Goal: Task Accomplishment & Management: Complete application form

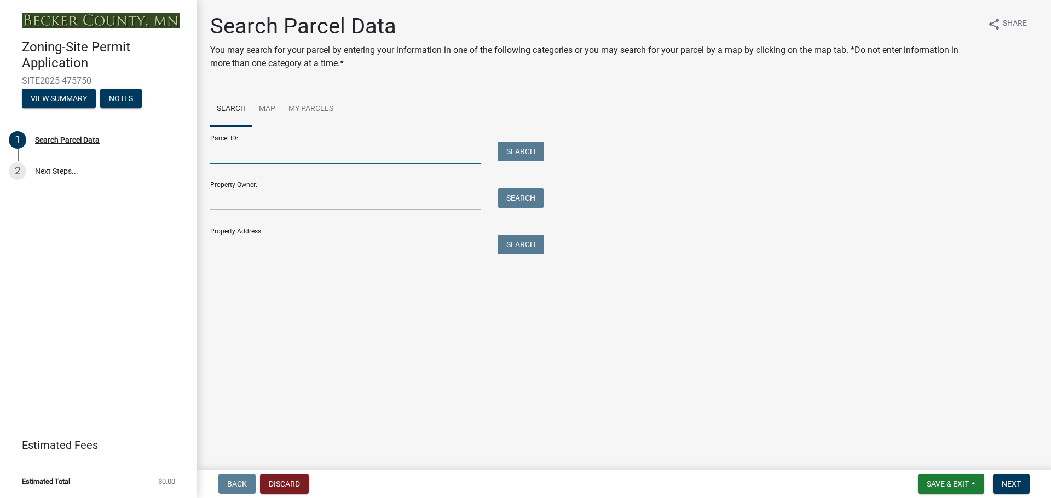
click at [282, 150] on input "Parcel ID:" at bounding box center [345, 153] width 271 height 22
click at [294, 200] on input "Property Owner:" at bounding box center [345, 199] width 271 height 22
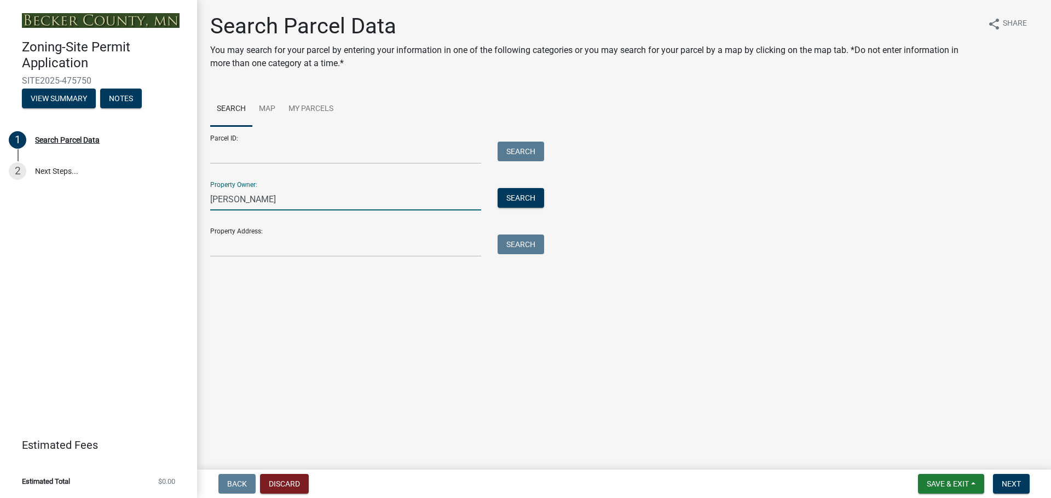
type input "[PERSON_NAME]"
click at [265, 247] on input "Property Address:" at bounding box center [345, 246] width 271 height 22
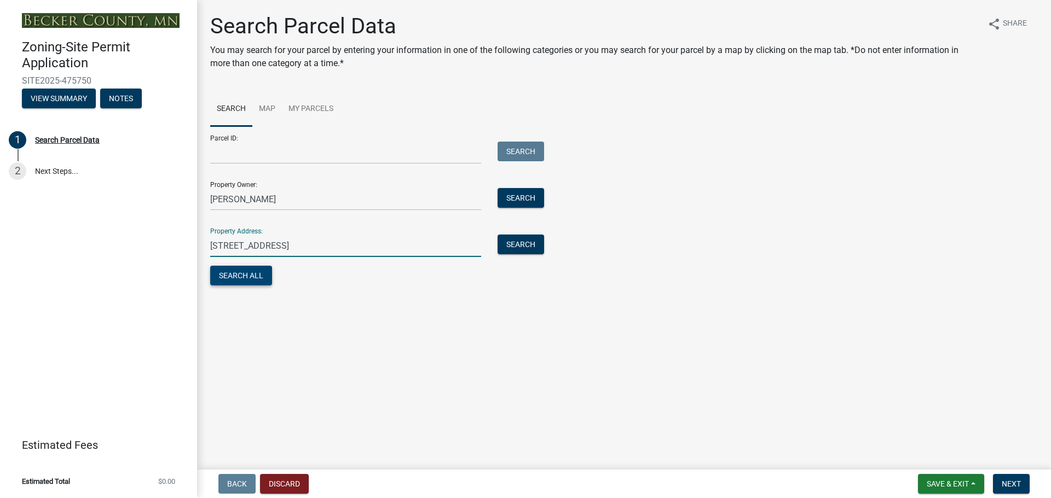
type input "[STREET_ADDRESS]"
click at [252, 281] on button "Search All" at bounding box center [241, 276] width 62 height 20
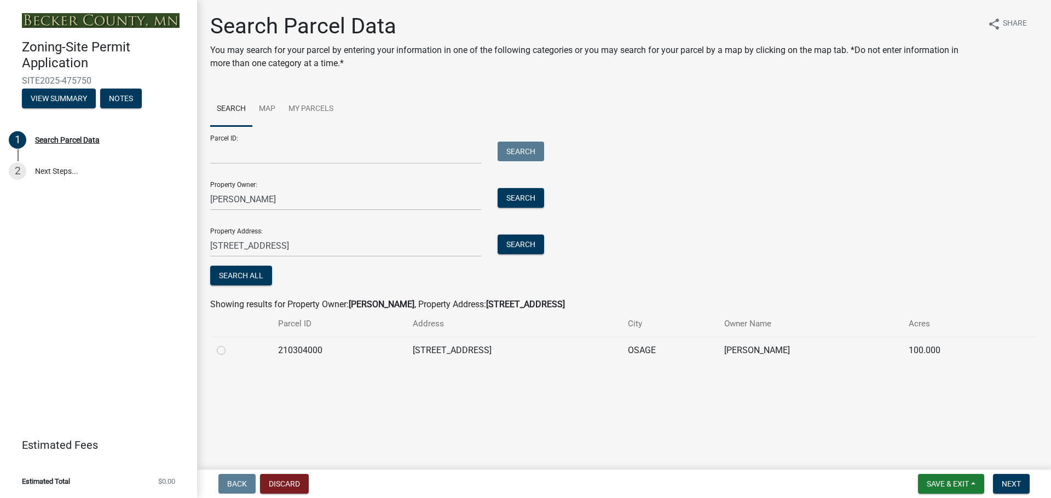
click at [289, 350] on td "210304000" at bounding box center [338, 350] width 135 height 27
click at [299, 355] on td "210304000" at bounding box center [338, 350] width 135 height 27
click at [303, 149] on input "Parcel ID:" at bounding box center [345, 153] width 271 height 22
type input "210304000"
click at [1010, 484] on span "Next" at bounding box center [1010, 484] width 19 height 9
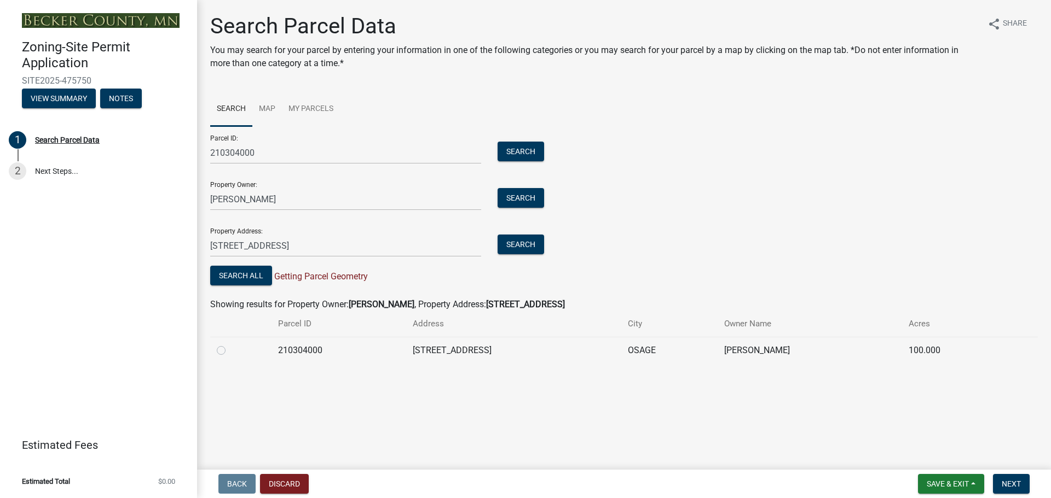
click at [230, 344] on label at bounding box center [230, 344] width 0 height 0
click at [230, 351] on input "radio" at bounding box center [233, 347] width 7 height 7
radio input "true"
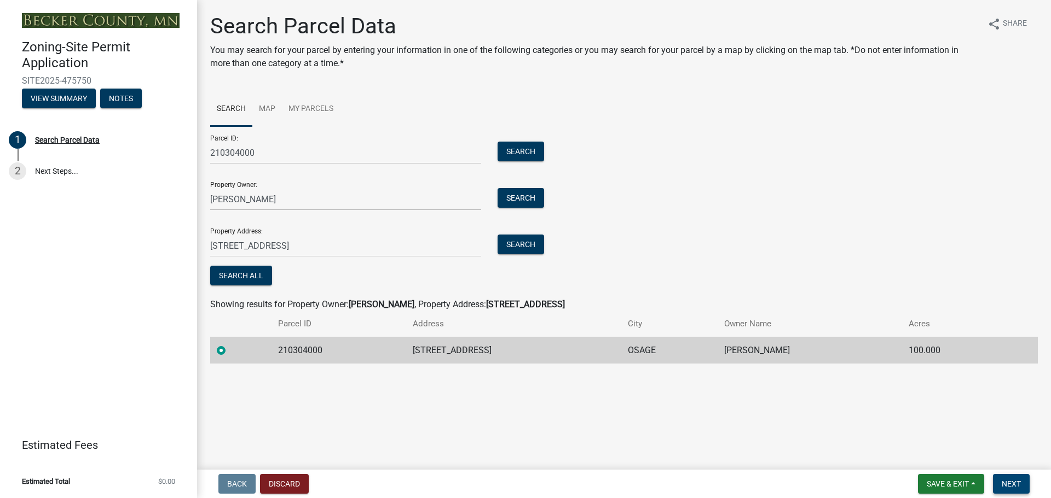
click at [1010, 486] on span "Next" at bounding box center [1010, 484] width 19 height 9
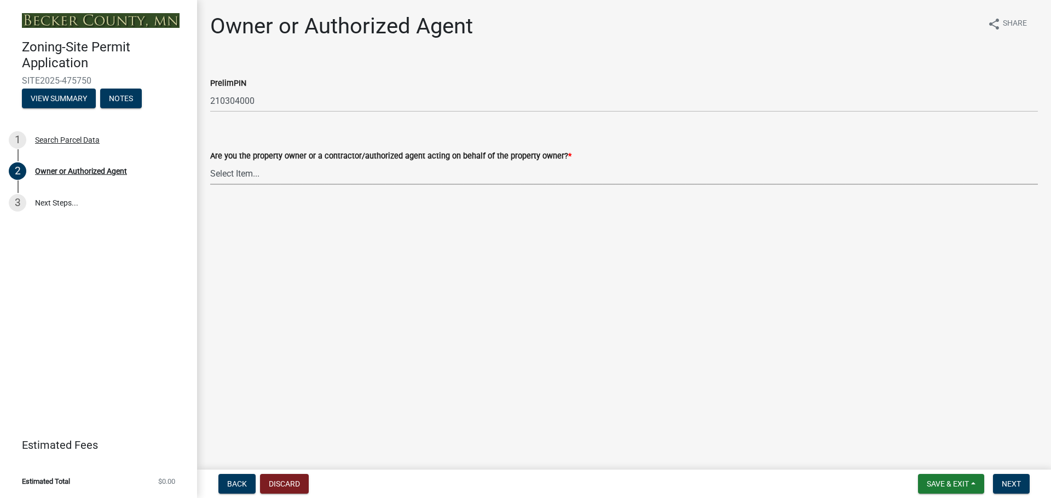
click at [249, 176] on select "Select Item... Property Owner Authorized Agent" at bounding box center [623, 174] width 827 height 22
click at [210, 163] on select "Select Item... Property Owner Authorized Agent" at bounding box center [623, 174] width 827 height 22
select select "3c674549-ed69-405f-b795-9fa3f7d47d9d"
click at [1002, 486] on span "Next" at bounding box center [1010, 484] width 19 height 9
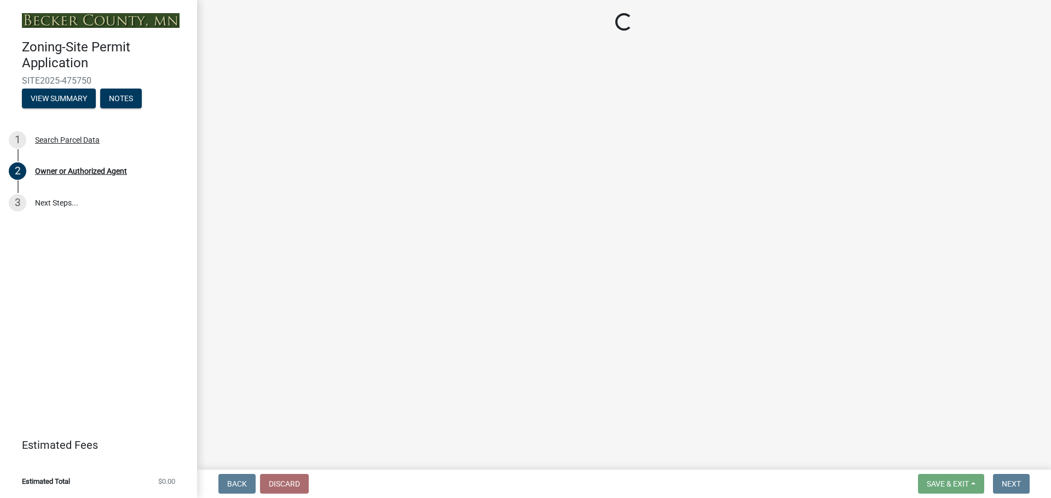
select select "2b0e49a1-8288-4235-a281-0a6698f9d4e6"
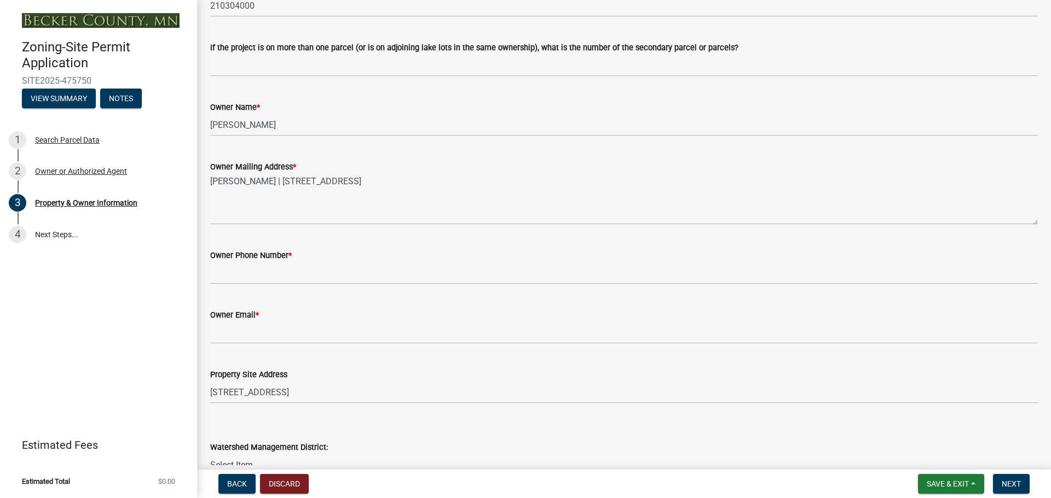
scroll to position [164, 0]
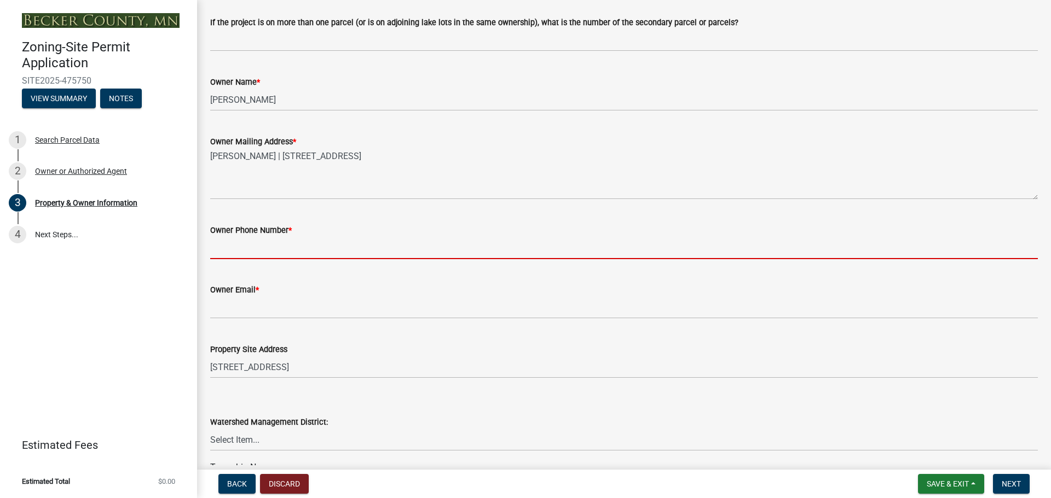
click at [248, 251] on input "Owner Phone Number *" at bounding box center [623, 248] width 827 height 22
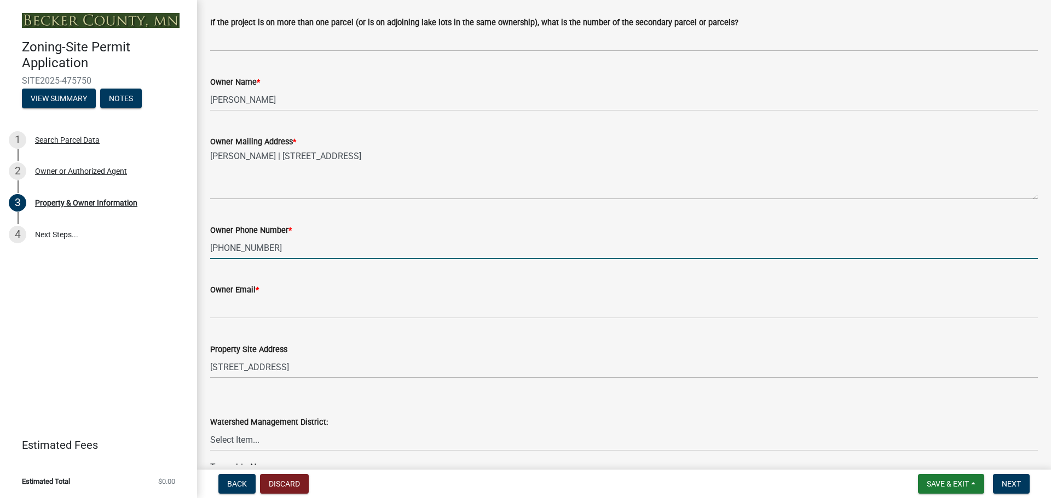
type input "[PHONE_NUMBER]"
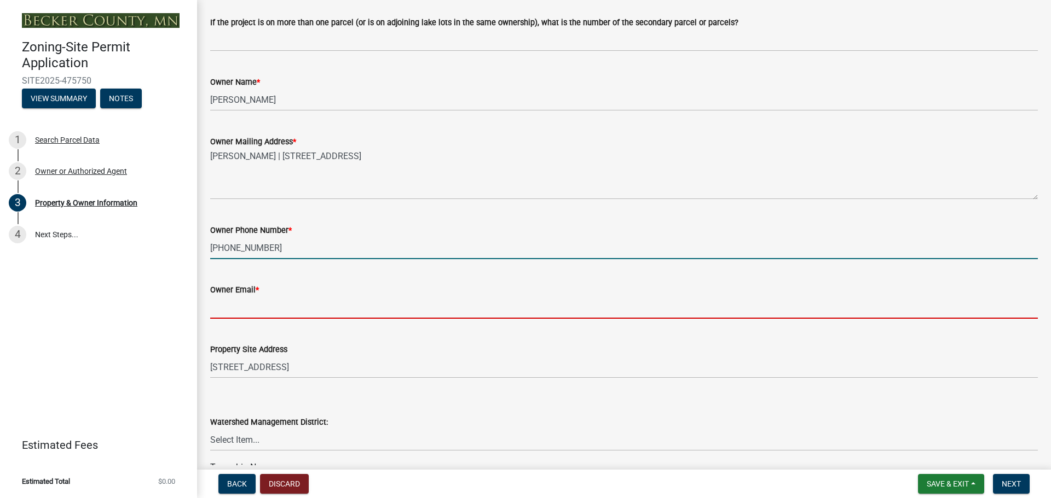
click at [230, 309] on input "Owner Email *" at bounding box center [623, 308] width 827 height 22
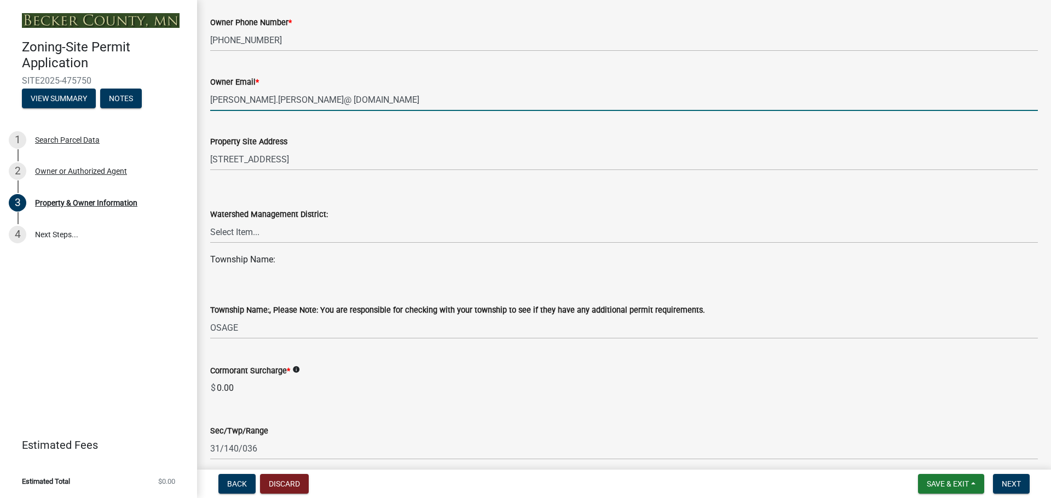
scroll to position [383, 0]
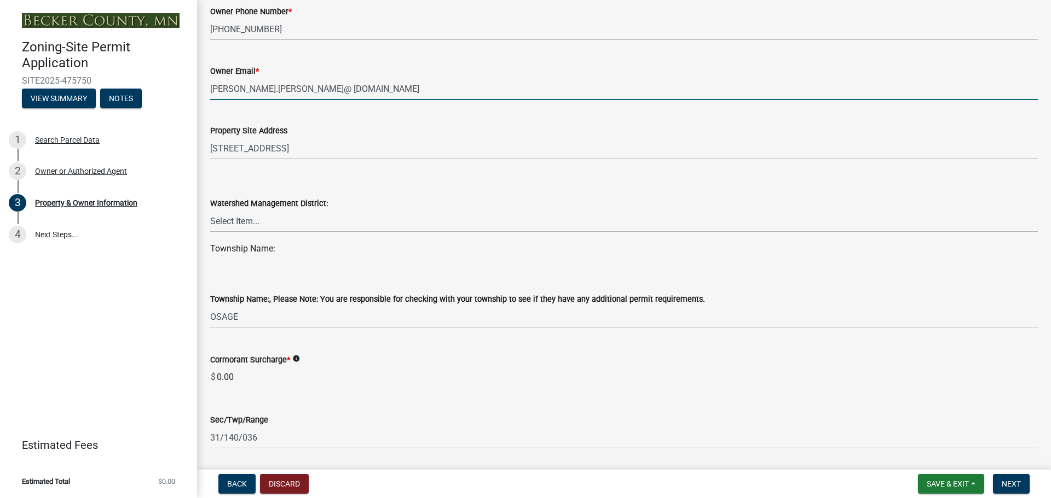
type input "[PERSON_NAME].[PERSON_NAME]@ [DOMAIN_NAME]"
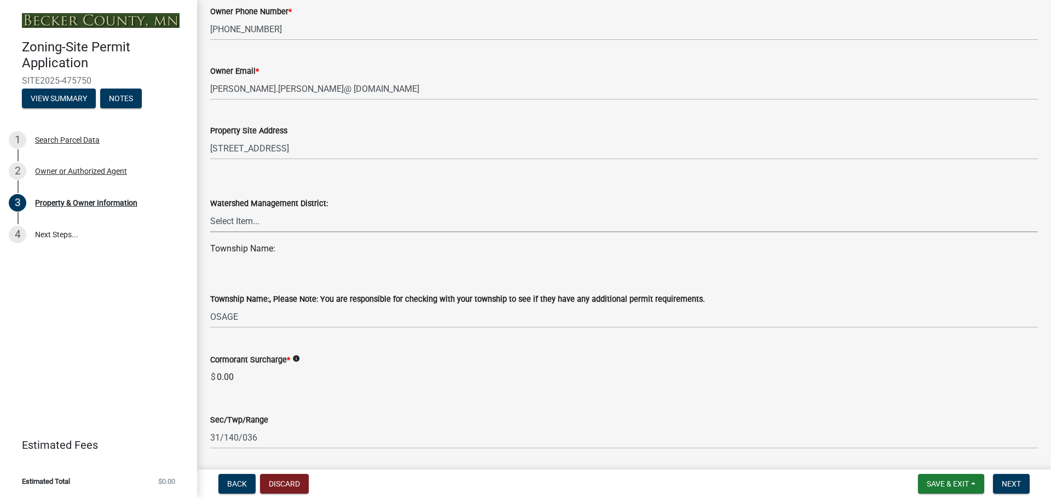
click at [254, 222] on select "Select Item... PELICAN RIVER WTRSHD BUFFALO WATERSHED CORMORANT WATERSHED WILD …" at bounding box center [623, 221] width 827 height 22
click at [148, 283] on div "Zoning-Site Permit Application SITE2025-475750 View Summary Notes 1 Search Parc…" at bounding box center [98, 249] width 197 height 498
drag, startPoint x: 268, startPoint y: 260, endPoint x: 257, endPoint y: 266, distance: 12.7
click at [268, 262] on wm-data-entity-input "Township Name:" at bounding box center [623, 253] width 827 height 22
click at [233, 268] on div "Township Name:, Please Note: You are responsible for checking with your townshi…" at bounding box center [623, 296] width 827 height 64
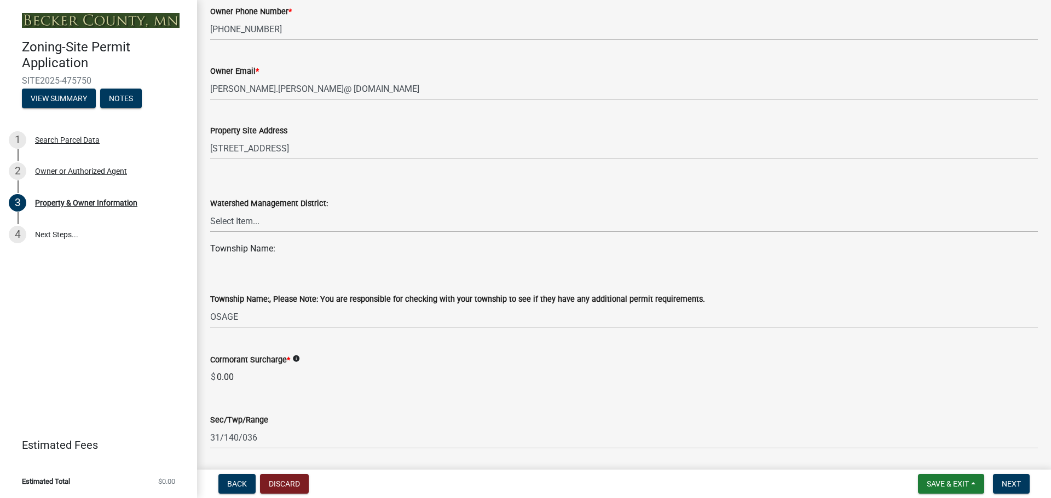
click at [248, 240] on wm-data-entity-input "Watershed Management District: Select Item... PELICAN RIVER WTRSHD BUFFALO WATE…" at bounding box center [623, 206] width 827 height 74
click at [240, 257] on wm-data-entity-input "Township Name:" at bounding box center [623, 253] width 827 height 22
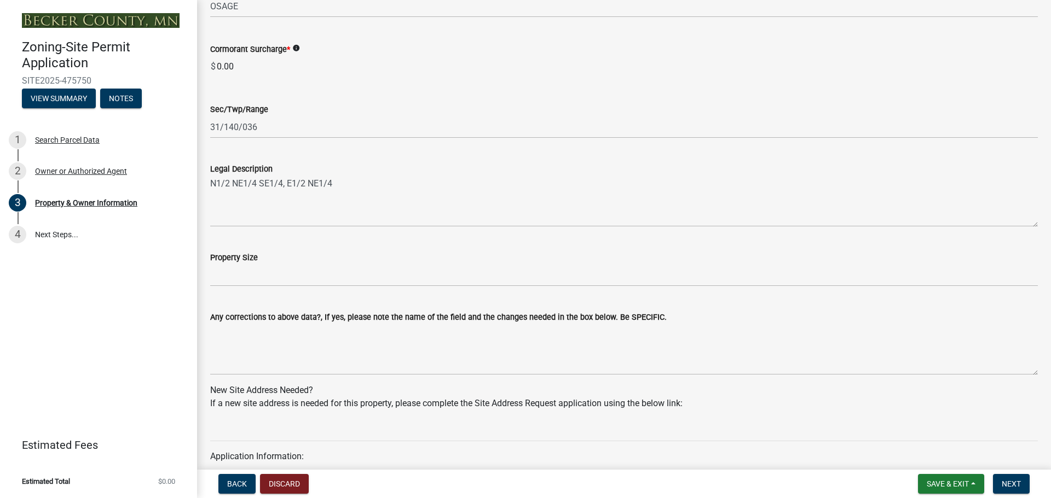
scroll to position [711, 0]
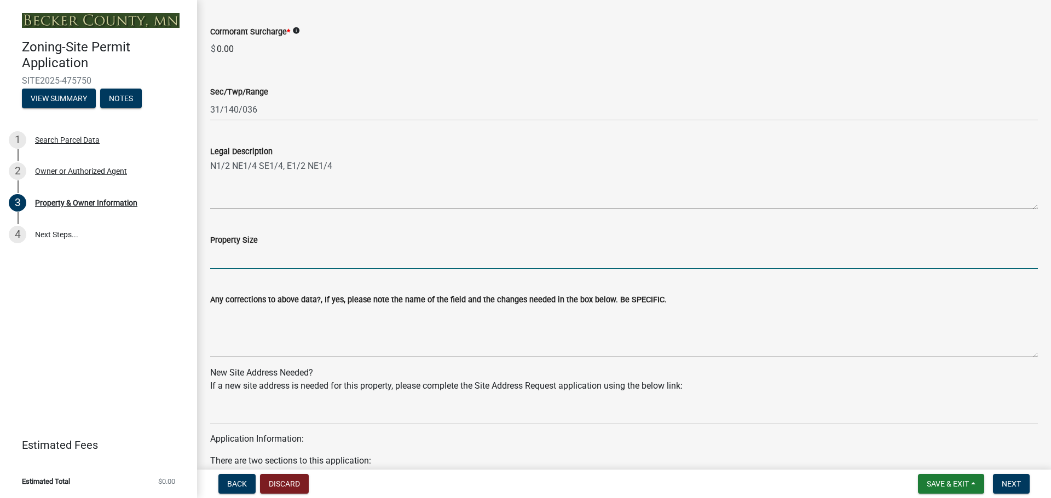
click at [246, 262] on input "Property Size" at bounding box center [623, 258] width 827 height 22
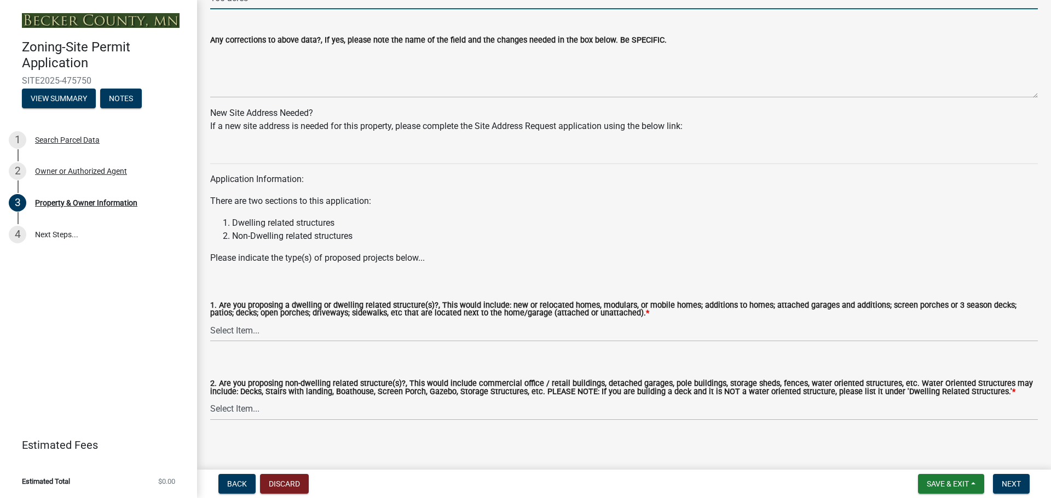
scroll to position [980, 0]
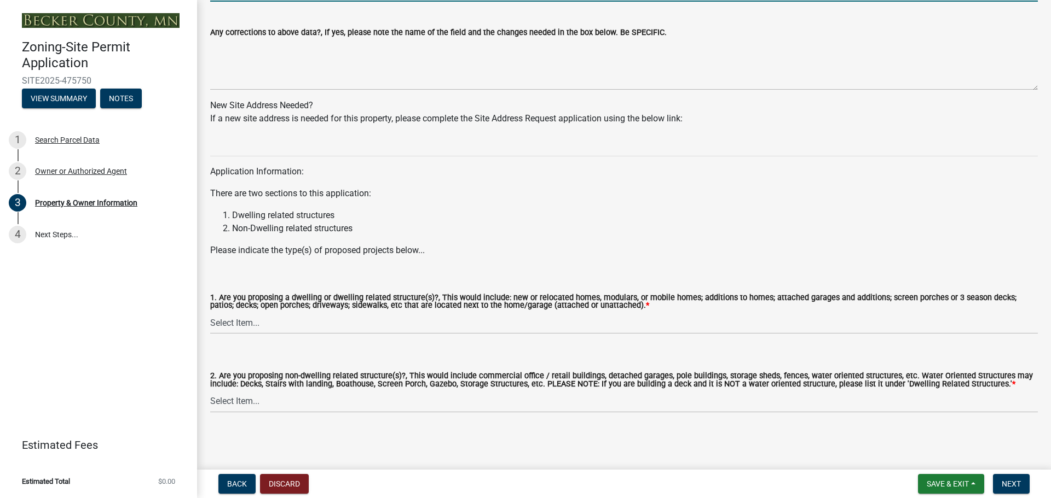
type input "100 acres"
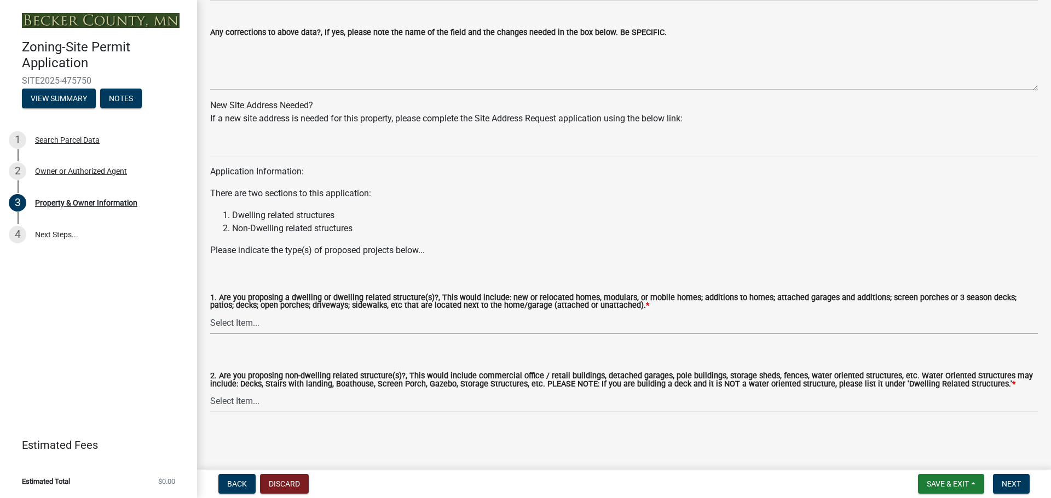
click at [253, 326] on select "Select Item... Yes No" at bounding box center [623, 323] width 827 height 22
click at [210, 312] on select "Select Item... Yes No" at bounding box center [623, 323] width 827 height 22
select select "f87eba17-8ed9-4ad8-aefc-fe36a3f3544b"
click at [240, 402] on select "Select Item... Yes No" at bounding box center [623, 402] width 827 height 22
click at [210, 391] on select "Select Item... Yes No" at bounding box center [623, 402] width 827 height 22
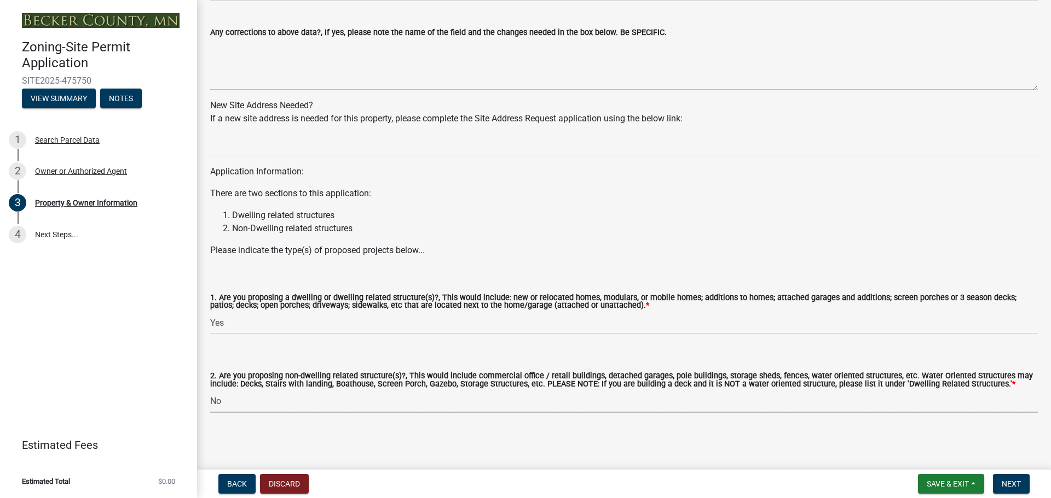
select select "393a978c-6bd5-4cb2-a6a0-db6feb8732b8"
click at [1011, 485] on span "Next" at bounding box center [1010, 484] width 19 height 9
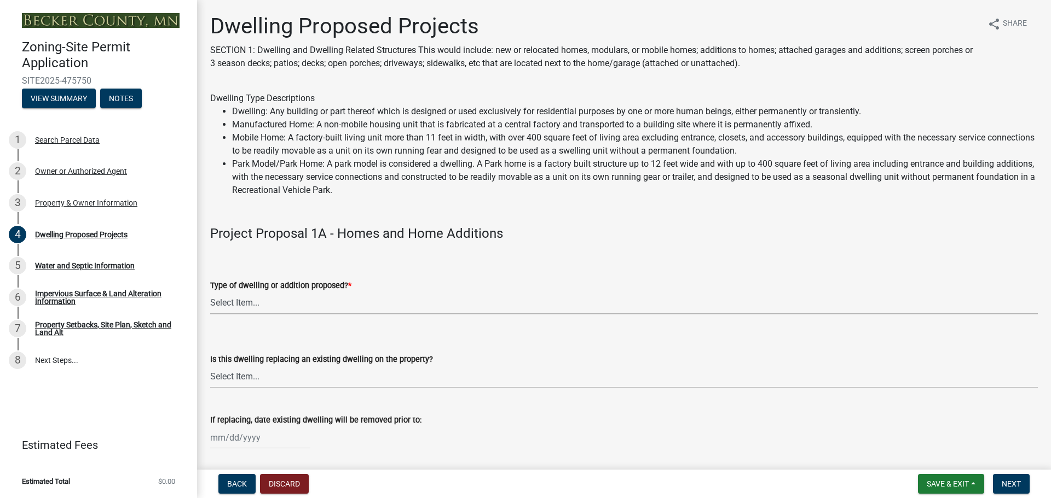
click at [253, 300] on select "Select Item... N/A - Not a dwelling New Home-Onsite Construction New Modular (E…" at bounding box center [623, 303] width 827 height 22
click at [210, 292] on select "Select Item... N/A - Not a dwelling New Home-Onsite Construction New Modular (E…" at bounding box center [623, 303] width 827 height 22
select select "b11df24e-7fe1-409b-b05c-d83c036f208c"
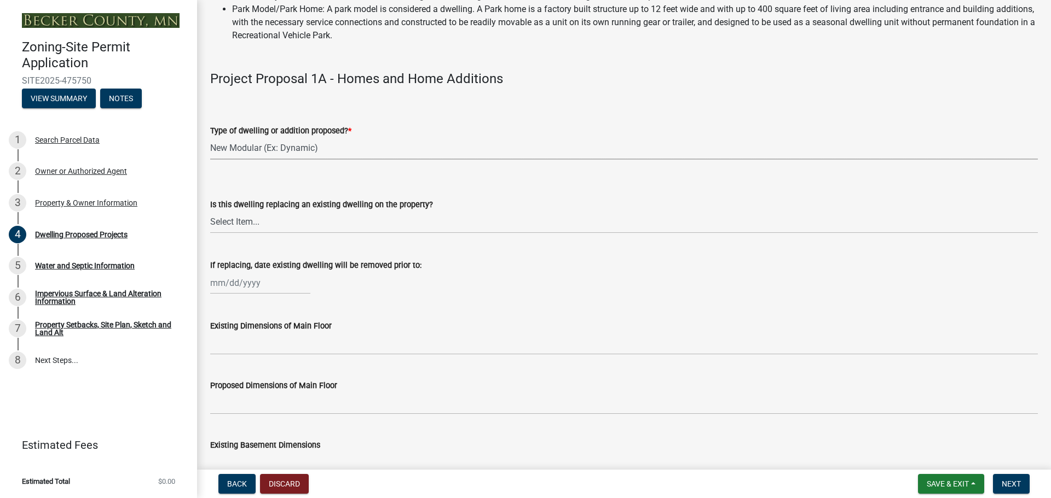
scroll to position [164, 0]
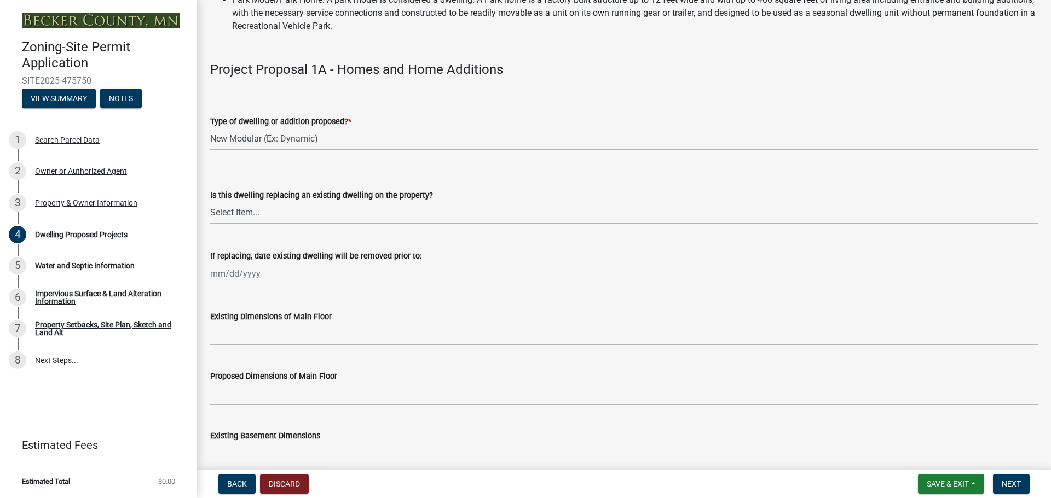
click at [250, 213] on select "Select Item... N/A Yes No" at bounding box center [623, 213] width 827 height 22
click at [210, 202] on select "Select Item... N/A Yes No" at bounding box center [623, 213] width 827 height 22
select select "566f81cc-4b3f-4ecb-9f16-a2b313352c61"
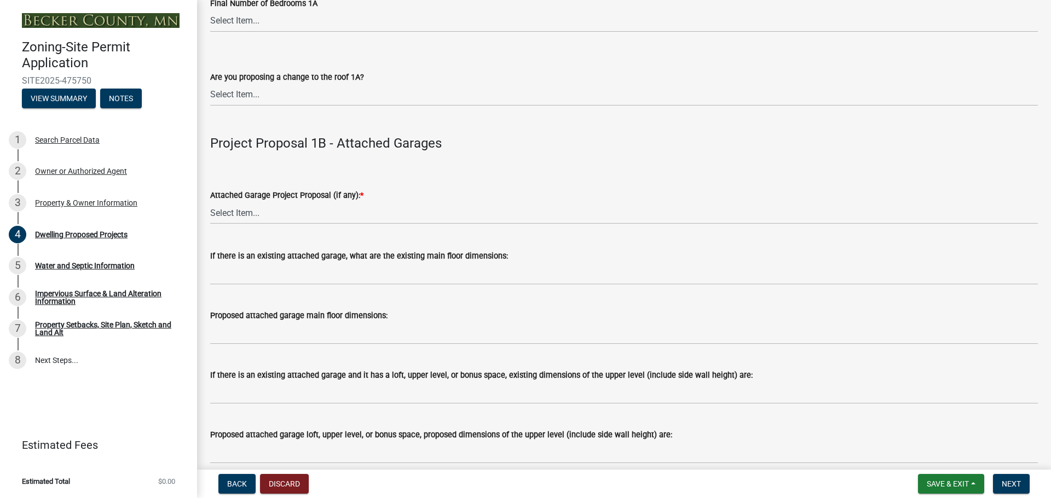
scroll to position [1149, 0]
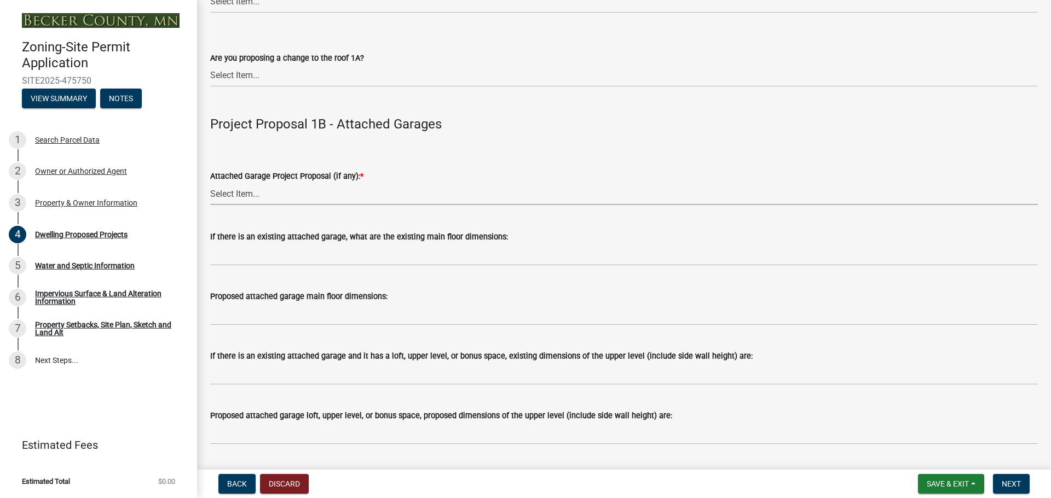
click at [246, 196] on select "Select Item... N/A New Attached Garage Addition to Attached Garage" at bounding box center [623, 194] width 827 height 22
click at [210, 183] on select "Select Item... N/A New Attached Garage Addition to Attached Garage" at bounding box center [623, 194] width 827 height 22
select select "11c1c089-3b44-43c0-9549-3c9eeea2451f"
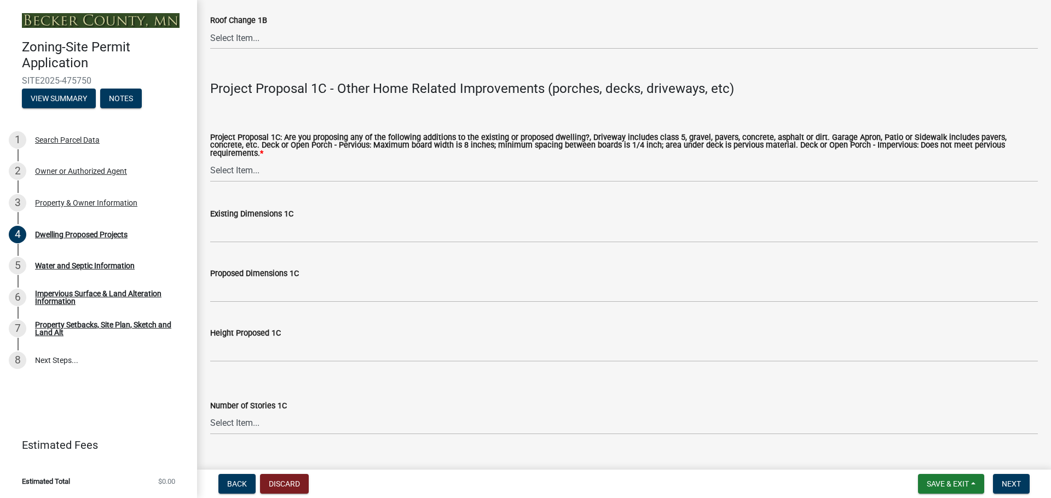
scroll to position [1915, 0]
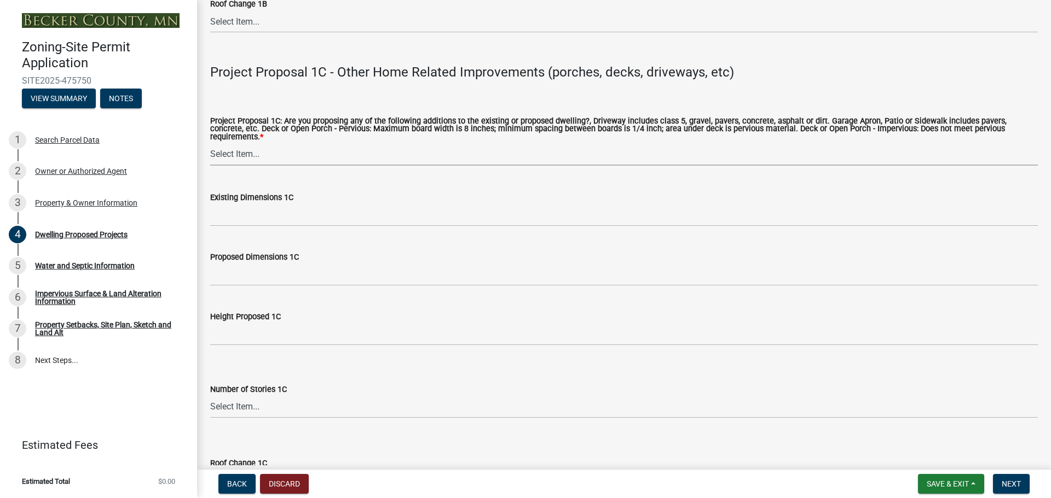
click at [243, 150] on select "Select Item... N/A Driveway Garage Apron Home Patio Sidewalk Deck - Pervious De…" at bounding box center [623, 154] width 827 height 22
click at [210, 143] on select "Select Item... N/A Driveway Garage Apron Home Patio Sidewalk Deck - Pervious De…" at bounding box center [623, 154] width 827 height 22
select select "0ceb8b90-6e92-4b1f-be25-acba4c819eff"
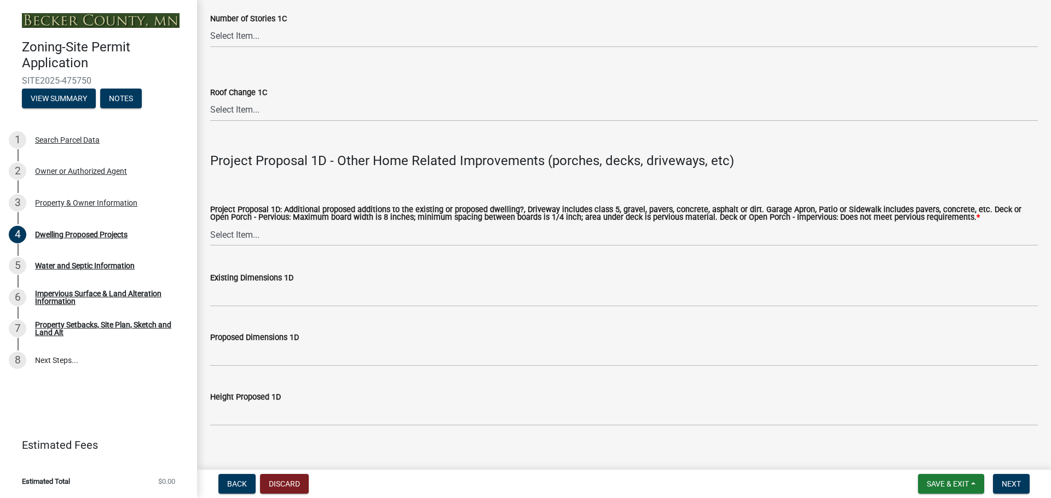
scroll to position [2298, 0]
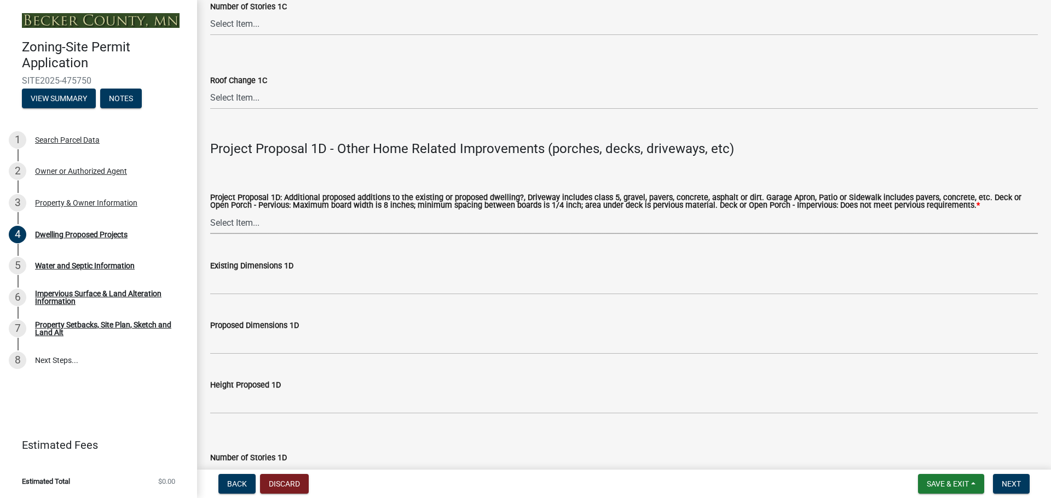
click at [290, 225] on select "Select Item... N/A Driveway Garage Apron Home Patio Sidewalk Deck - Pervious De…" at bounding box center [623, 223] width 827 height 22
click at [210, 212] on select "Select Item... N/A Driveway Garage Apron Home Patio Sidewalk Deck - Pervious De…" at bounding box center [623, 223] width 827 height 22
select select "ab9119d1-7da9-49c4-9fac-8c142204c89d"
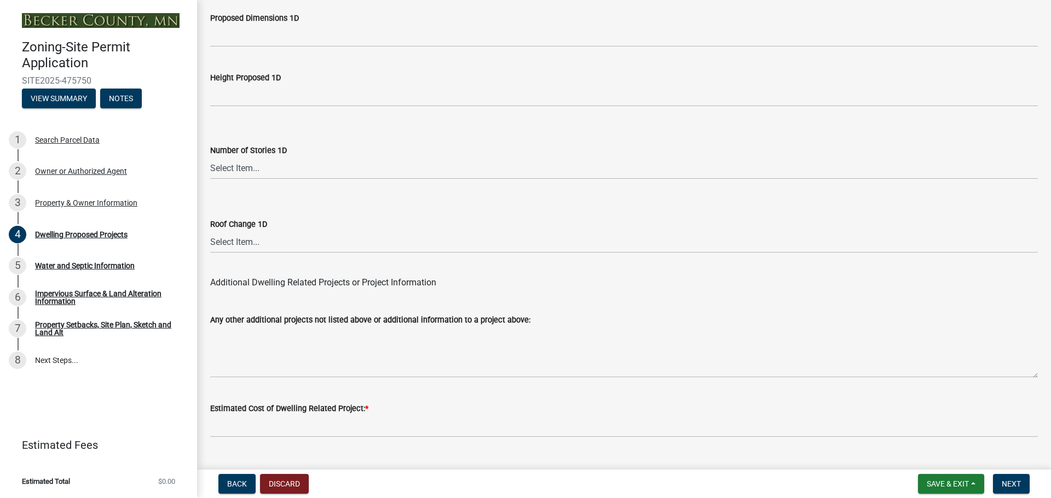
scroll to position [2624, 0]
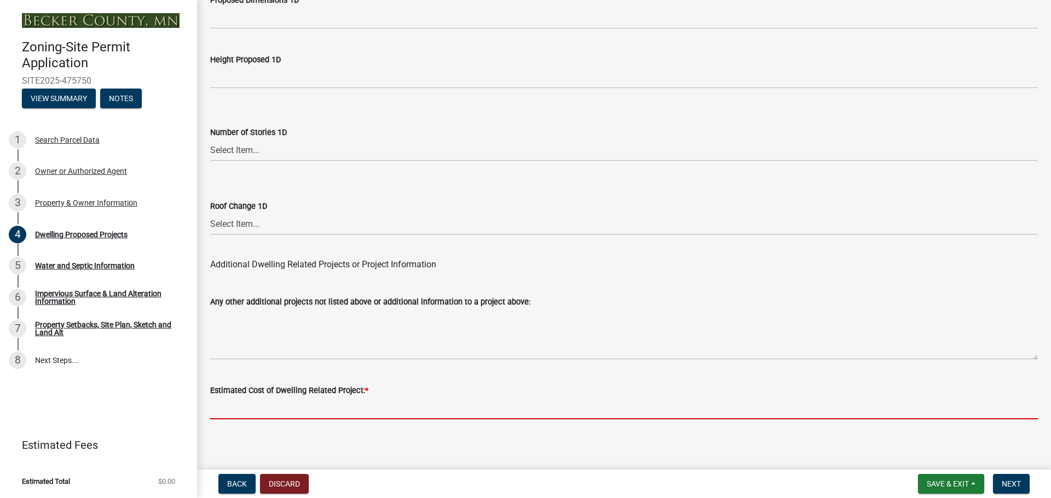
click at [250, 411] on input "text" at bounding box center [623, 408] width 827 height 22
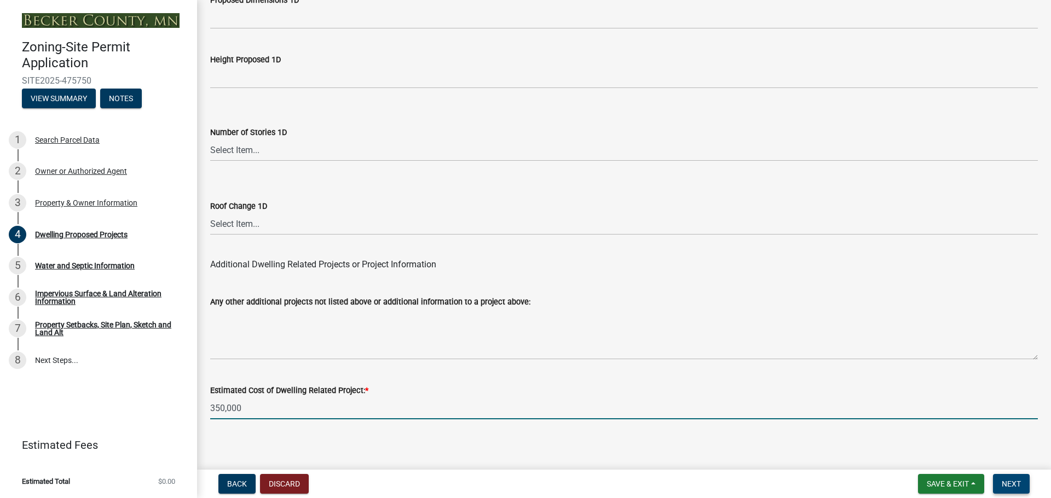
type input "350000"
click at [1015, 485] on span "Next" at bounding box center [1010, 484] width 19 height 9
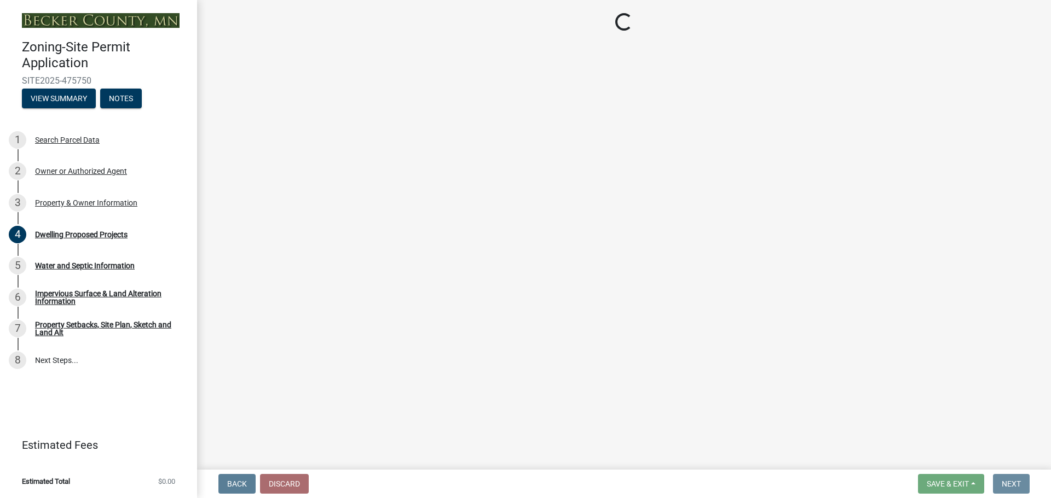
scroll to position [0, 0]
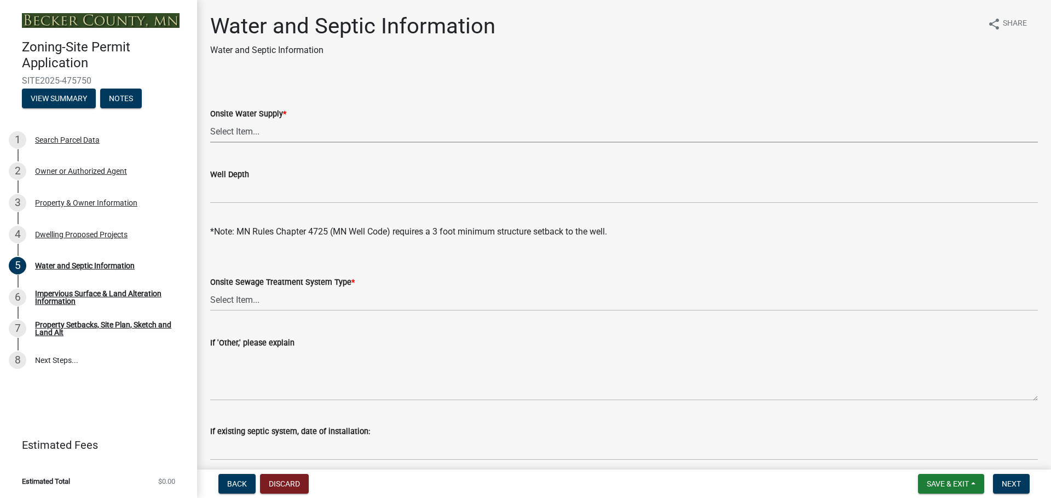
click at [243, 135] on select "Select Item... Well New Well to be Installed Attached to City Water System No o…" at bounding box center [623, 131] width 827 height 22
click at [210, 120] on select "Select Item... Well New Well to be Installed Attached to City Water System No o…" at bounding box center [623, 131] width 827 height 22
select select "9c51a48b-0bee-4836-8d5c-beab6e77ad2a"
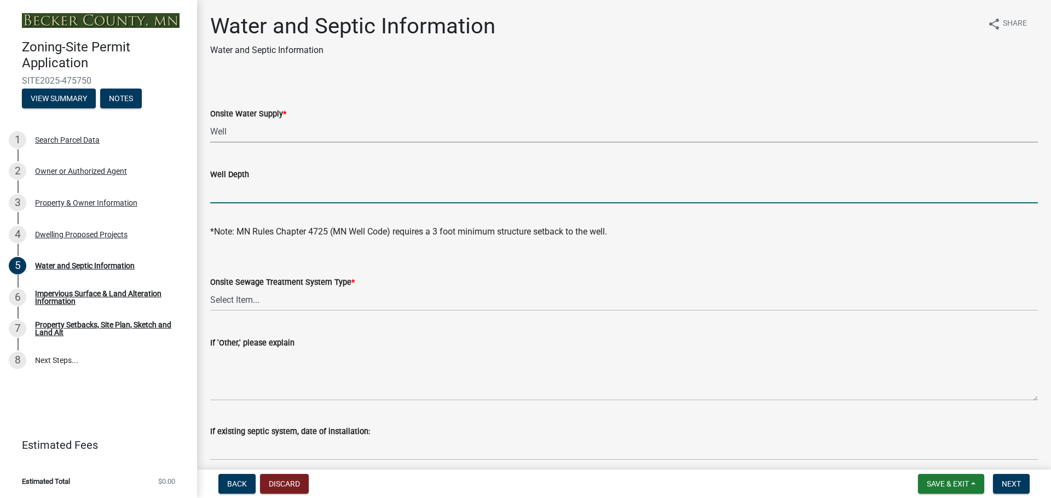
click at [234, 193] on input "Well Depth" at bounding box center [623, 192] width 827 height 22
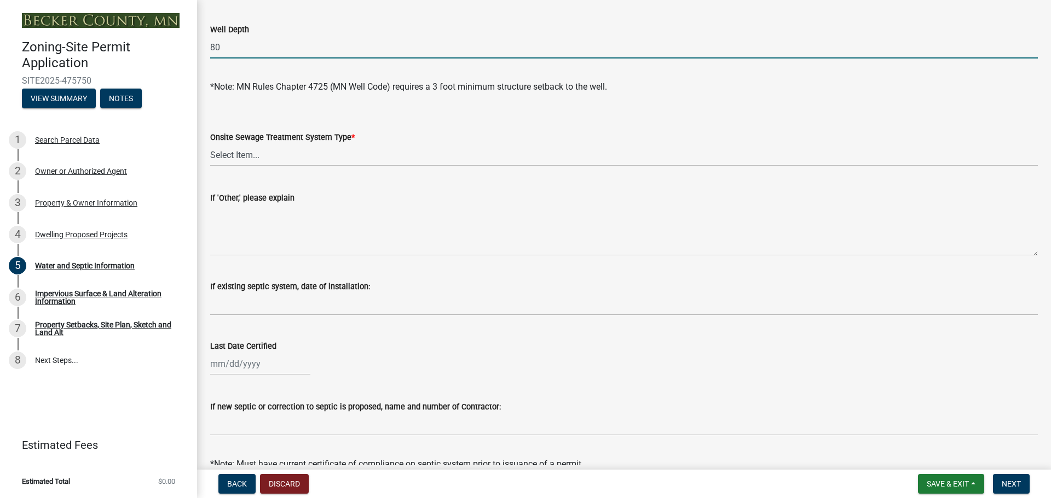
scroll to position [164, 0]
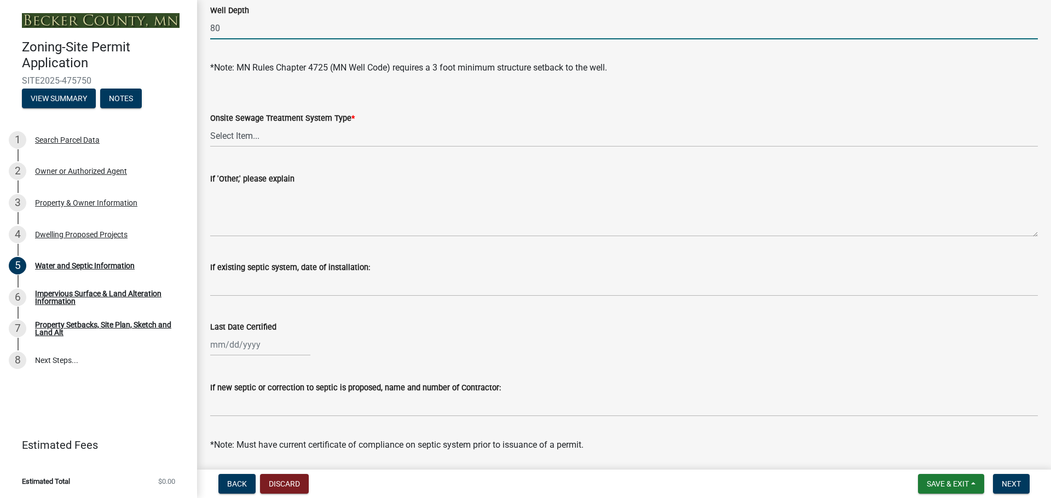
type input "80"
click at [235, 137] on select "Select Item... No existing or proposed septic Proposed New or Corrected Septic …" at bounding box center [623, 136] width 827 height 22
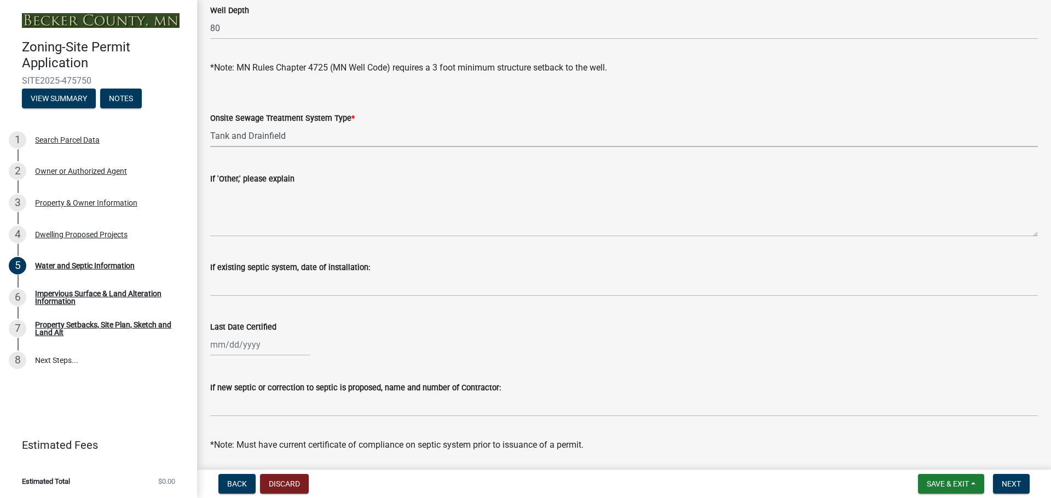
click at [210, 125] on select "Select Item... No existing or proposed septic Proposed New or Corrected Septic …" at bounding box center [623, 136] width 827 height 22
select select "25b8aef2-9eed-4c0f-8836-08d4b8d082b1"
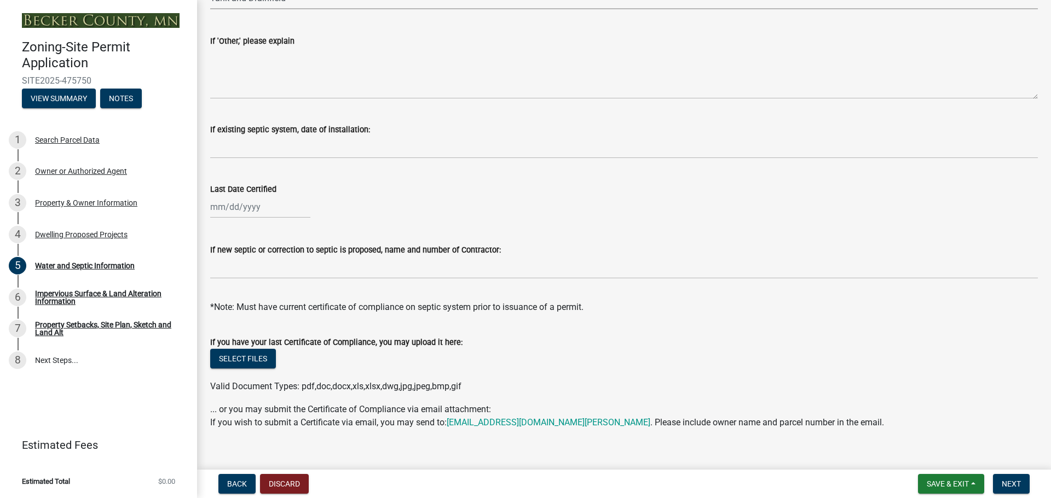
scroll to position [317, 0]
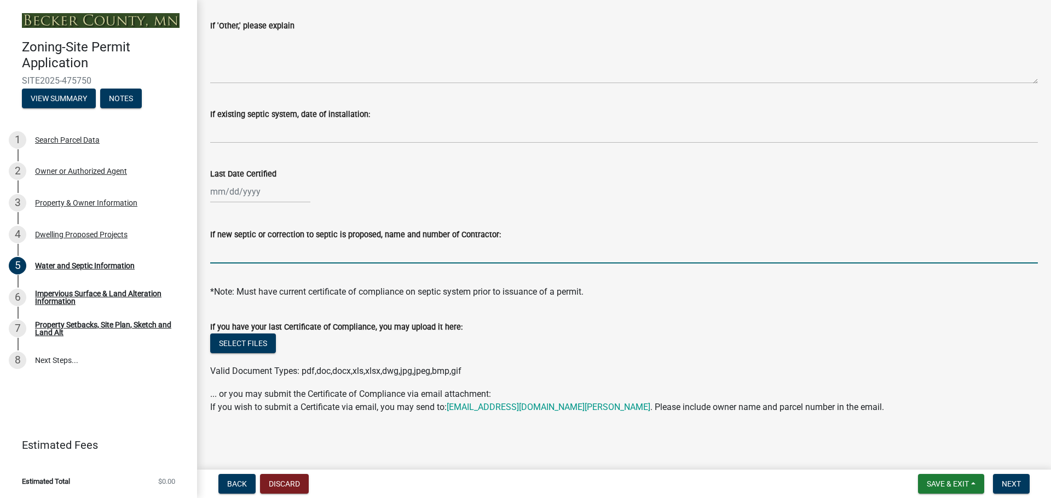
click at [296, 257] on input "If new septic or correction to septic is proposed, name and number of Contracto…" at bounding box center [623, 252] width 827 height 22
click at [237, 254] on input "L & B excavating, Inc" at bounding box center [623, 252] width 827 height 22
type input "L & B Excavating, Inc"
drag, startPoint x: 1010, startPoint y: 483, endPoint x: 1004, endPoint y: 483, distance: 6.6
click at [1010, 483] on span "Next" at bounding box center [1010, 484] width 19 height 9
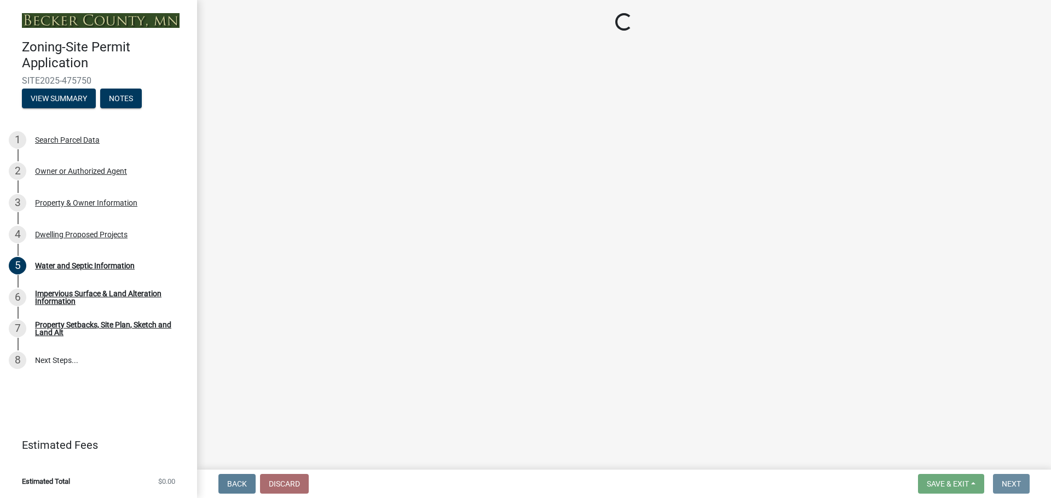
scroll to position [0, 0]
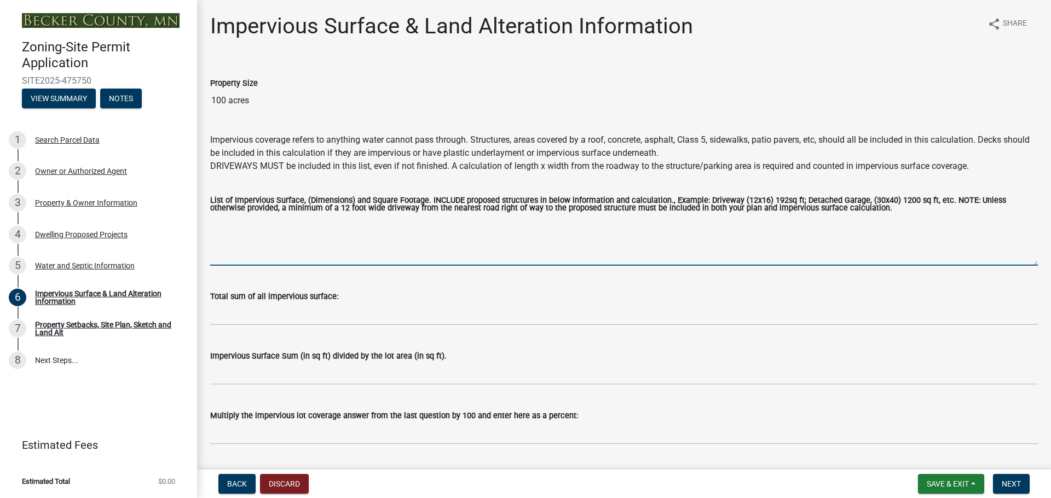
click at [275, 228] on textarea "List of Impervious Surface, (Dimensions) and Square Footage. INCLUDE proposed s…" at bounding box center [623, 239] width 827 height 51
type textarea "Modular Home (32x76) 2432sq ft"
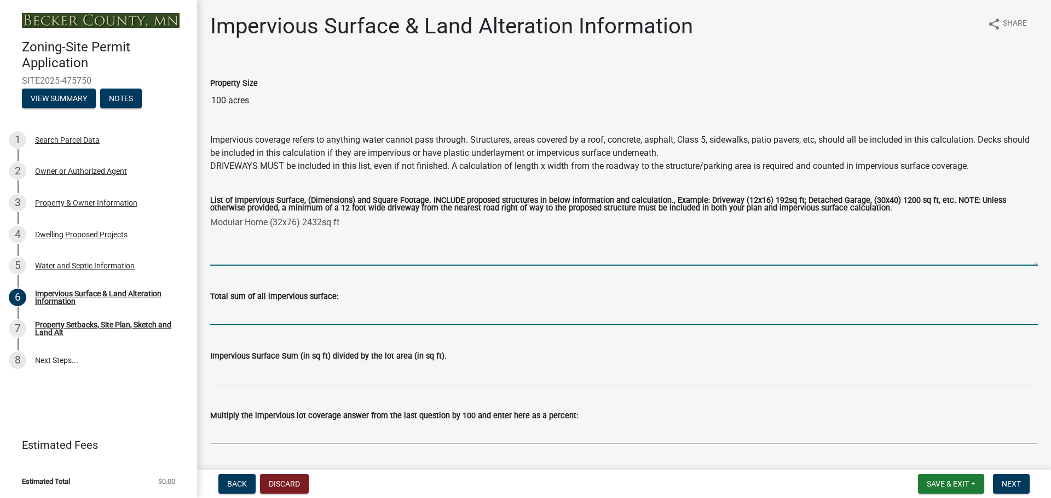
click at [218, 308] on input "Total sum of all impervious surface:" at bounding box center [623, 314] width 827 height 22
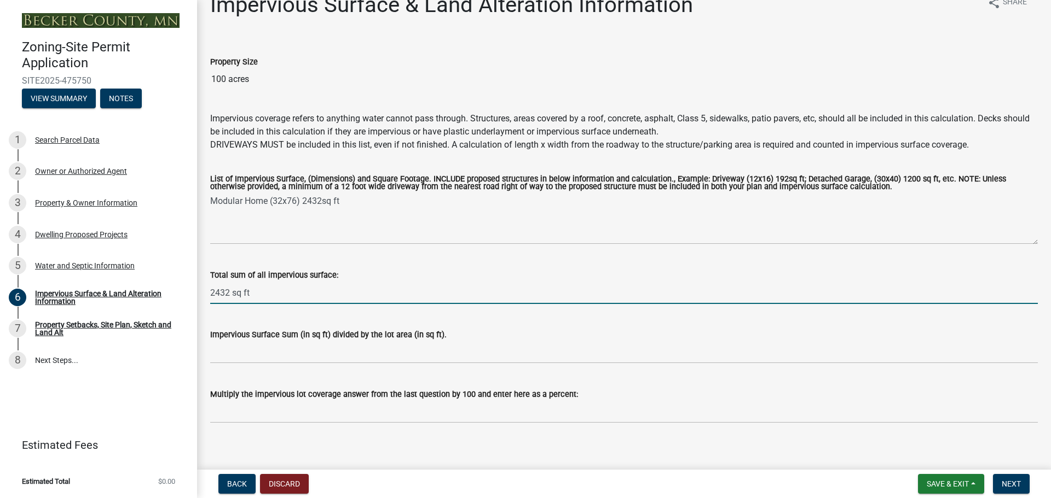
scroll to position [31, 0]
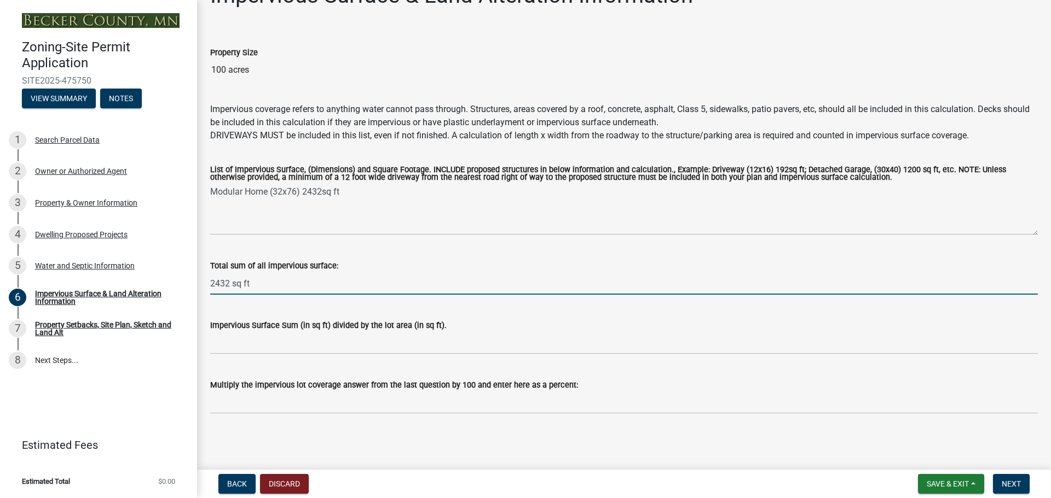
type input "2432 sq ft"
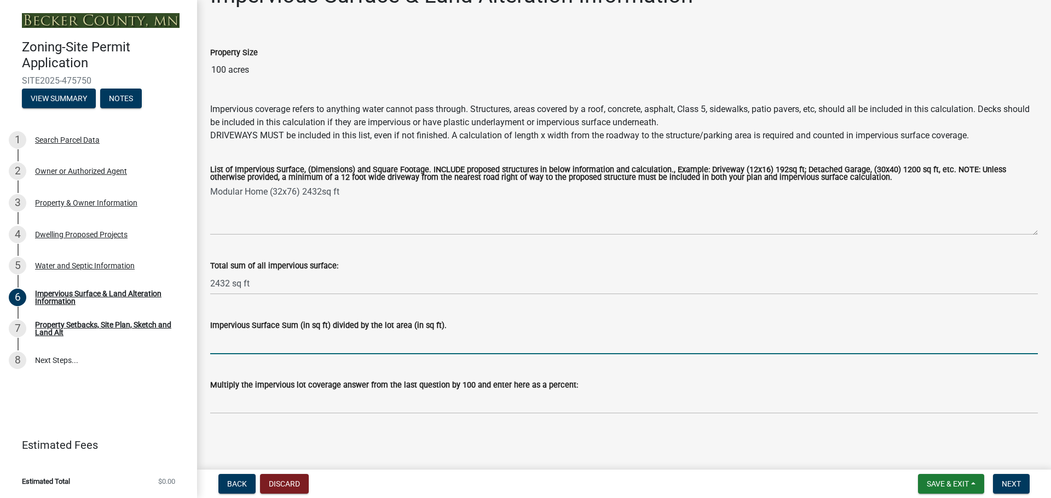
click at [225, 341] on input "Impervious Surface Sum (in sq ft) divided by the lot area (in sq ft)." at bounding box center [623, 343] width 827 height 22
type input "1"
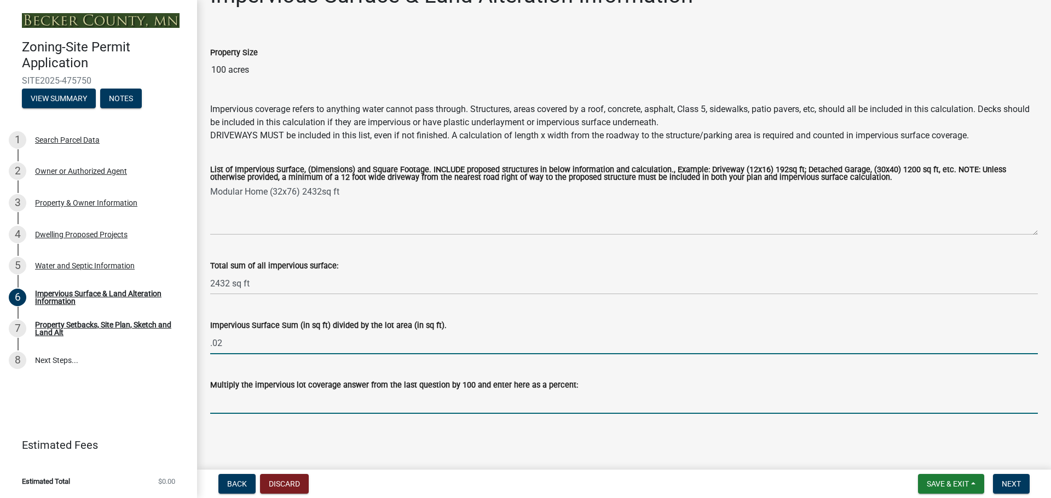
click at [228, 407] on input "Multiply the impervious lot coverage answer from the last question by 100 and e…" at bounding box center [623, 403] width 827 height 22
click at [217, 341] on input ".02" at bounding box center [623, 343] width 827 height 22
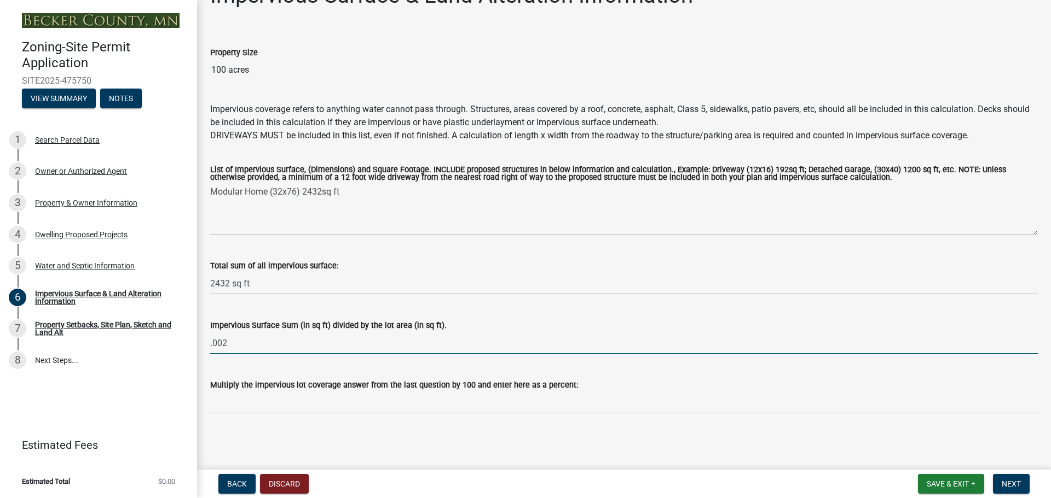
type input ".002"
click at [215, 419] on wm-data-entity-input "Multiply the impervious lot coverage answer from the last question by 100 and e…" at bounding box center [623, 393] width 827 height 60
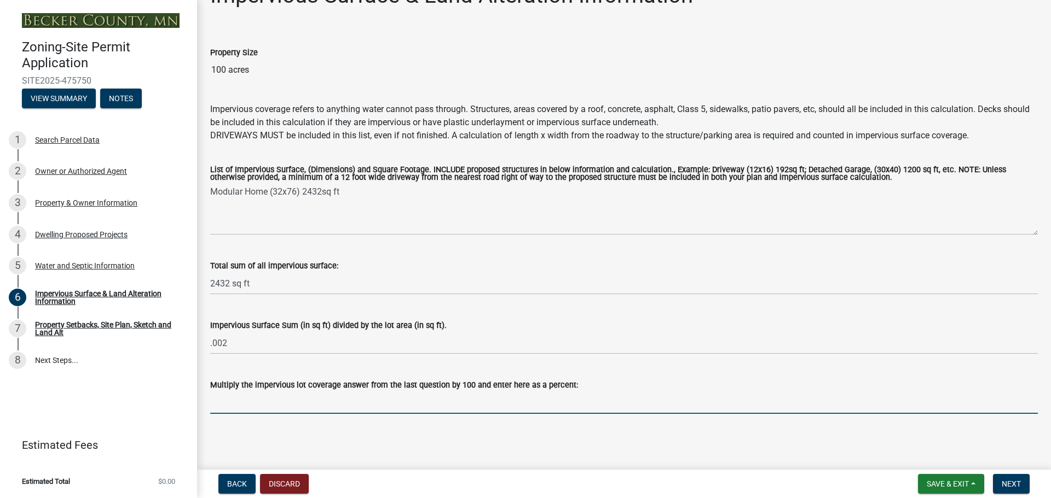
drag, startPoint x: 219, startPoint y: 407, endPoint x: 236, endPoint y: 401, distance: 18.0
click at [221, 405] on input "Multiply the impervious lot coverage answer from the last question by 100 and e…" at bounding box center [623, 403] width 827 height 22
type input ".2%"
click at [1016, 483] on span "Next" at bounding box center [1010, 484] width 19 height 9
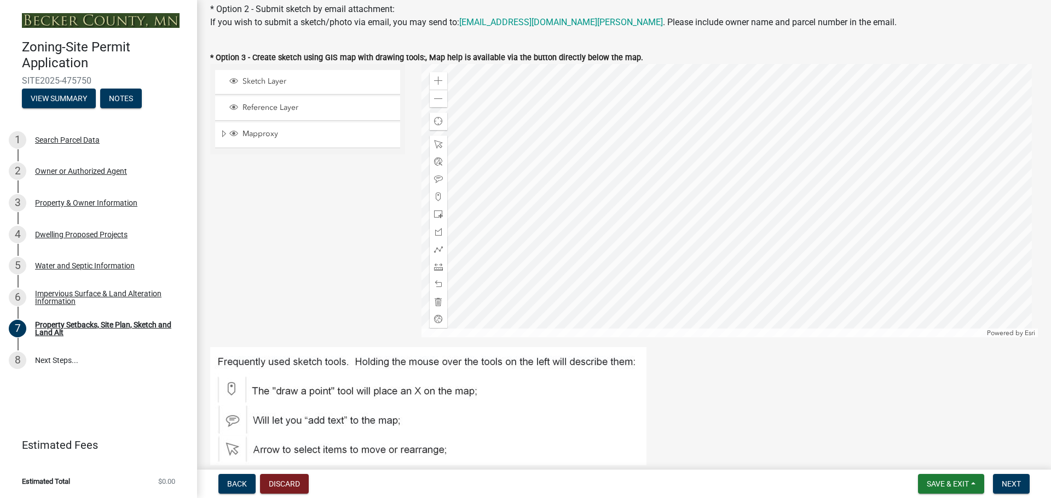
scroll to position [328, 0]
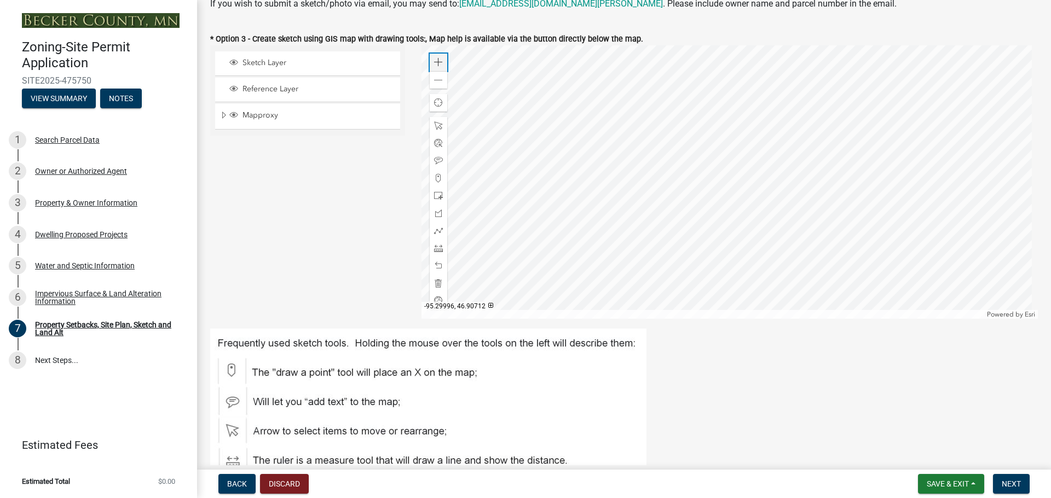
click at [434, 61] on span at bounding box center [438, 62] width 9 height 9
click at [541, 261] on div at bounding box center [729, 182] width 617 height 274
click at [434, 62] on span at bounding box center [438, 62] width 9 height 9
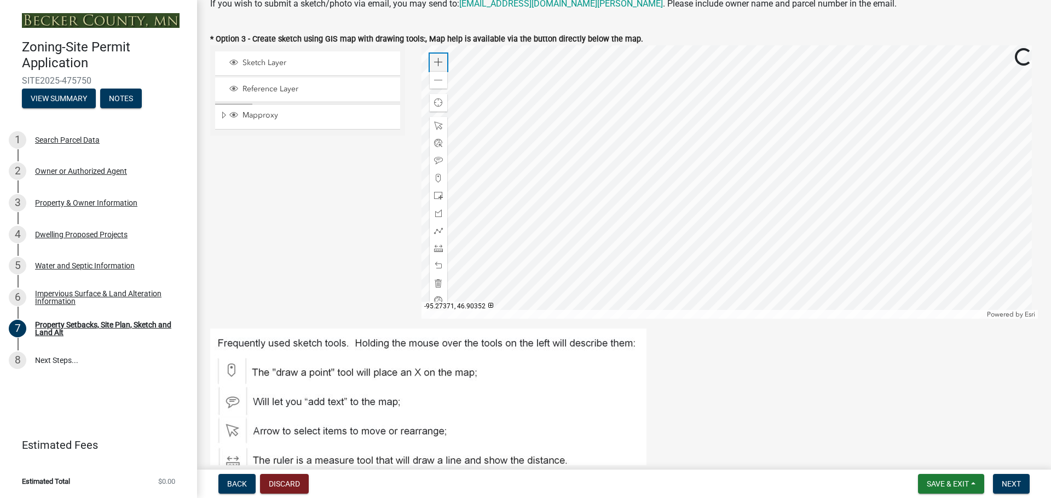
click at [434, 62] on span at bounding box center [438, 62] width 9 height 9
click at [671, 196] on div at bounding box center [729, 182] width 617 height 274
click at [436, 229] on span at bounding box center [438, 231] width 9 height 9
click at [695, 132] on div at bounding box center [729, 182] width 617 height 274
click at [670, 155] on div at bounding box center [729, 182] width 617 height 274
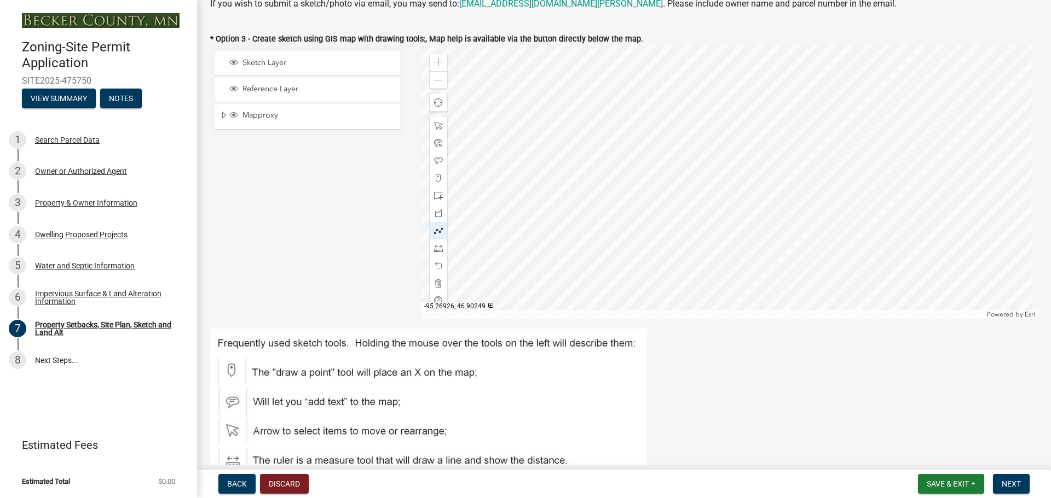
click at [739, 216] on div at bounding box center [729, 182] width 617 height 274
click at [767, 184] on div at bounding box center [729, 182] width 617 height 274
click at [694, 134] on div at bounding box center [729, 182] width 617 height 274
click at [695, 137] on div at bounding box center [729, 182] width 617 height 274
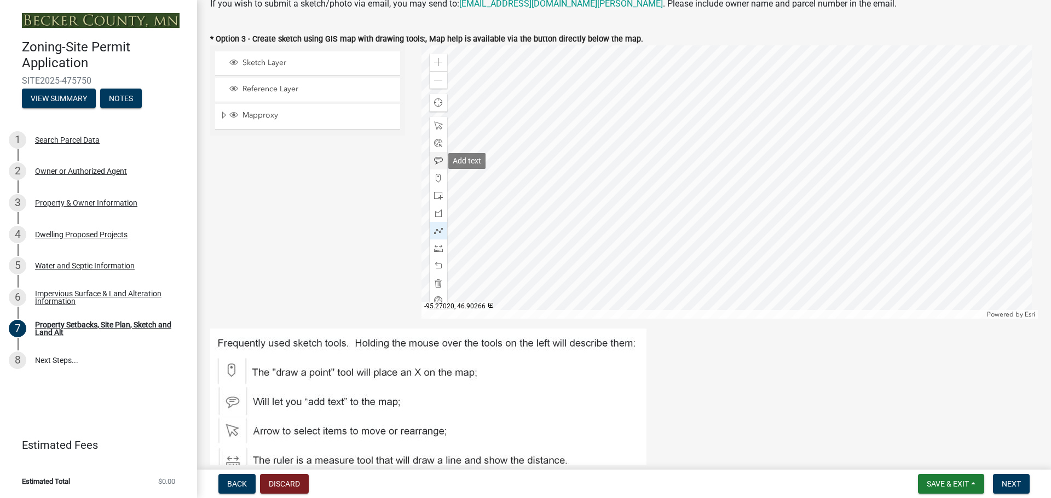
drag, startPoint x: 439, startPoint y: 160, endPoint x: 466, endPoint y: 157, distance: 26.4
click at [439, 159] on span at bounding box center [438, 160] width 9 height 9
click at [692, 161] on div at bounding box center [729, 182] width 617 height 274
drag, startPoint x: 434, startPoint y: 228, endPoint x: 478, endPoint y: 230, distance: 44.4
click at [435, 228] on span at bounding box center [438, 231] width 9 height 9
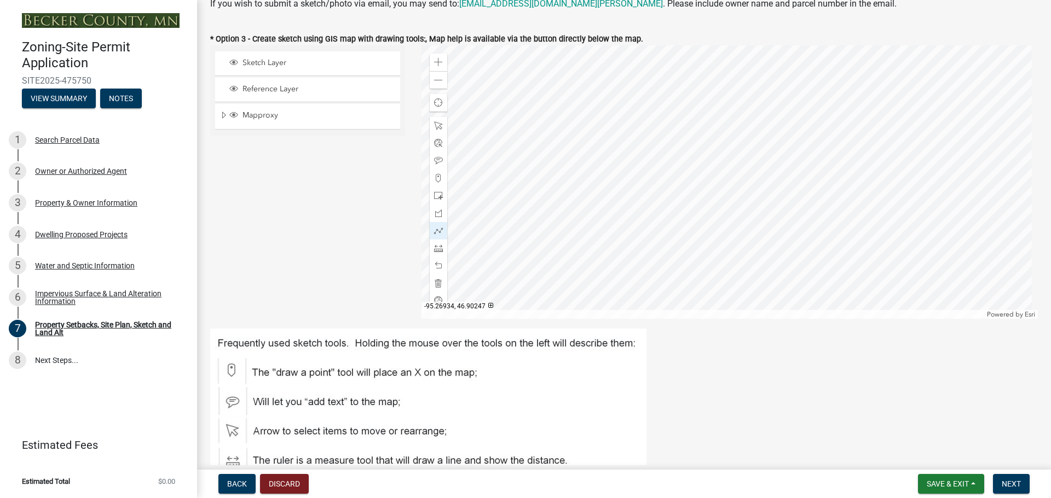
click at [716, 225] on div at bounding box center [729, 182] width 617 height 274
click at [733, 227] on div at bounding box center [729, 182] width 617 height 274
click at [736, 243] on div at bounding box center [729, 182] width 617 height 274
click at [716, 248] on div at bounding box center [729, 182] width 617 height 274
click at [718, 231] on div at bounding box center [729, 182] width 617 height 274
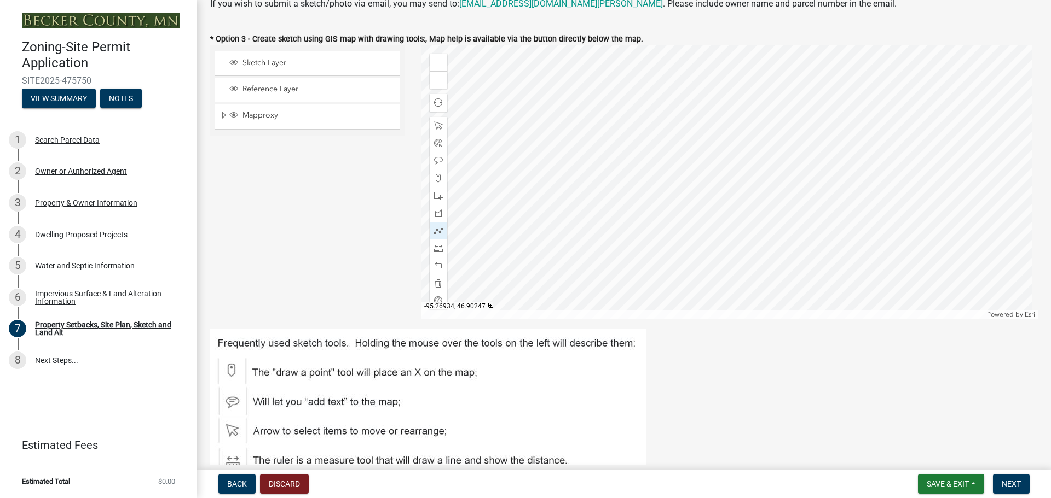
click at [716, 226] on div at bounding box center [729, 182] width 617 height 274
click at [436, 160] on span at bounding box center [438, 160] width 9 height 9
click at [727, 234] on div at bounding box center [729, 182] width 617 height 274
click at [434, 229] on span at bounding box center [438, 231] width 9 height 9
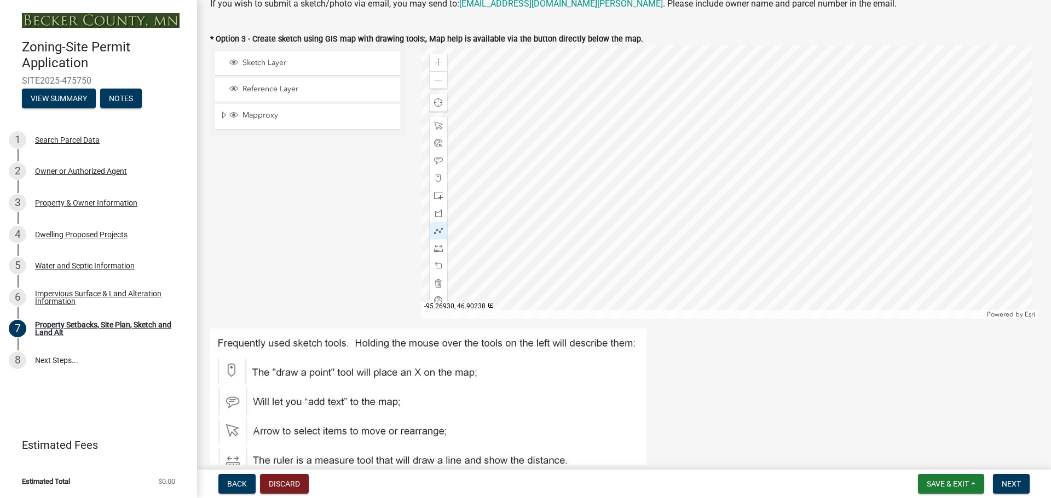
click at [682, 236] on div at bounding box center [729, 182] width 617 height 274
click at [677, 239] on div at bounding box center [729, 182] width 617 height 274
click at [712, 240] on div at bounding box center [729, 182] width 617 height 274
click at [714, 276] on div at bounding box center [729, 182] width 617 height 274
click at [676, 280] on div at bounding box center [729, 182] width 617 height 274
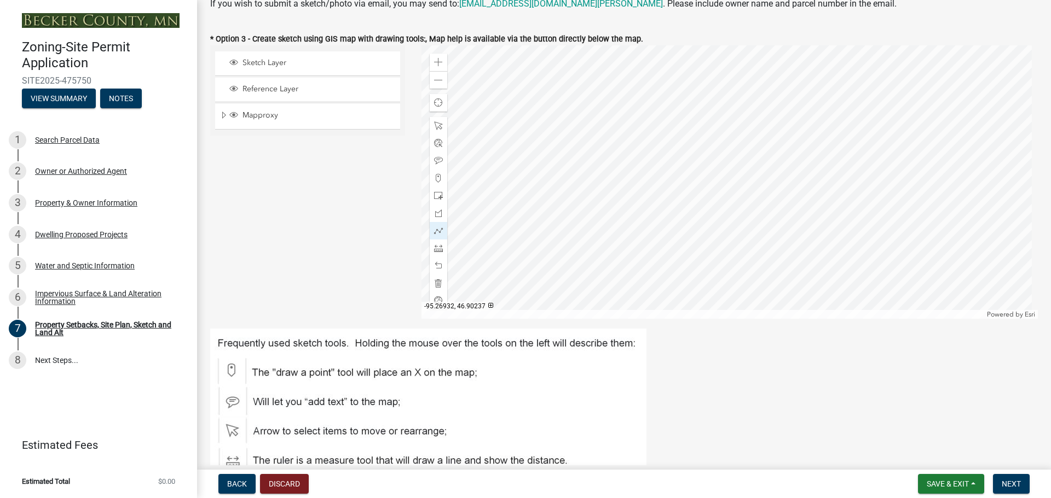
click at [679, 240] on div at bounding box center [729, 182] width 617 height 274
click at [437, 160] on span at bounding box center [438, 160] width 9 height 9
click at [694, 262] on div at bounding box center [729, 182] width 617 height 274
click at [1011, 484] on span "Next" at bounding box center [1010, 484] width 19 height 9
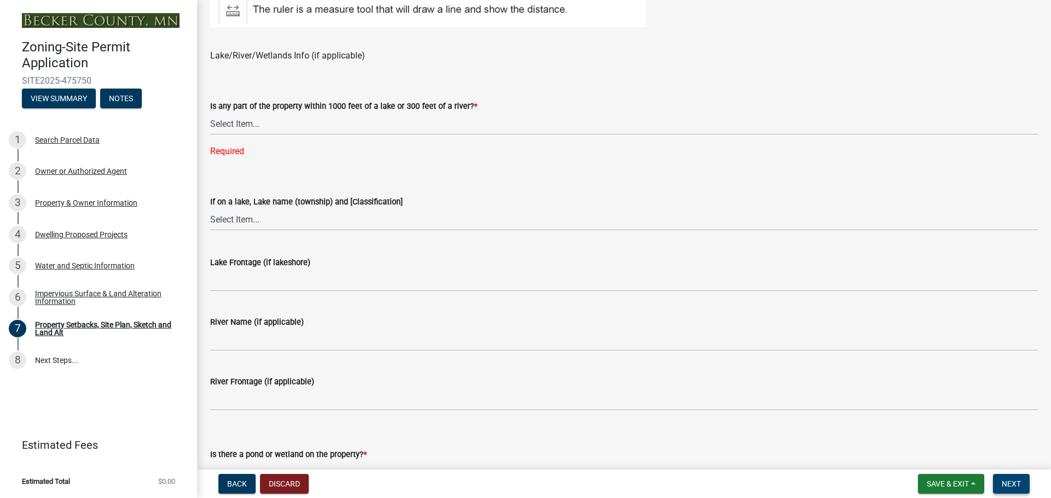
scroll to position [821, 0]
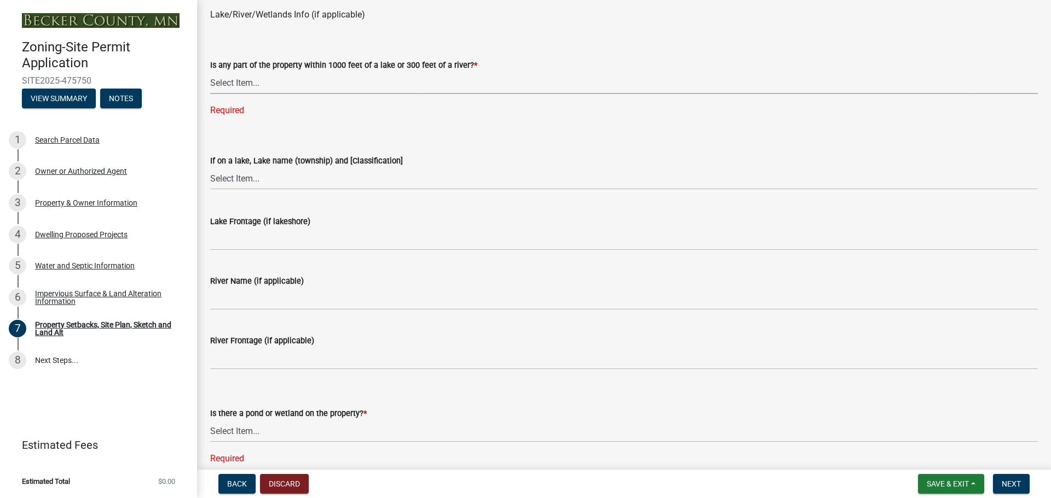
click at [250, 86] on select "Select Item... Shoreland-Riparian (Property is bordering a lake, river or strea…" at bounding box center [623, 83] width 827 height 22
click at [210, 72] on select "Select Item... Shoreland-Riparian (Property is bordering a lake, river or strea…" at bounding box center [623, 83] width 827 height 22
select select "d89fbfa0-1150-4954-b91c-9d482c9530a3"
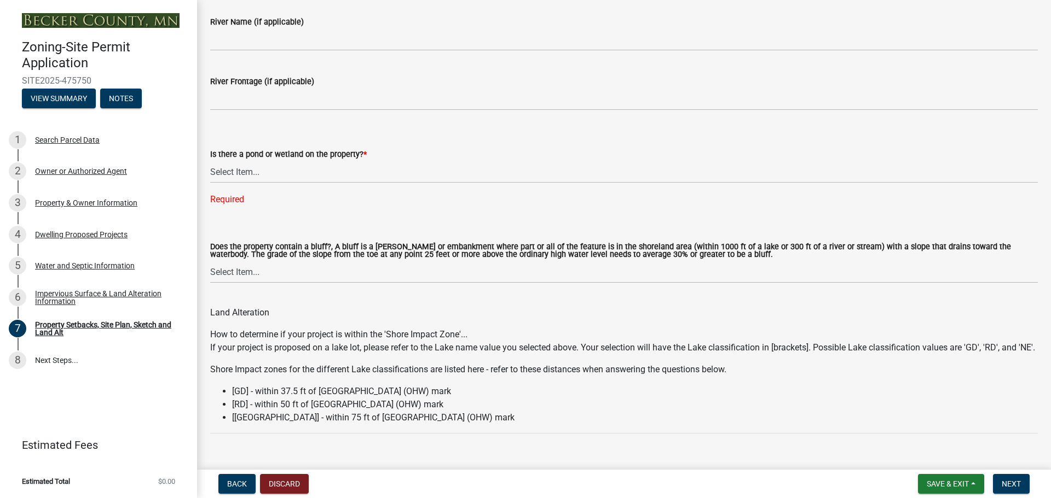
scroll to position [1094, 0]
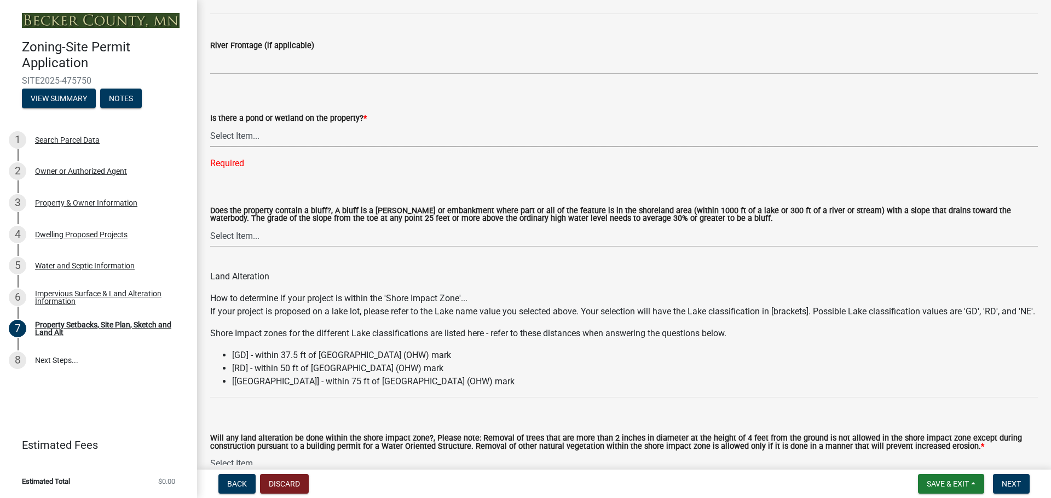
click at [231, 141] on select "Select Item... Yes No" at bounding box center [623, 136] width 827 height 22
click at [210, 125] on select "Select Item... Yes No" at bounding box center [623, 136] width 827 height 22
select select "fd58f24c-a096-4195-863e-b494ea1fd324"
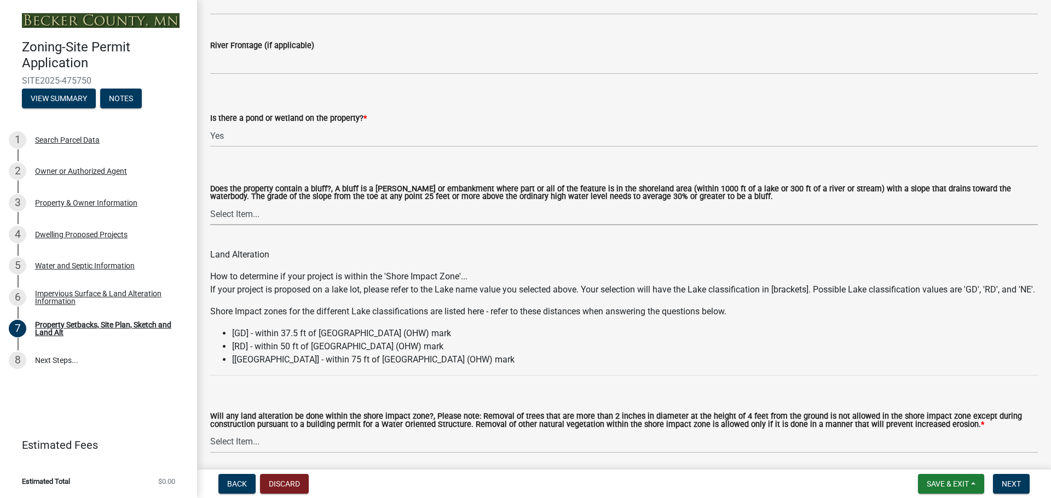
click at [253, 216] on select "Select Item... Yes No" at bounding box center [623, 214] width 827 height 22
click at [210, 204] on select "Select Item... Yes No" at bounding box center [623, 214] width 827 height 22
select select "12f785fb-c378-4b18-841c-21c73dc99083"
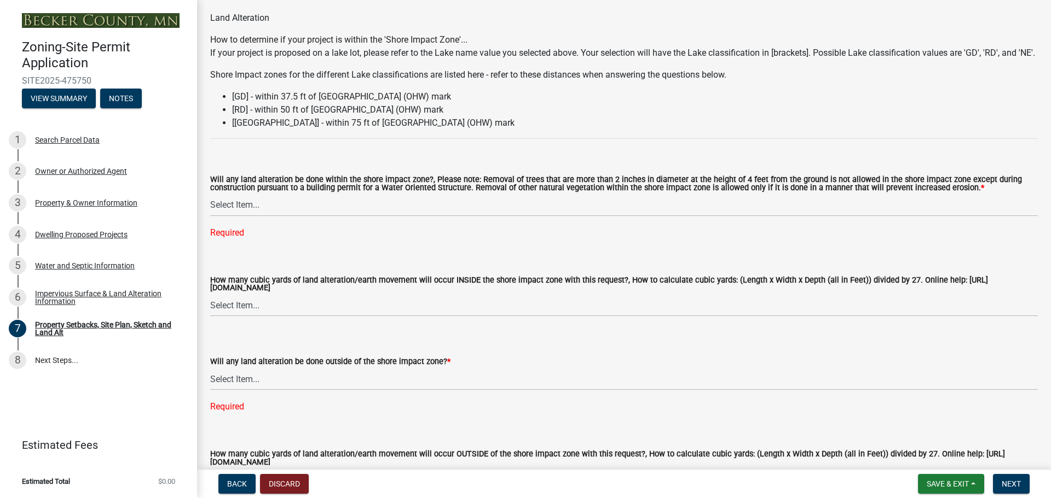
scroll to position [1368, 0]
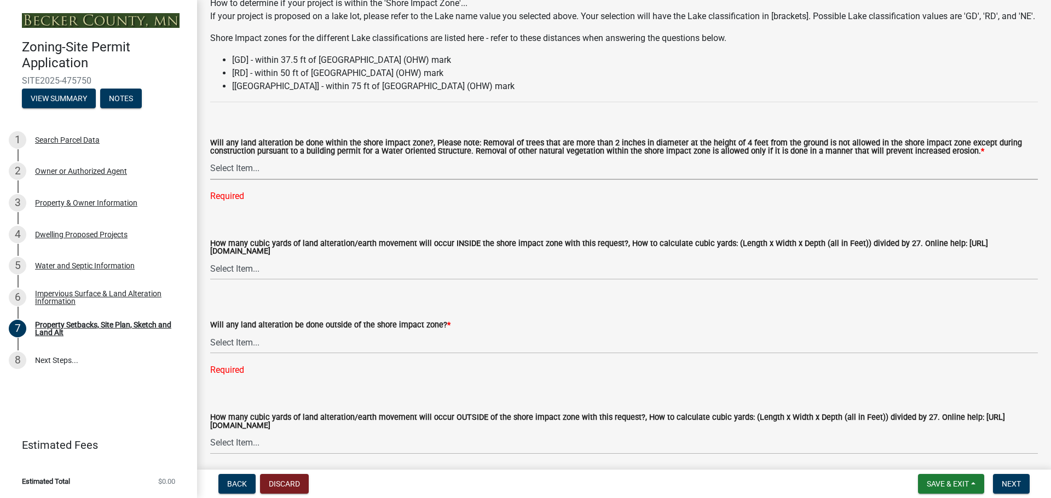
click at [258, 180] on select "Select Item... Yes No N/A" at bounding box center [623, 169] width 827 height 22
click at [210, 171] on select "Select Item... Yes No N/A" at bounding box center [623, 169] width 827 height 22
select select "12da6293-5841-4f5c-bd92-3658833964cd"
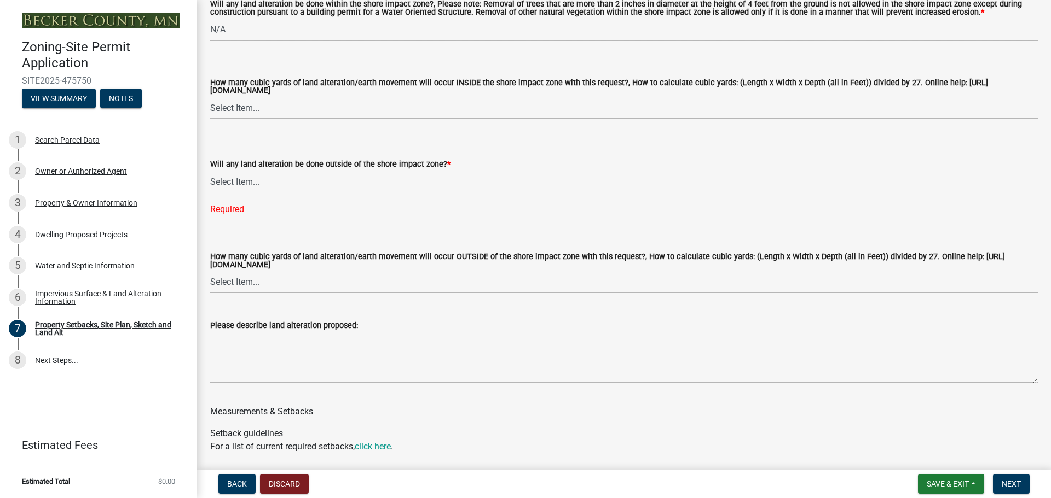
scroll to position [1532, 0]
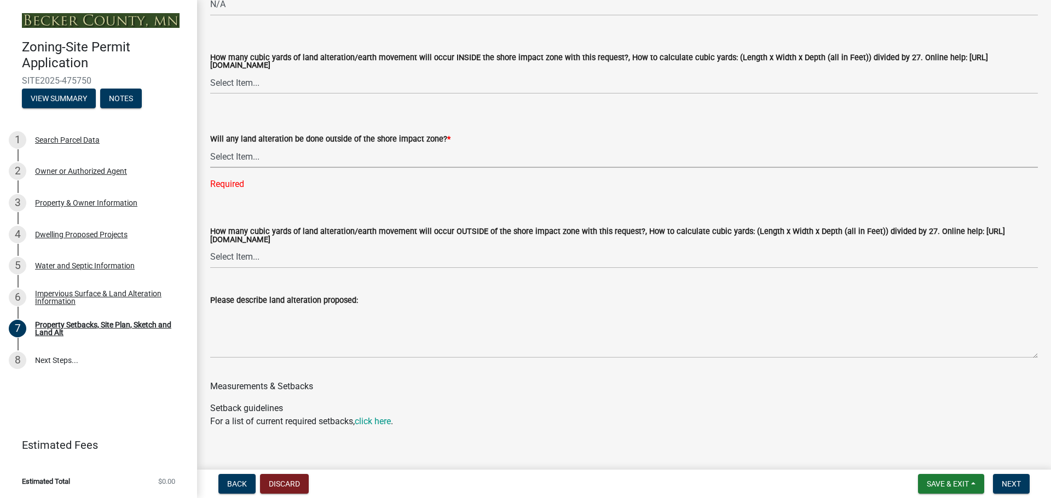
click at [232, 168] on select "Select Item... Yes No N/A" at bounding box center [623, 157] width 827 height 22
click at [210, 160] on select "Select Item... Yes No N/A" at bounding box center [623, 157] width 827 height 22
select select "28f6c7b2-2b88-4425-ae15-f67110f778a7"
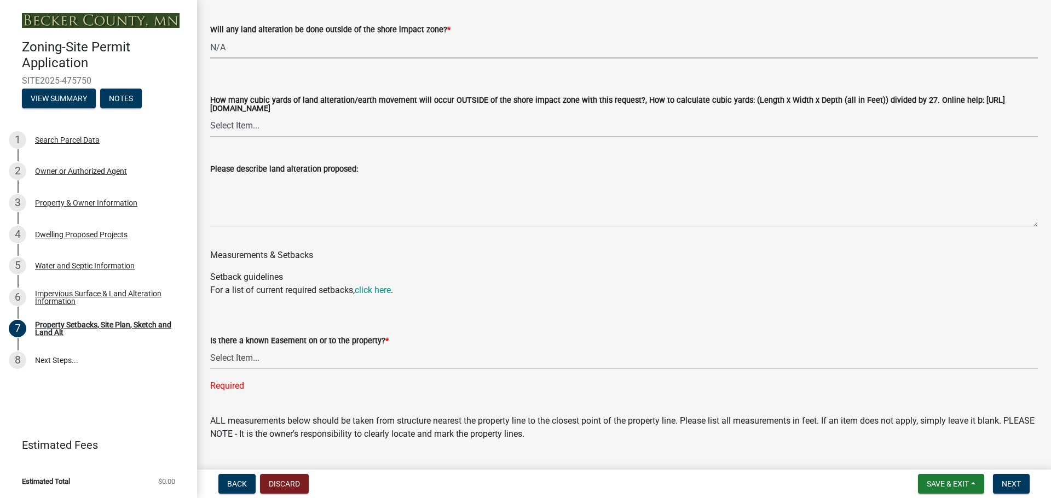
scroll to position [1696, 0]
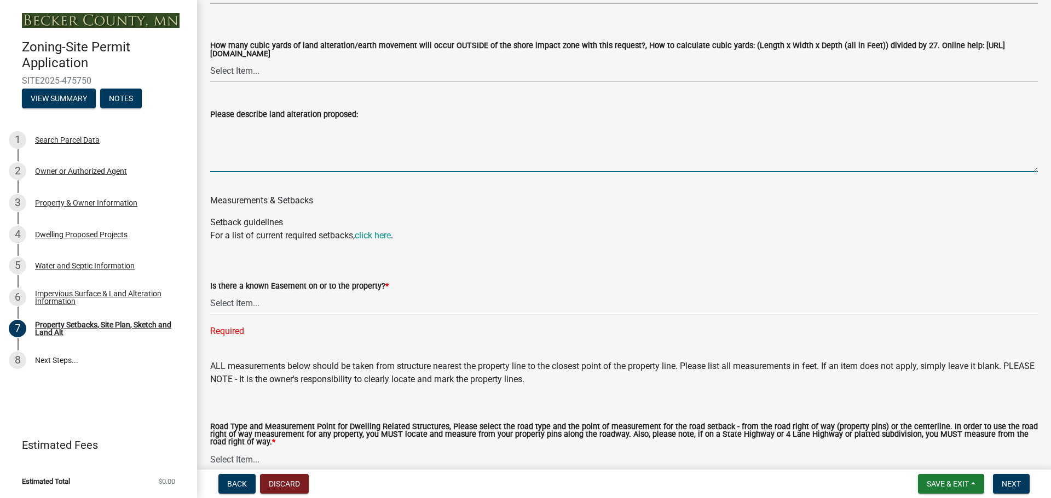
click at [224, 159] on textarea "Please describe land alteration proposed:" at bounding box center [623, 146] width 827 height 51
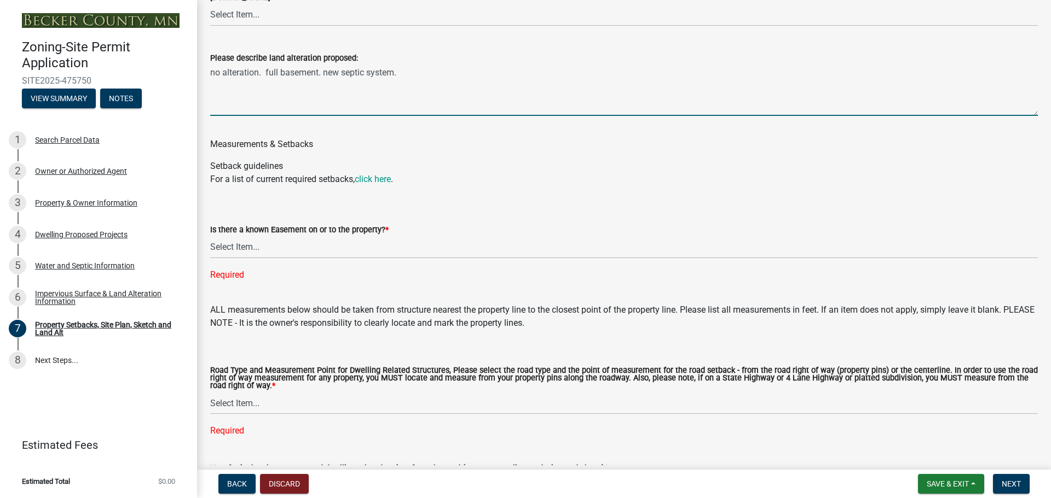
scroll to position [1806, 0]
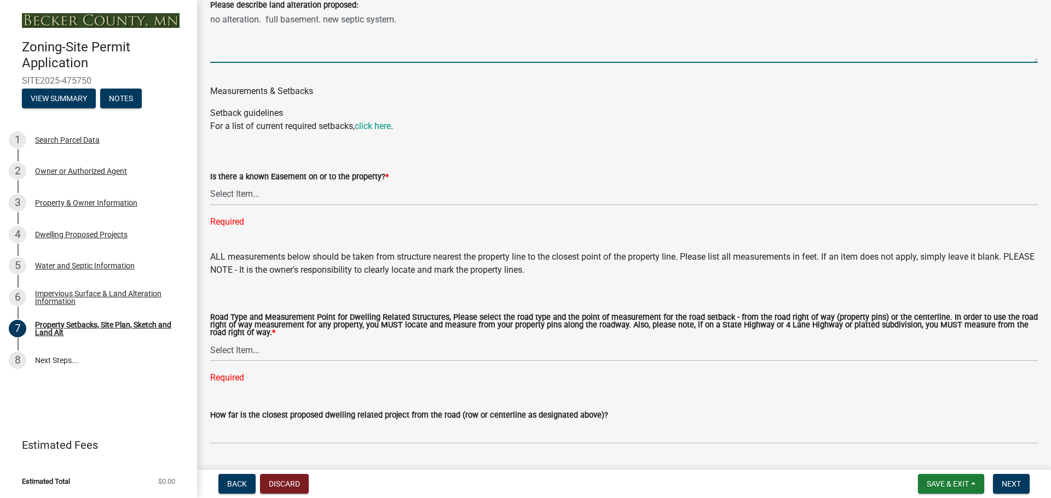
type textarea "no alteration. full basement. new septic system."
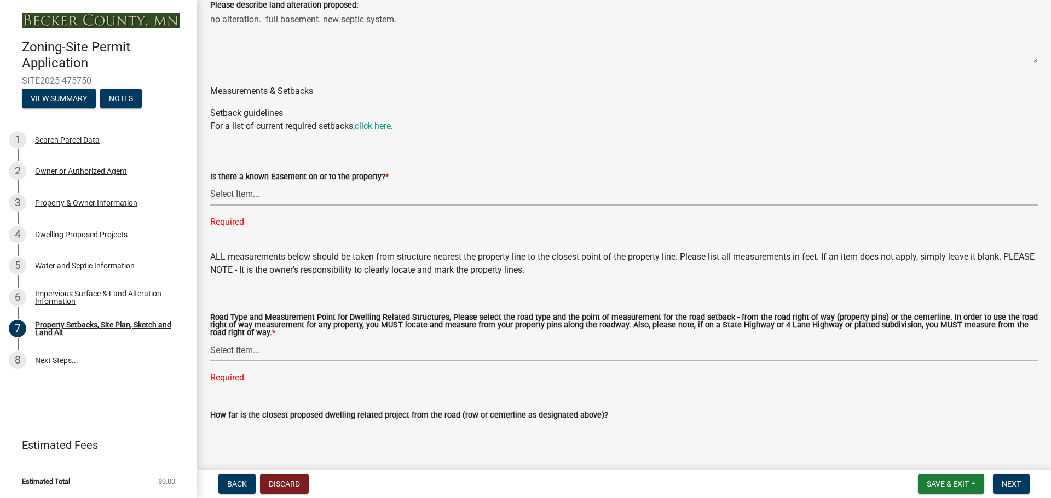
click at [256, 206] on select "Select Item... Yes No" at bounding box center [623, 194] width 827 height 22
click at [210, 198] on select "Select Item... Yes No" at bounding box center [623, 194] width 827 height 22
select select "c8b8ea71-7088-4e87-a493-7bc88cc2835b"
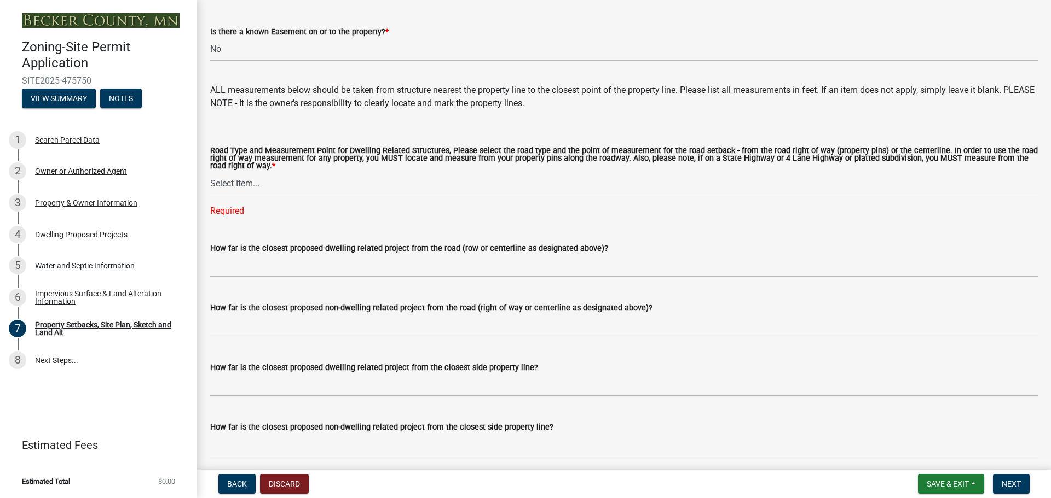
scroll to position [1970, 0]
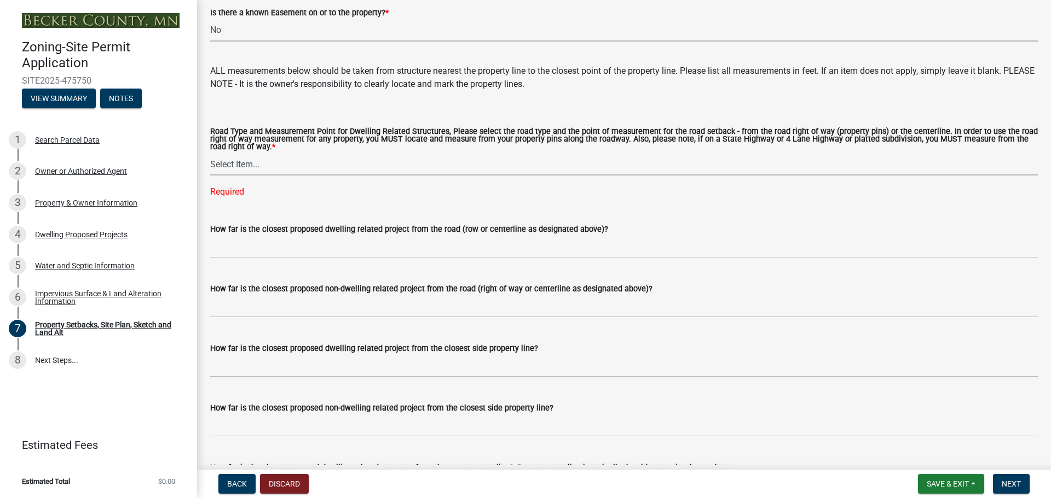
click at [240, 176] on select "Select Item... Private Easement - Right of Way Private Easement - Centerline Pu…" at bounding box center [623, 164] width 827 height 22
click at [210, 169] on select "Select Item... Private Easement - Right of Way Private Easement - Centerline Pu…" at bounding box center [623, 164] width 827 height 22
select select "a4ce8fad-3c47-4e2b-9375-28a8f2ee630b"
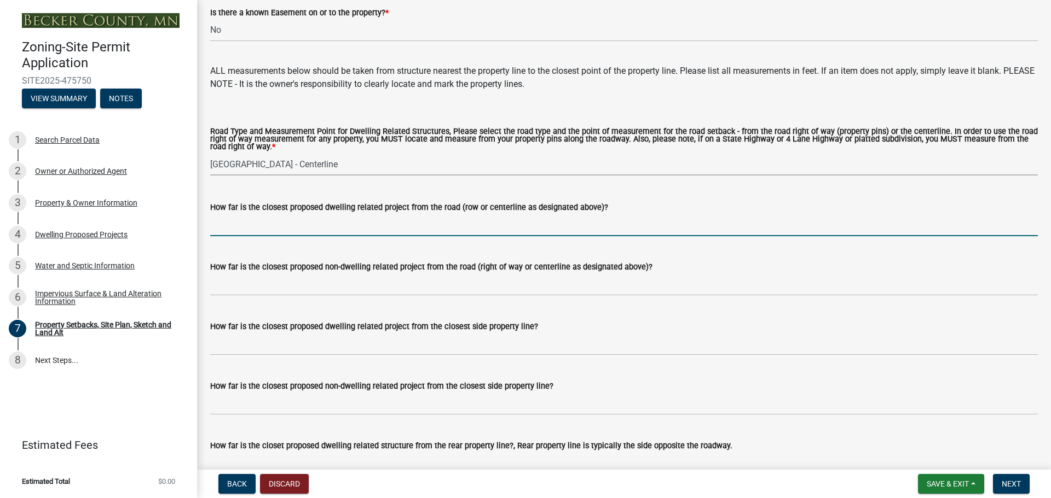
click at [231, 236] on input "How far is the closest proposed dwelling related project from the road (row or …" at bounding box center [623, 225] width 827 height 22
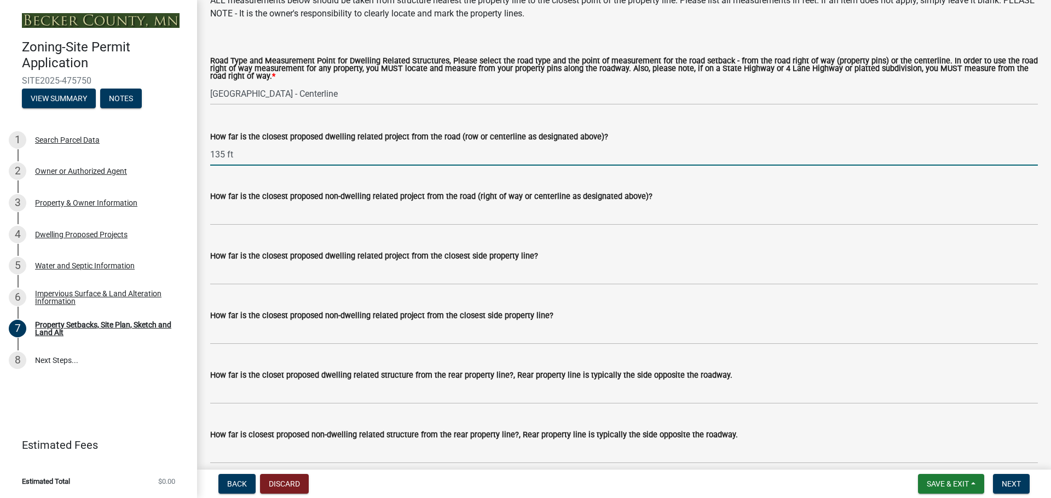
scroll to position [2079, 0]
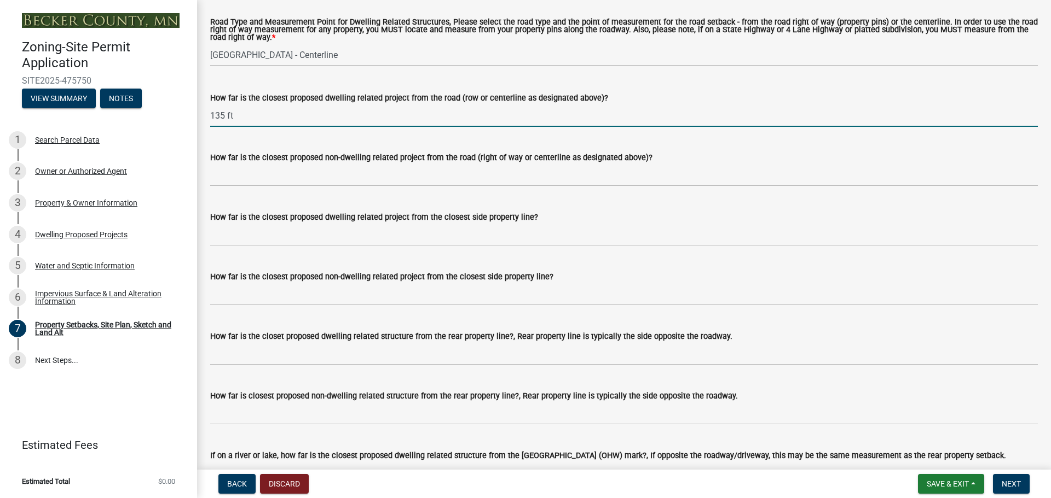
type input "135 ft"
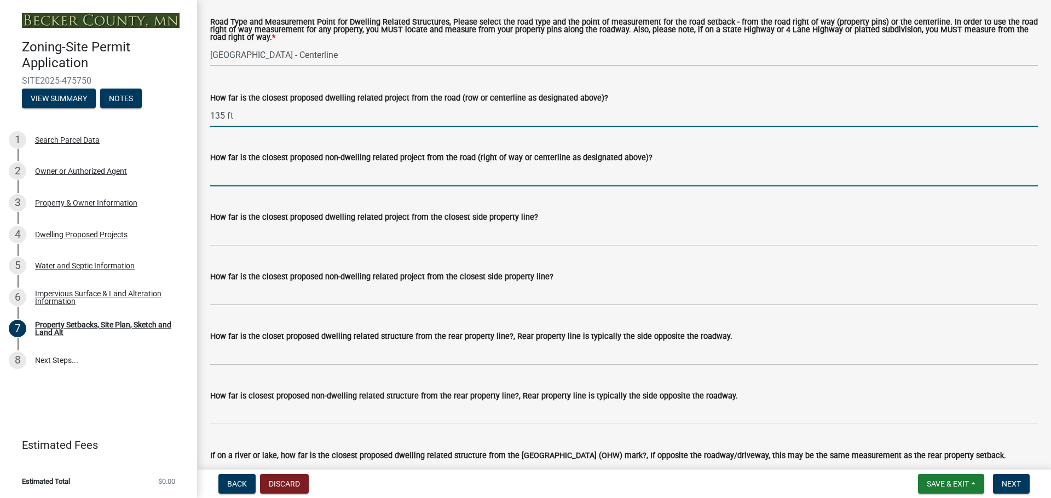
click at [299, 187] on input "How far is the closest proposed non-dwelling related project from the road (rig…" at bounding box center [623, 175] width 827 height 22
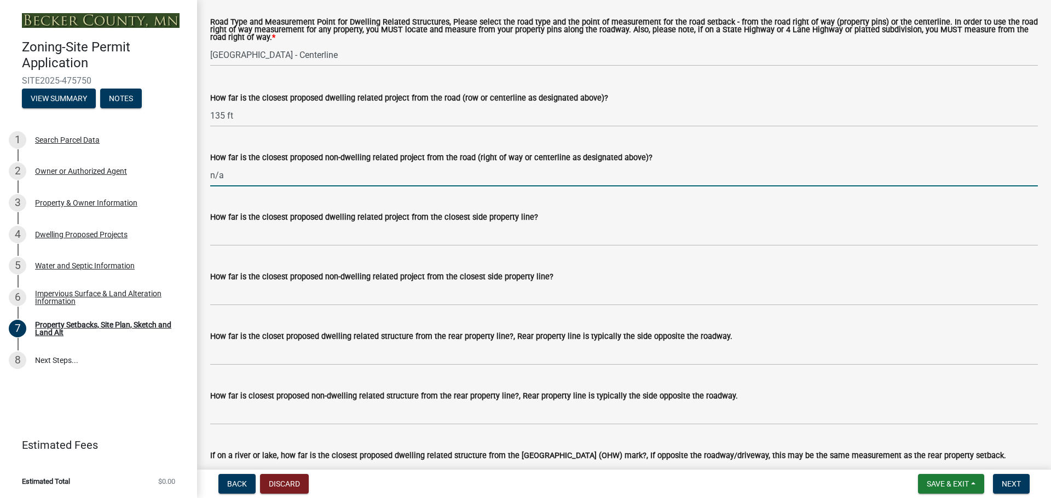
type input "n/a"
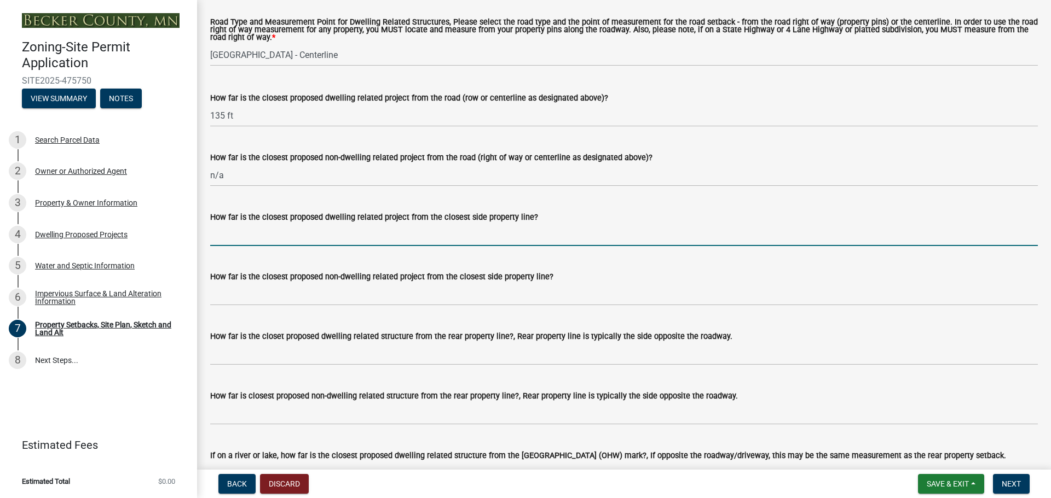
click at [251, 246] on input "How far is the closest proposed dwelling related project from the closest side …" at bounding box center [623, 235] width 827 height 22
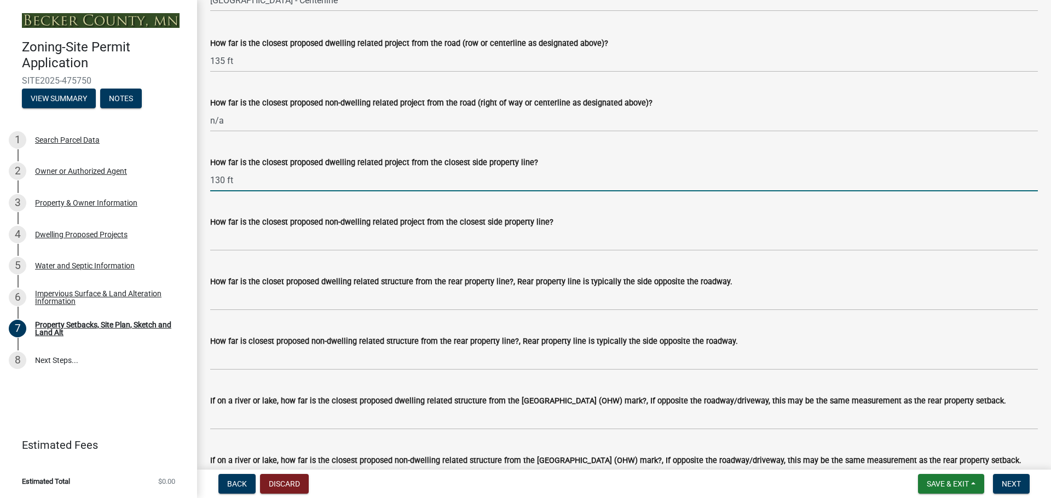
scroll to position [2189, 0]
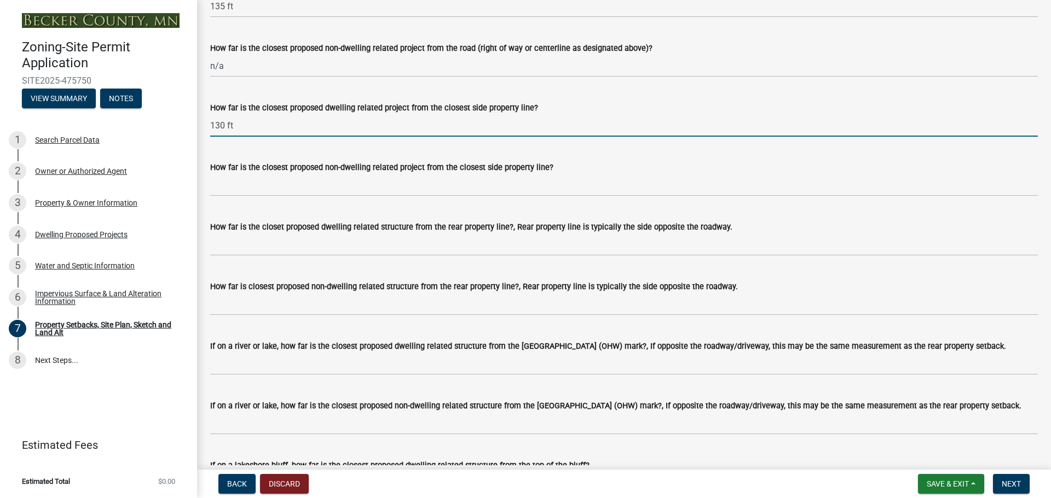
type input "130 ft"
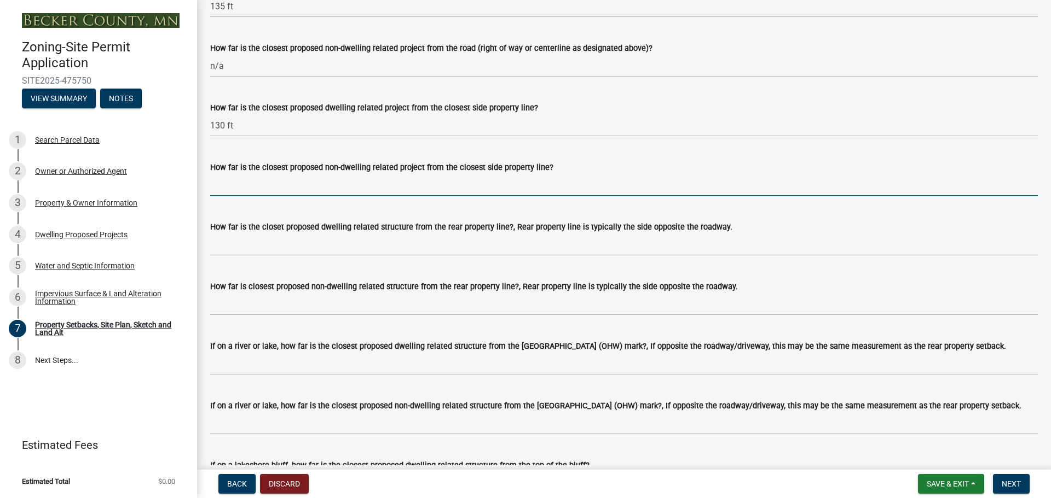
click at [254, 195] on input "How far is the closest proposed non-dwelling related project from the closest s…" at bounding box center [623, 185] width 827 height 22
type input "n/a"
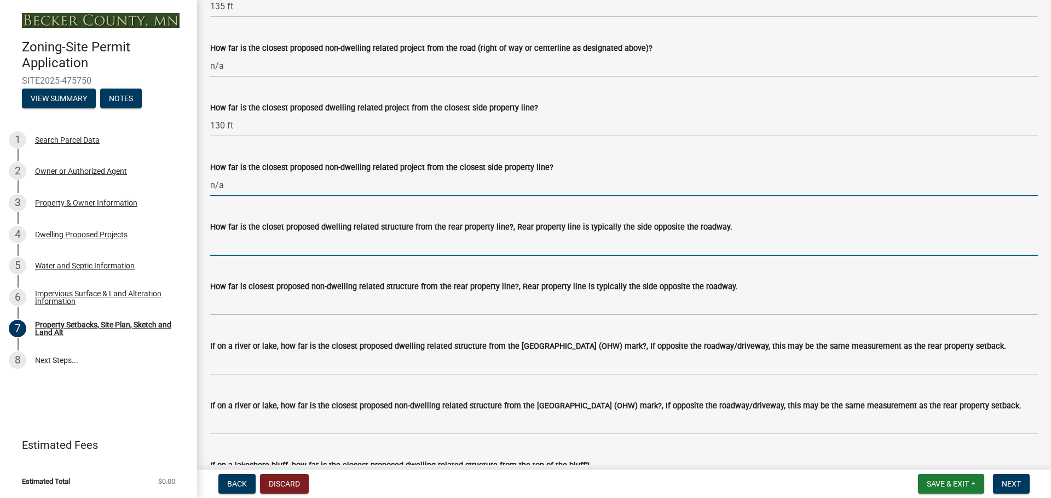
click at [227, 256] on input "How far is the closet proposed dwelling related structure from the rear propert…" at bounding box center [623, 245] width 827 height 22
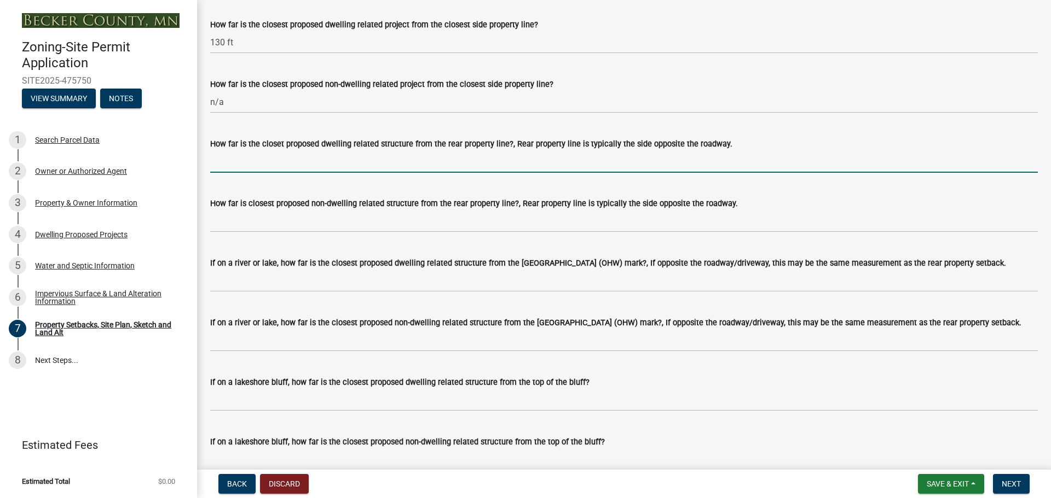
scroll to position [2298, 0]
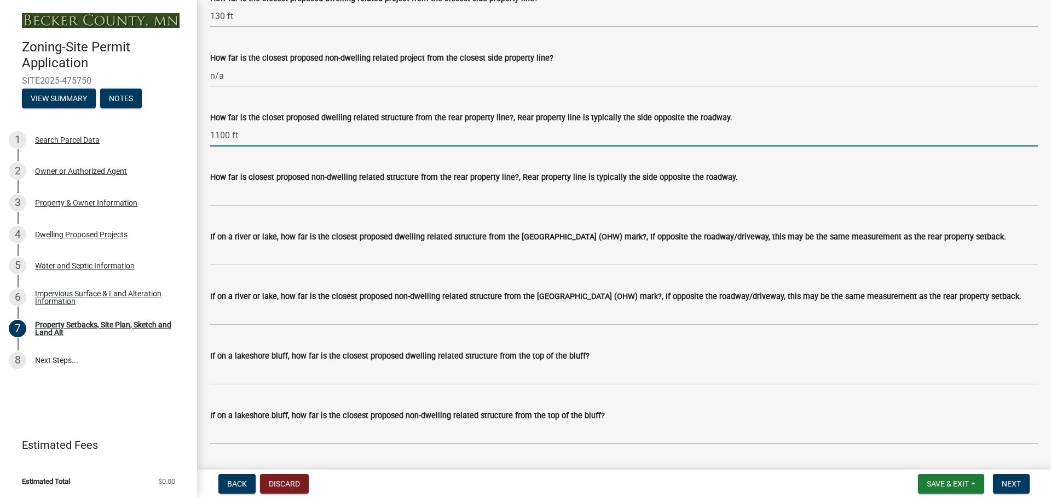
type input "1100 ft"
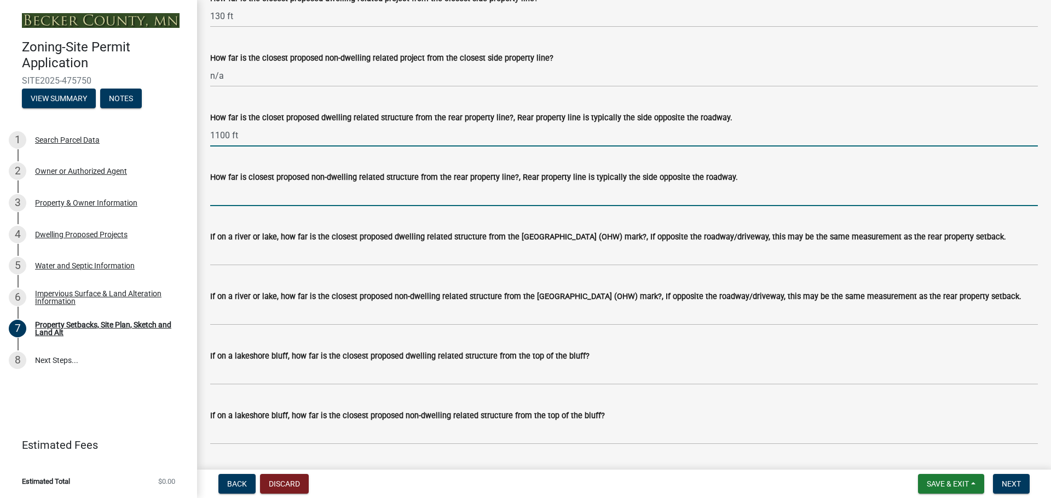
click at [250, 206] on input "How far is closest proposed non-dwelling related structure from the rear proper…" at bounding box center [623, 195] width 827 height 22
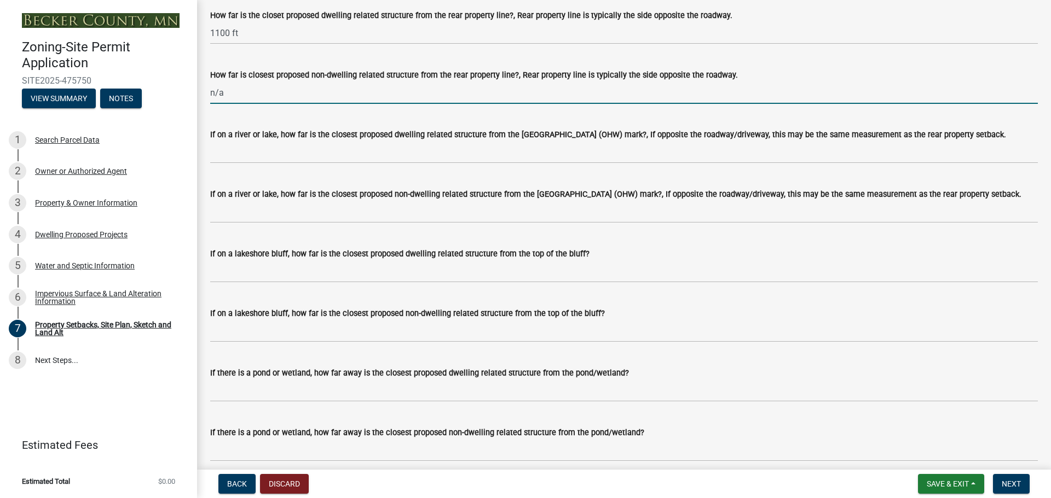
scroll to position [2408, 0]
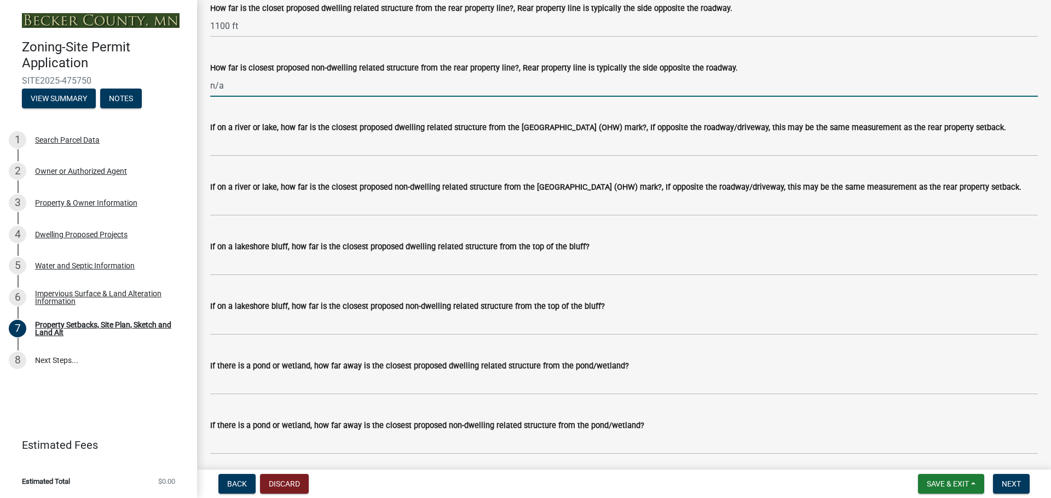
type input "n/a"
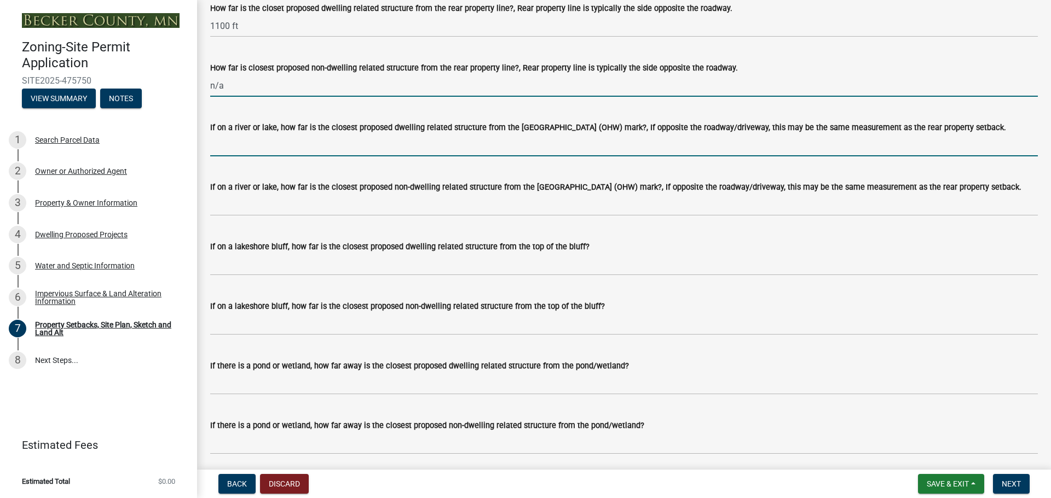
click at [237, 156] on input "If on a river or lake, how far is the closest proposed dwelling related structu…" at bounding box center [623, 145] width 827 height 22
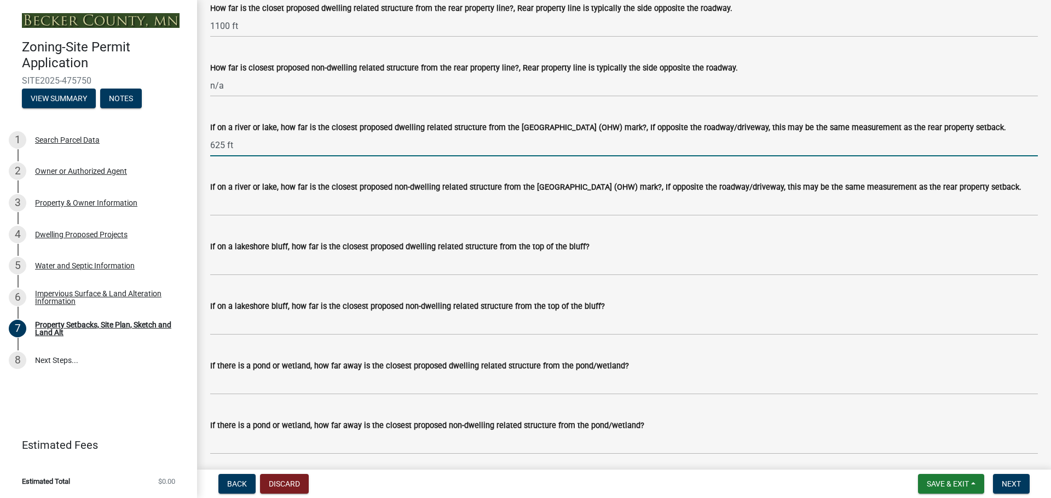
type input "625 ft"
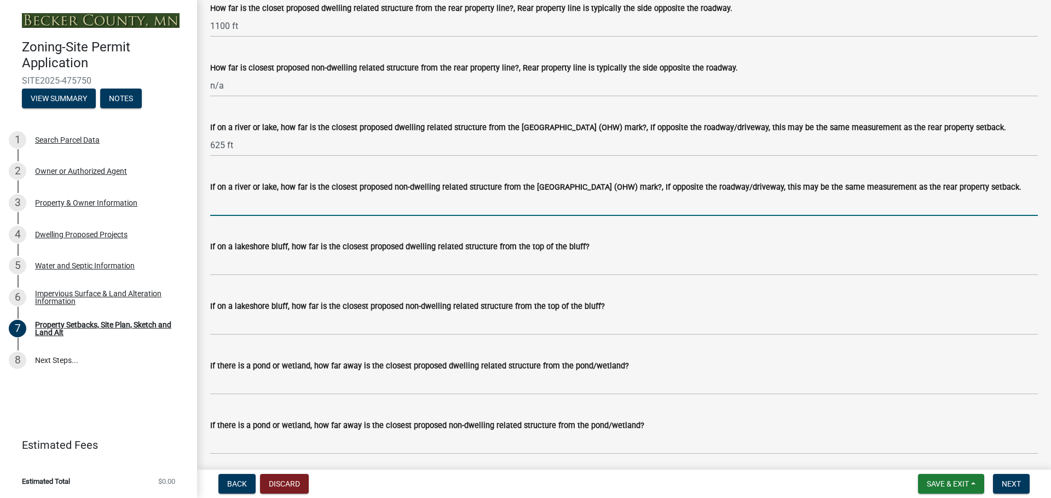
click at [258, 216] on input "If on a river or lake, how far is the closest proposed non-dwelling related str…" at bounding box center [623, 205] width 827 height 22
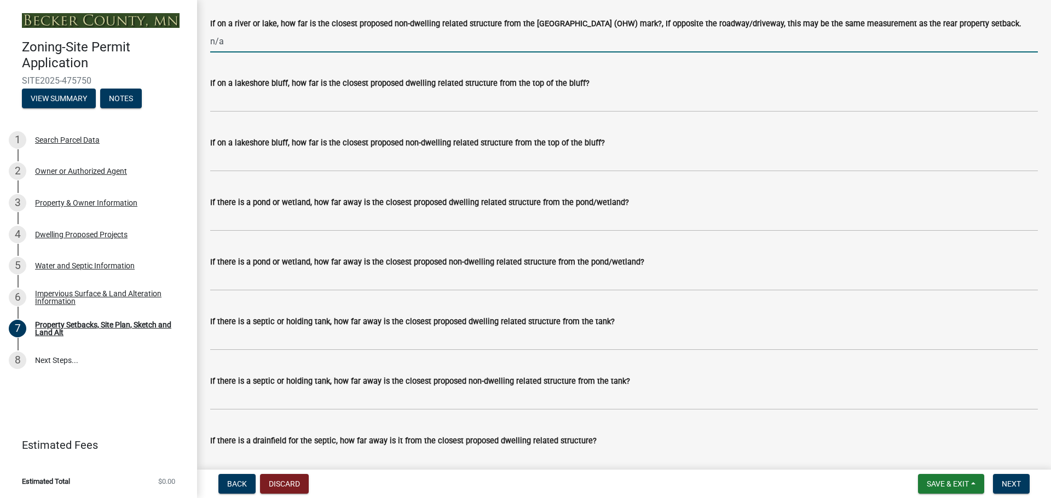
scroll to position [2572, 0]
type input "n/a"
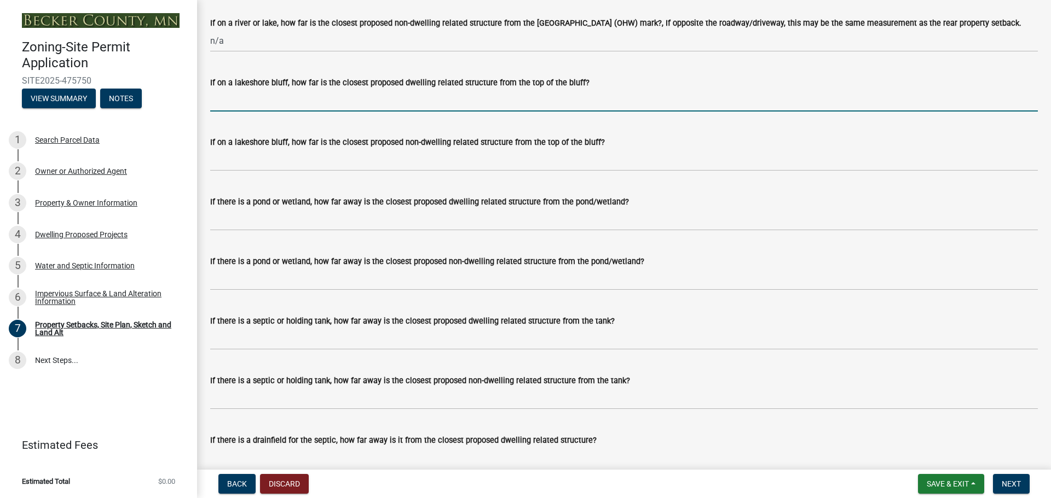
click at [226, 112] on input "If on a lakeshore bluff, how far is the closest proposed dwelling related struc…" at bounding box center [623, 100] width 827 height 22
type input "n/a"
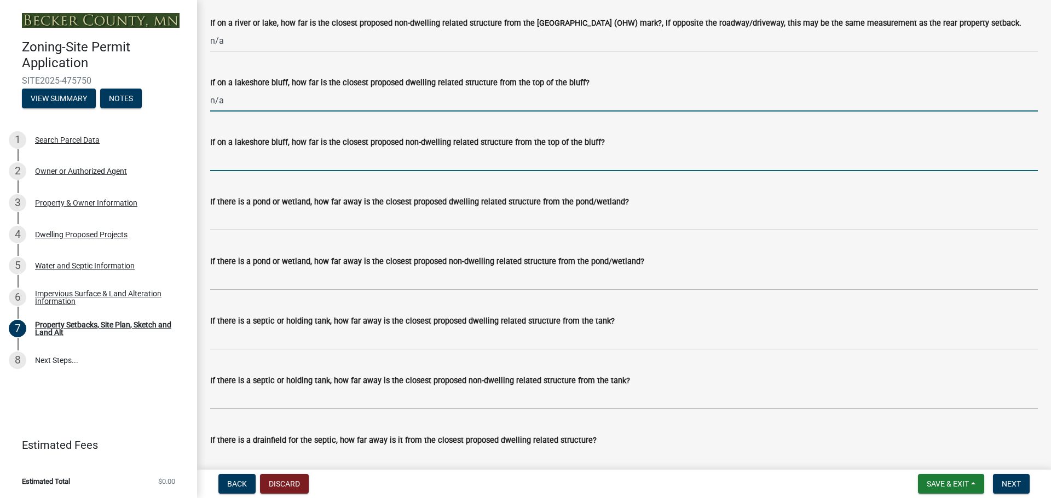
click at [217, 171] on input "If on a lakeshore bluff, how far is the closest proposed non-dwelling related s…" at bounding box center [623, 160] width 827 height 22
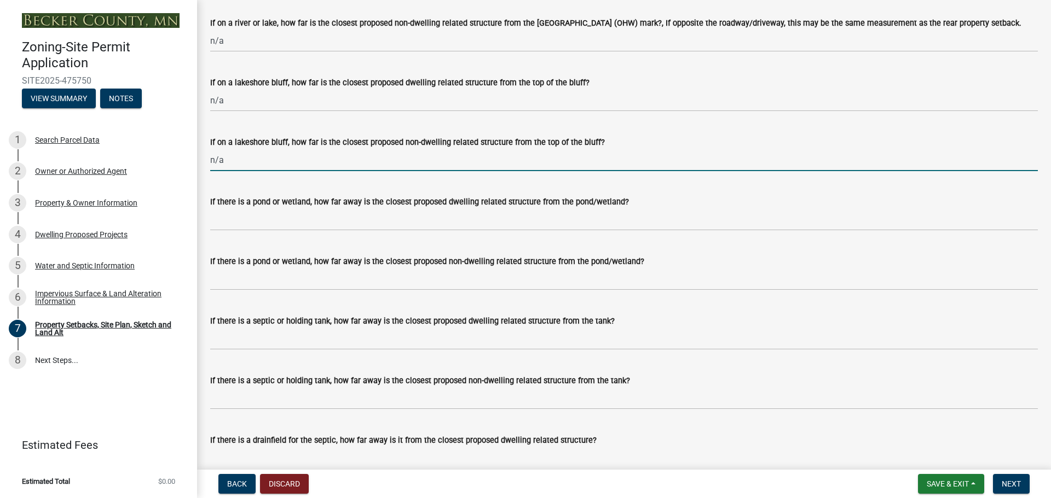
type input "n/a"
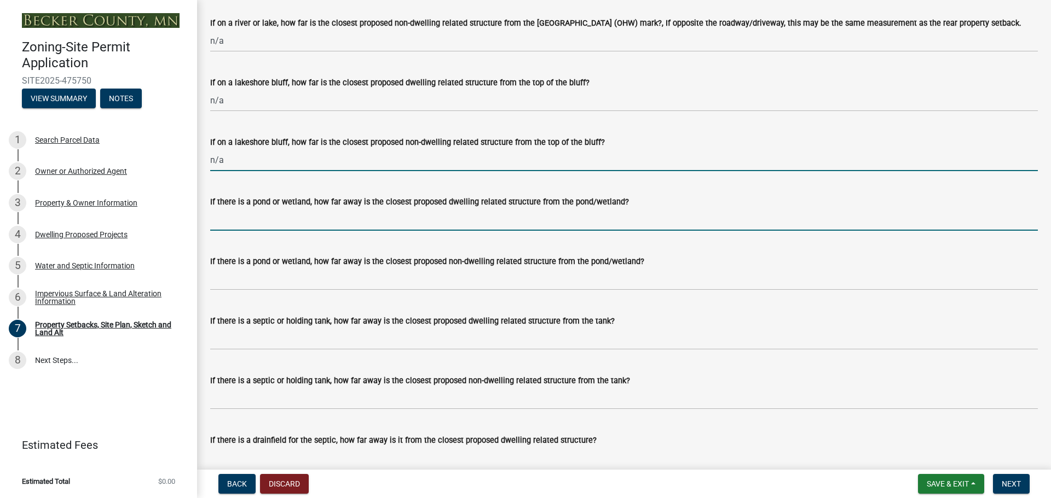
click at [233, 231] on input "If there is a pond or wetland, how far away is the closest proposed dwelling re…" at bounding box center [623, 219] width 827 height 22
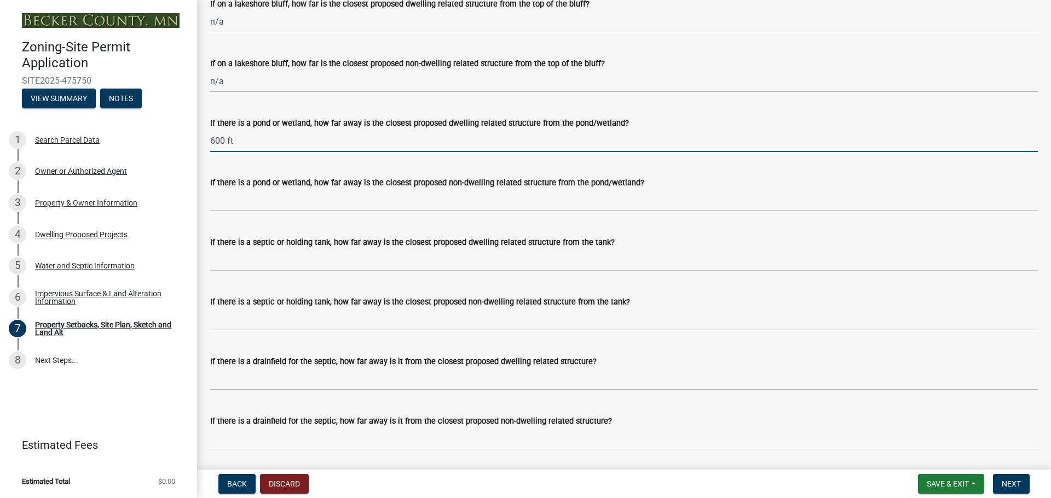
scroll to position [2681, 0]
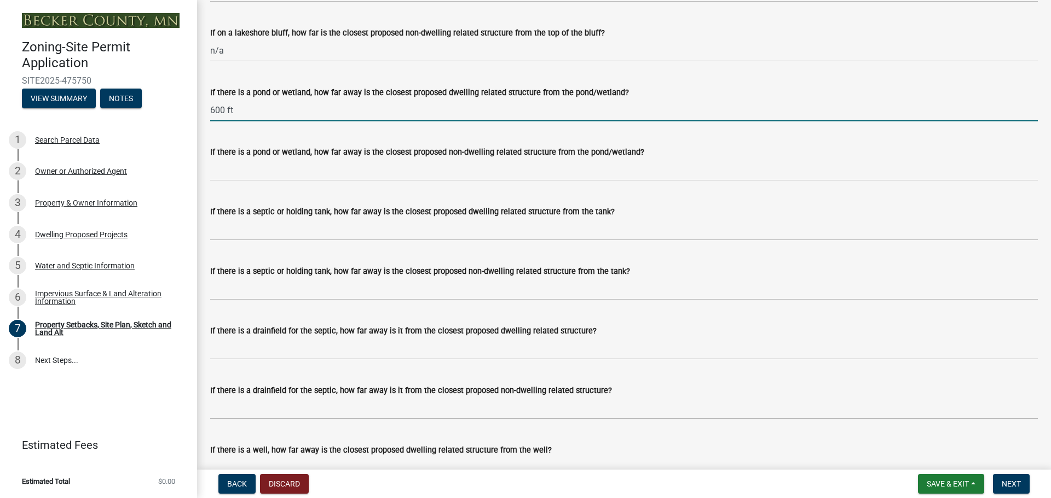
type input "600 ft"
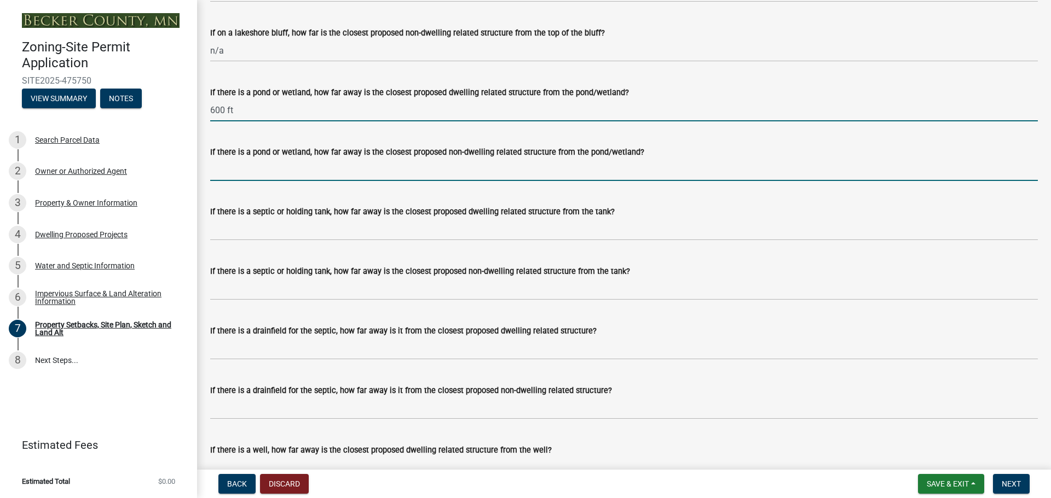
click at [266, 181] on input "If there is a pond or wetland, how far away is the closest proposed non-dwellin…" at bounding box center [623, 170] width 827 height 22
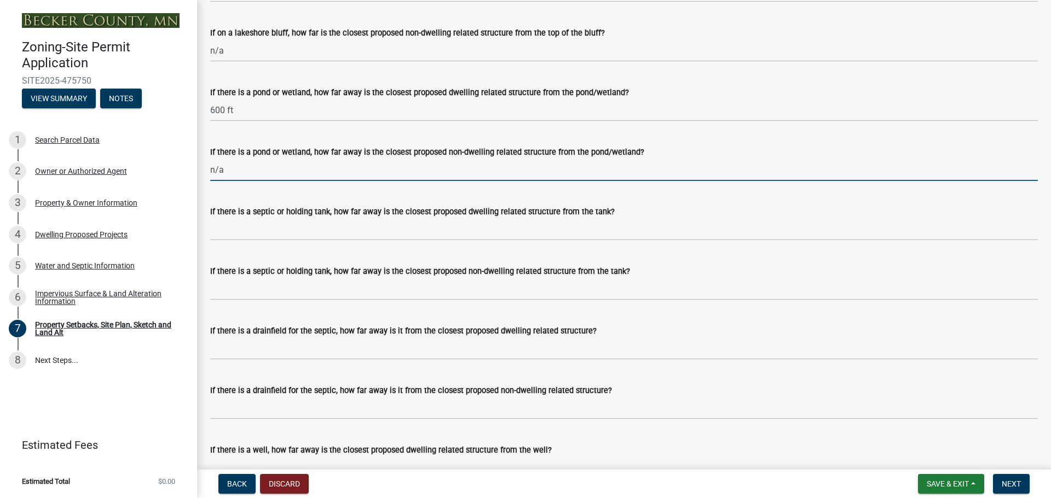
type input "n/a"
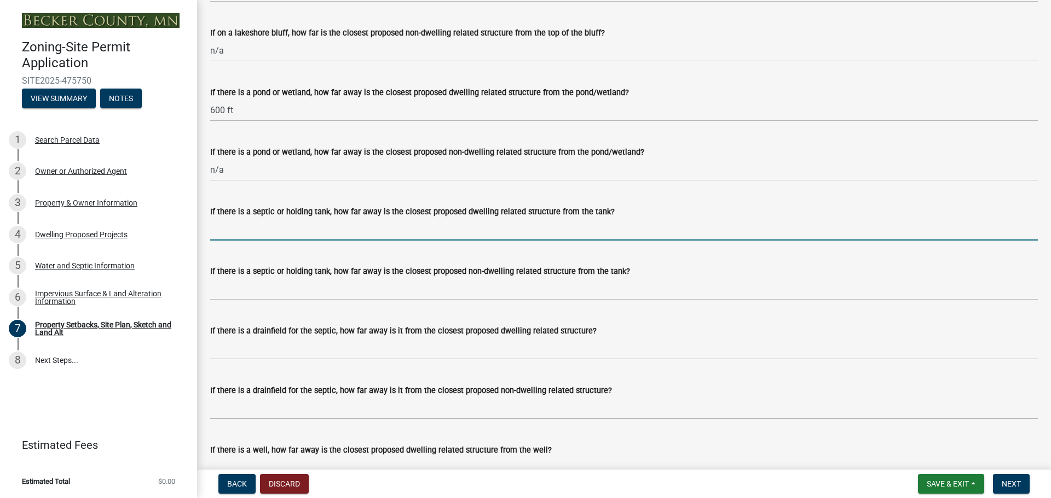
click at [230, 241] on input "If there is a septic or holding tank, how far away is the closest proposed dwel…" at bounding box center [623, 229] width 827 height 22
type input "60 ft"
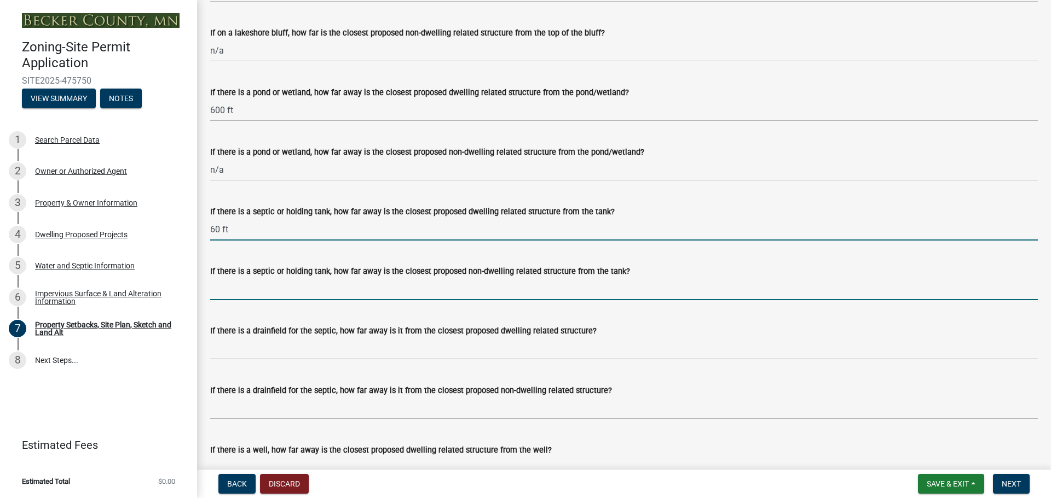
click at [230, 300] on input "If there is a septic or holding tank, how far away is the closest proposed non-…" at bounding box center [623, 289] width 827 height 22
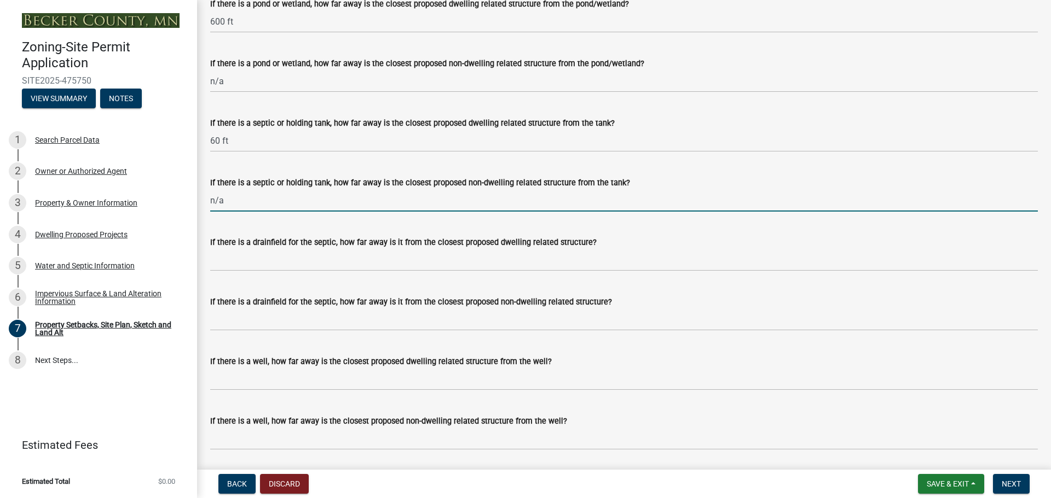
scroll to position [2791, 0]
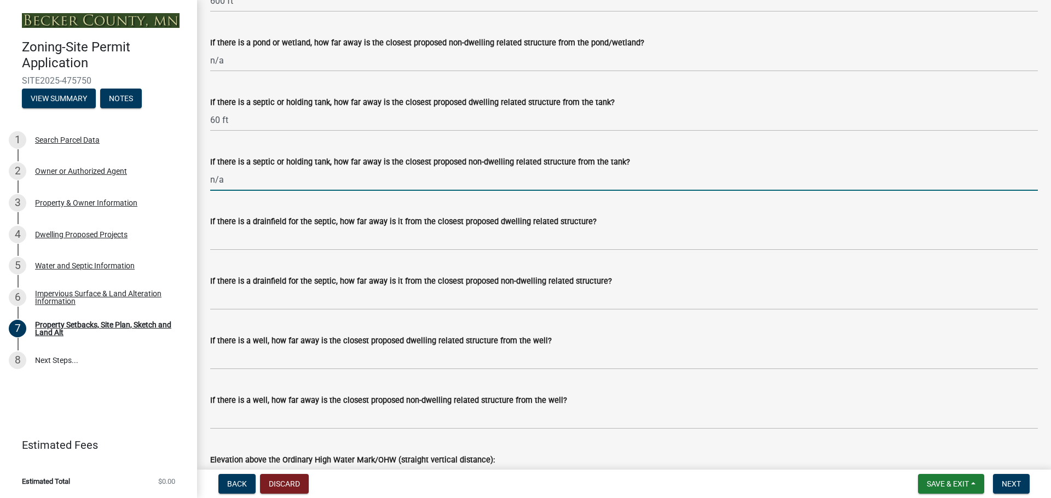
type input "n/a"
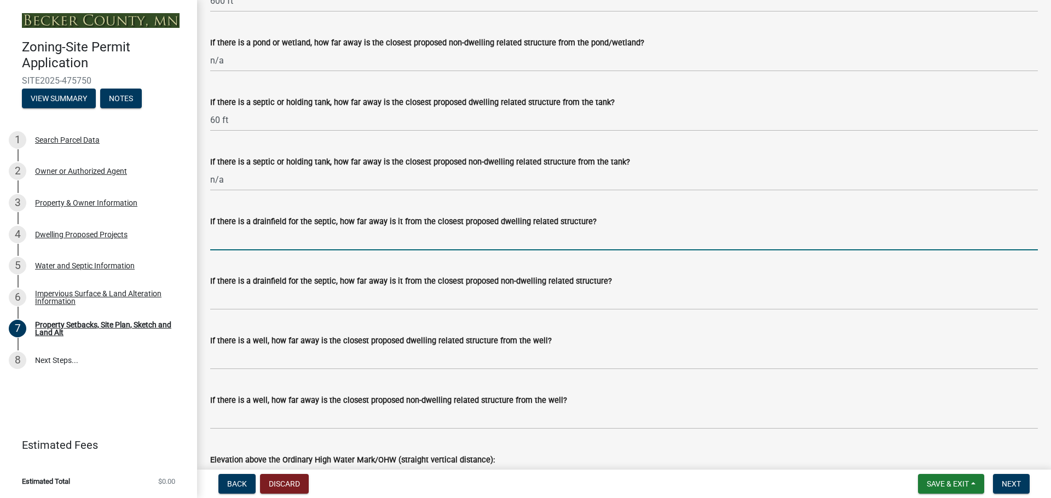
click at [224, 251] on input "If there is a drainfield for the septic, how far away is it from the closest pr…" at bounding box center [623, 239] width 827 height 22
type input "75 ft"
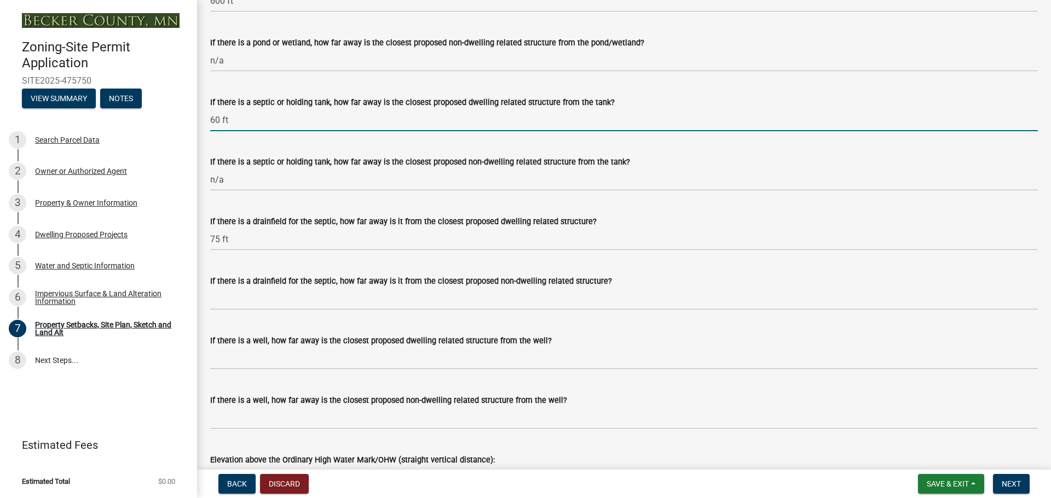
click at [215, 131] on input "60 ft" at bounding box center [623, 120] width 827 height 22
type input "50 ft"
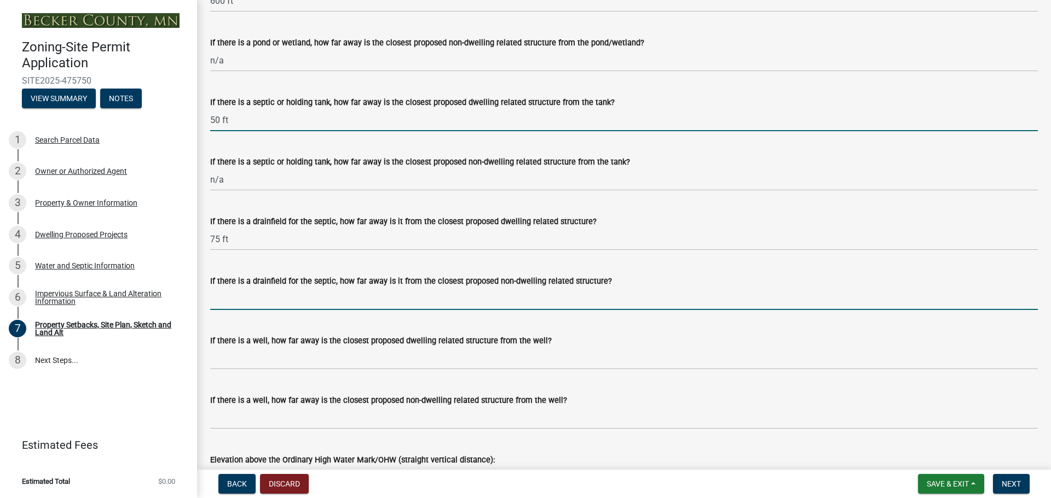
click at [240, 310] on input "If there is a drainfield for the septic, how far away is it from the closest pr…" at bounding box center [623, 299] width 827 height 22
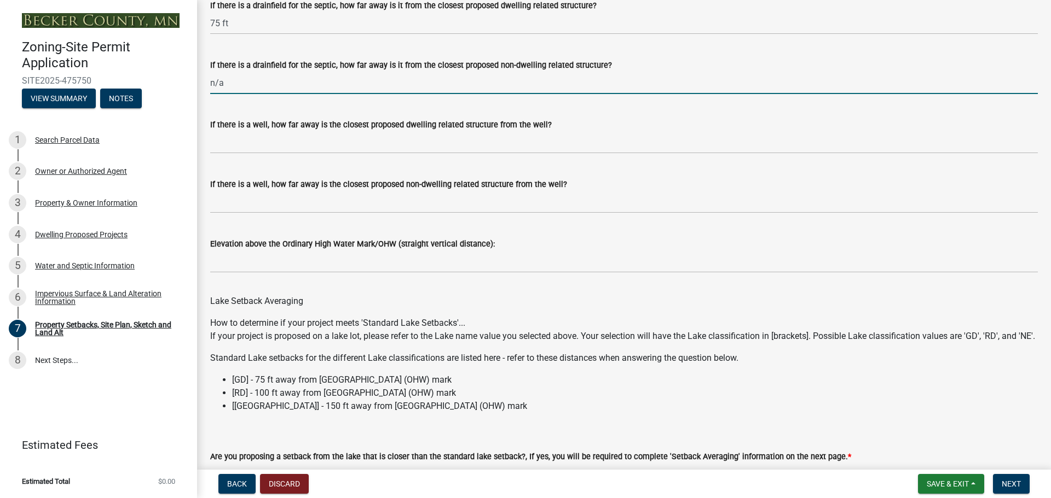
scroll to position [3009, 0]
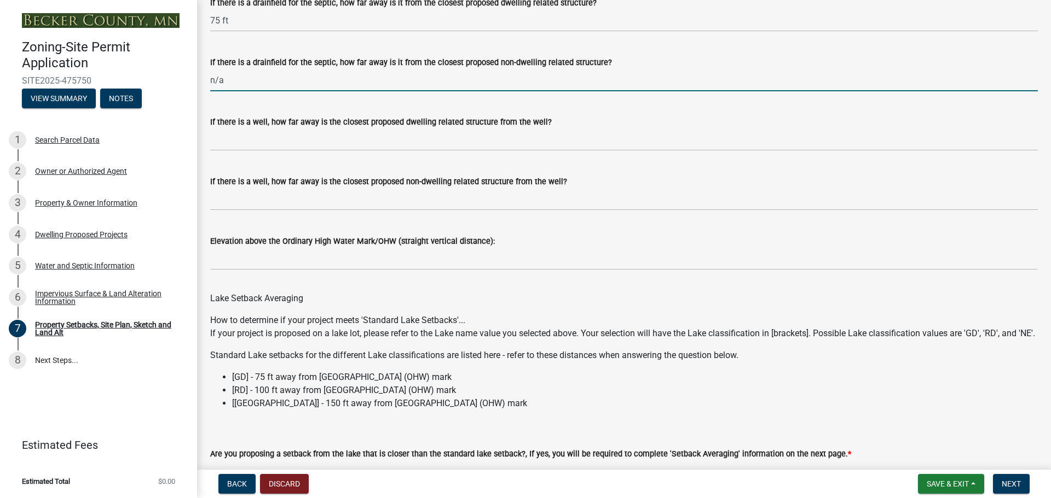
type input "n/a"
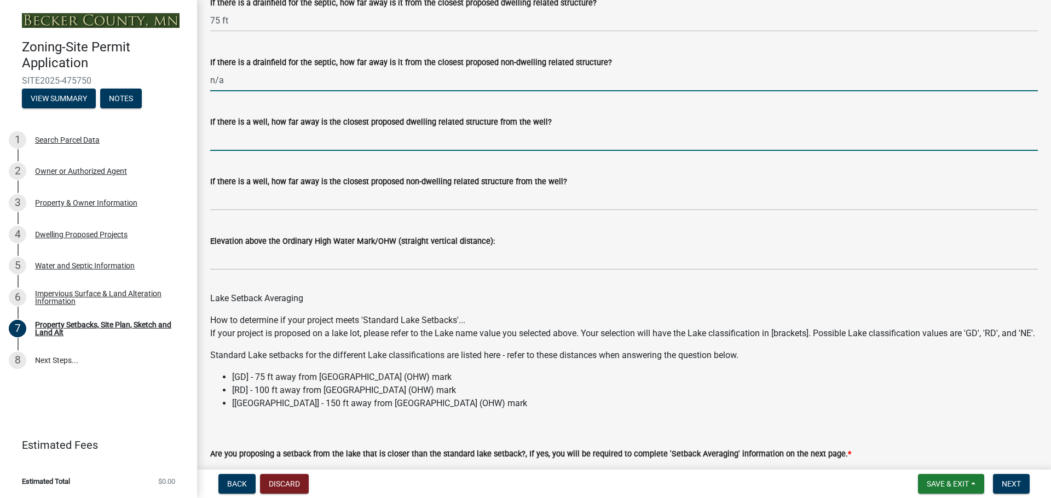
click at [231, 151] on input "If there is a well, how far away is the closest proposed dwelling related struc…" at bounding box center [623, 140] width 827 height 22
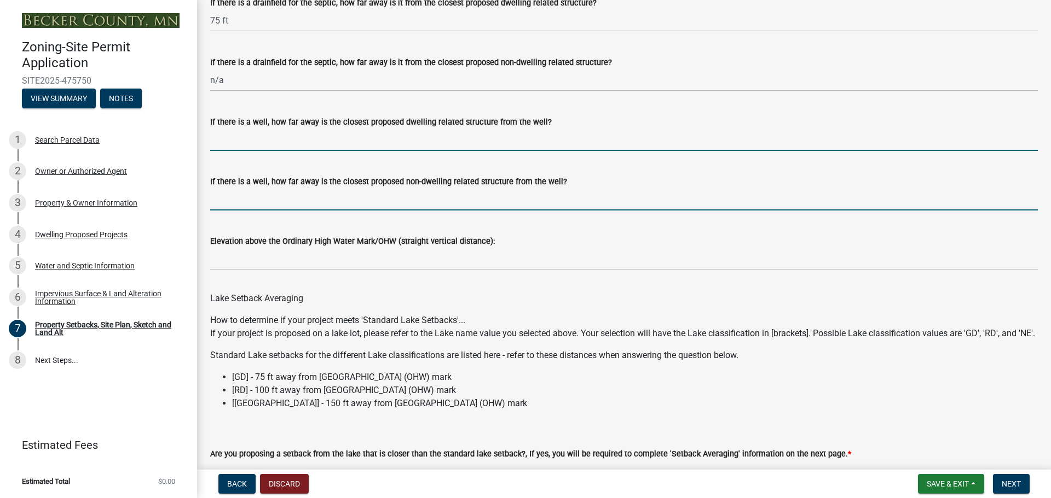
click at [229, 211] on input "If there is a well, how far away is the closest proposed non-dwelling related s…" at bounding box center [623, 199] width 827 height 22
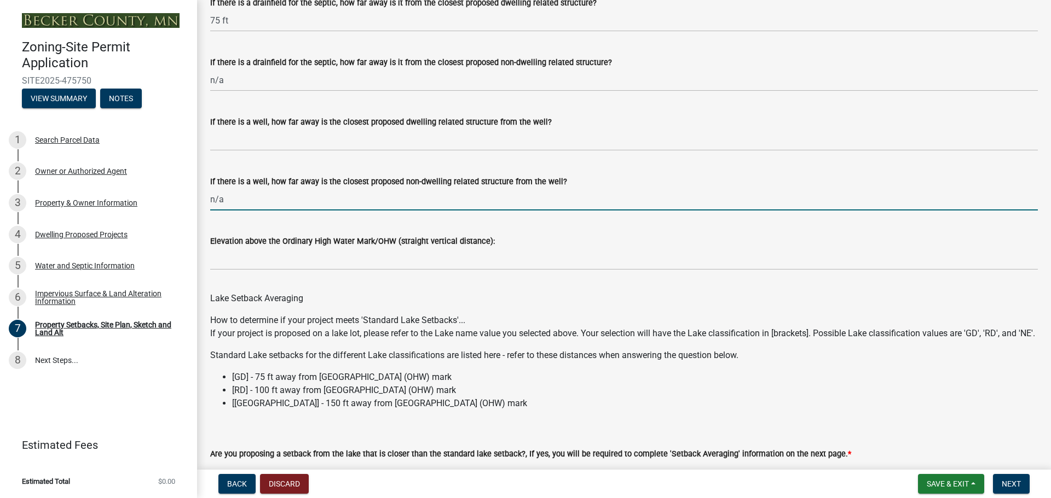
type input "n/a"
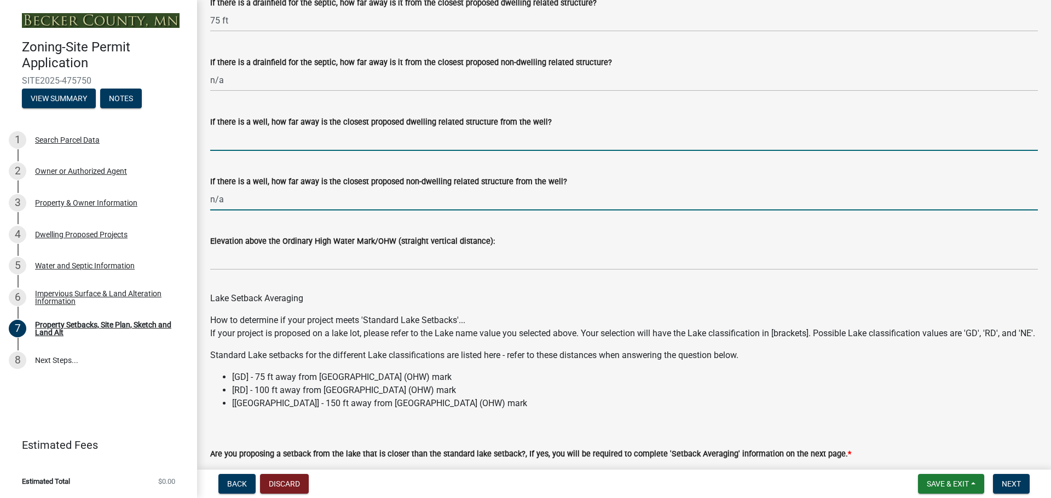
click at [223, 151] on input "If there is a well, how far away is the closest proposed dwelling related struc…" at bounding box center [623, 140] width 827 height 22
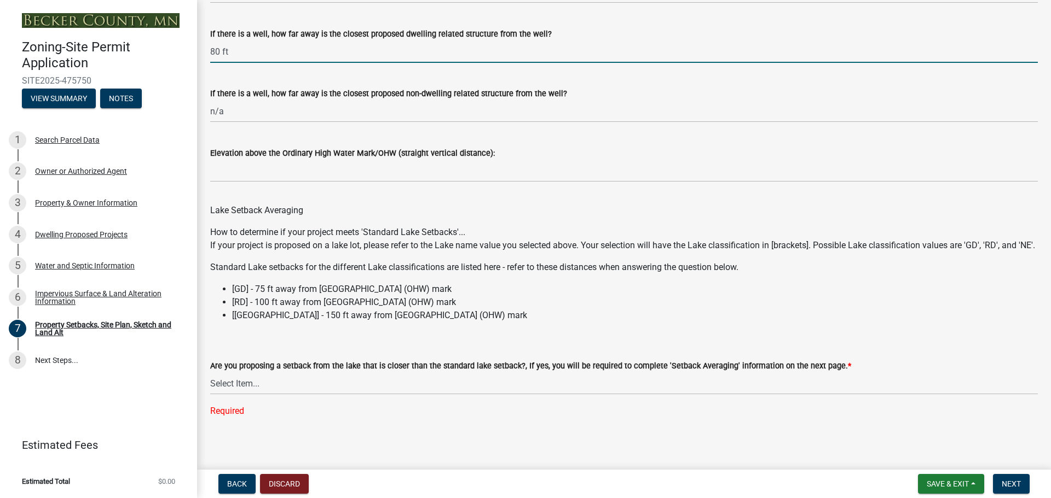
scroll to position [3119, 0]
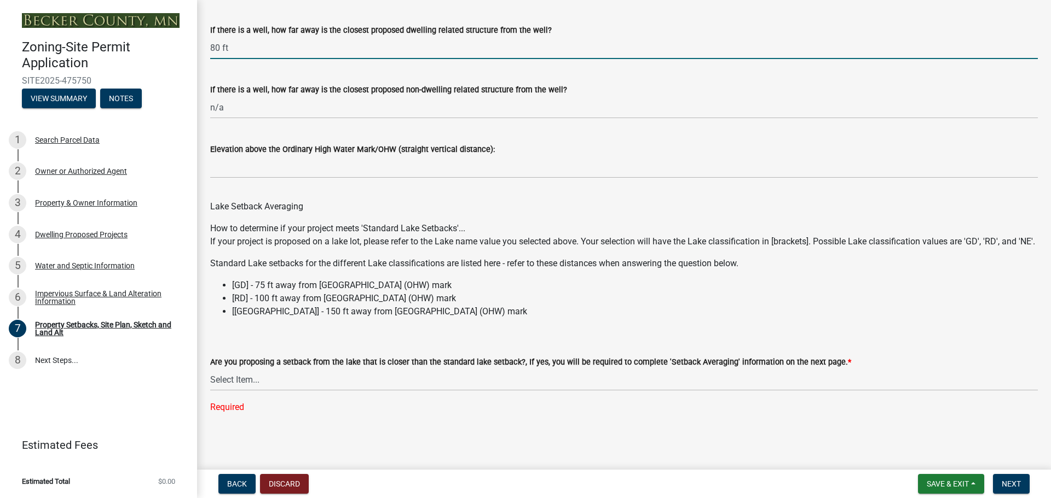
type input "80 ft"
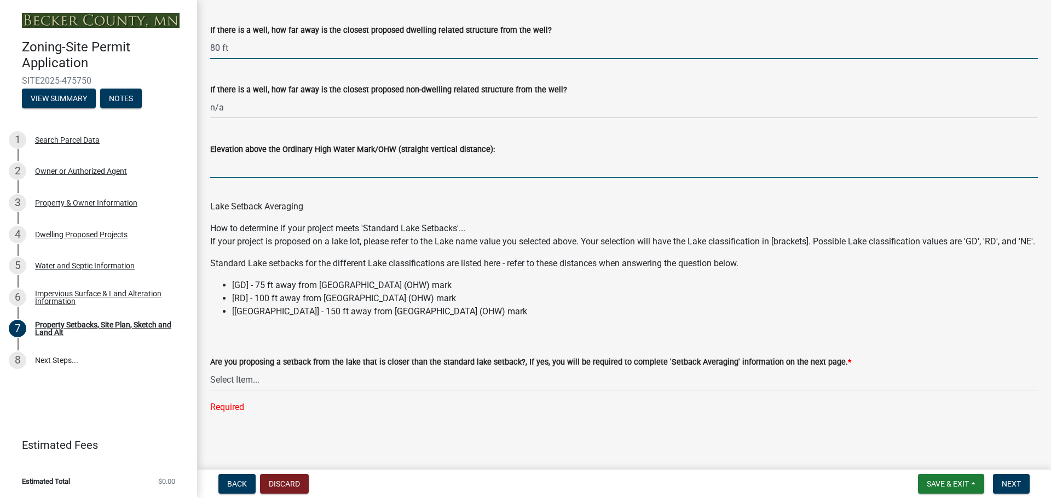
click at [237, 173] on input "Elevation above the Ordinary High Water Mark/OHW (straight vertical distance):" at bounding box center [623, 167] width 827 height 22
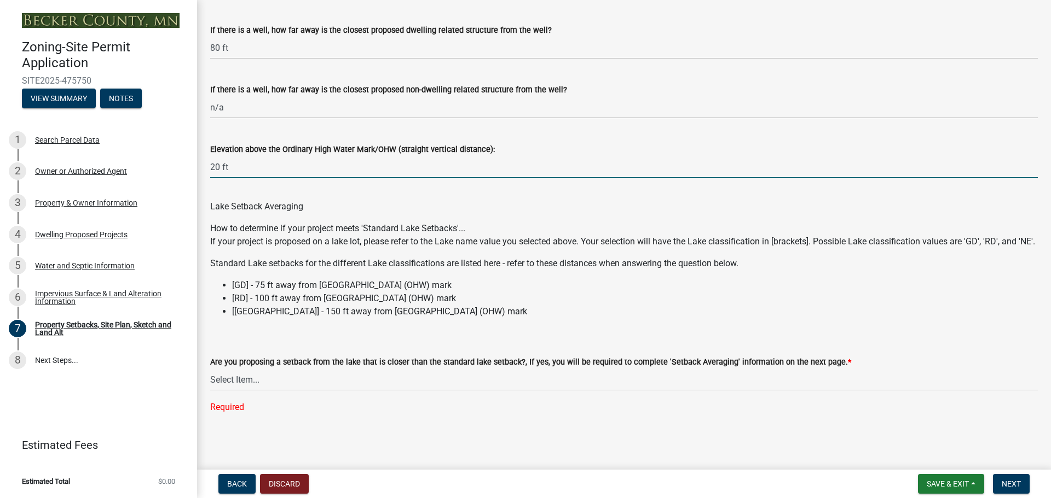
scroll to position [3130, 0]
type input "20 ft"
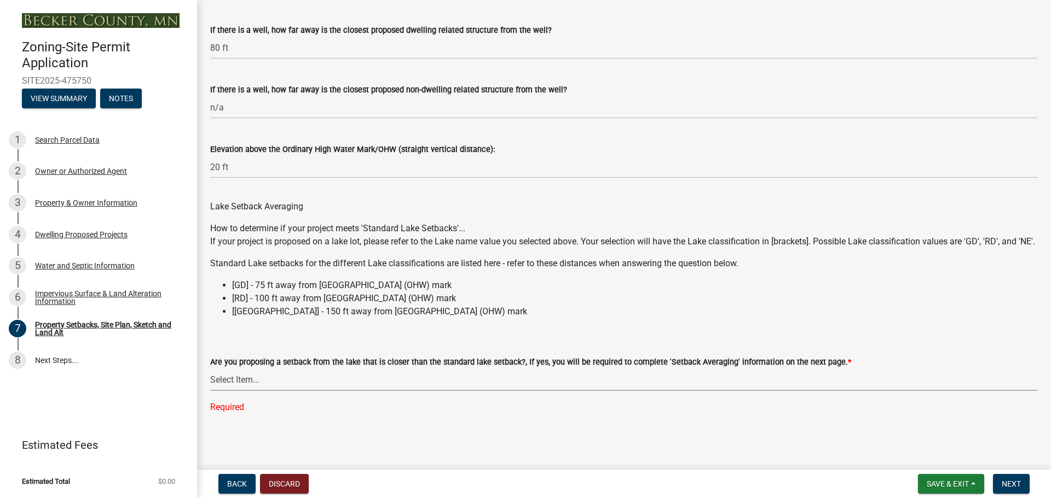
click at [234, 387] on select "Select Item... Yes No N/A" at bounding box center [623, 380] width 827 height 22
click at [210, 391] on select "Select Item... Yes No N/A" at bounding box center [623, 380] width 827 height 22
select select "4421853d-5e11-4b64-95ec-6c47066881cc"
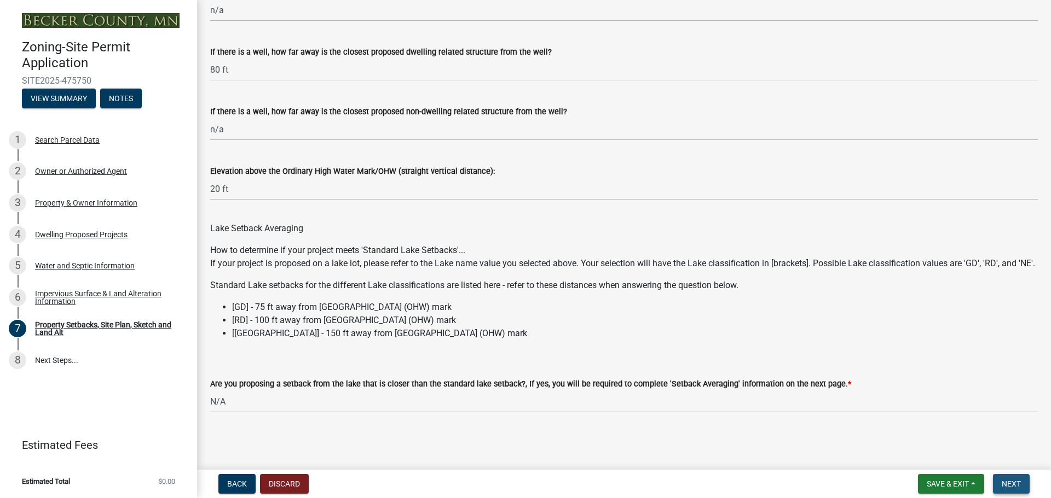
click at [1008, 487] on span "Next" at bounding box center [1010, 484] width 19 height 9
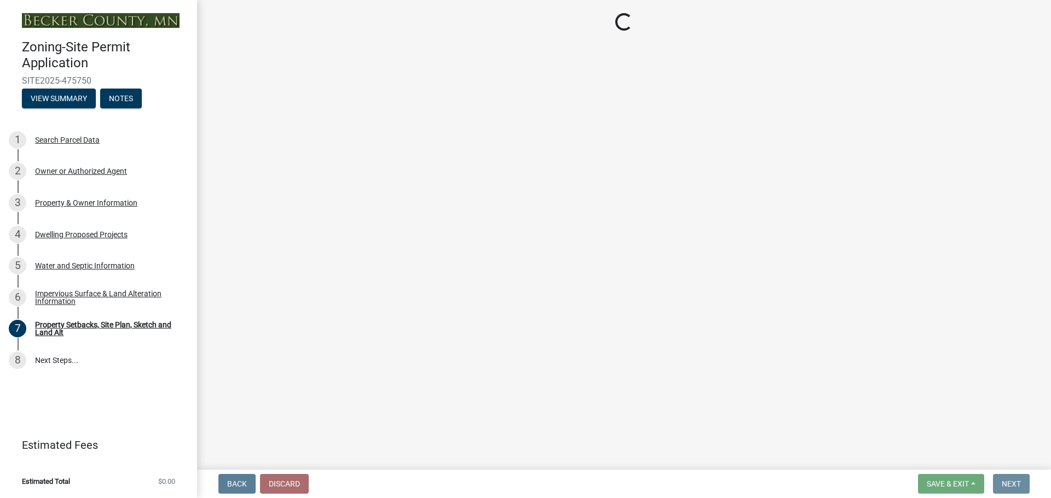
scroll to position [0, 0]
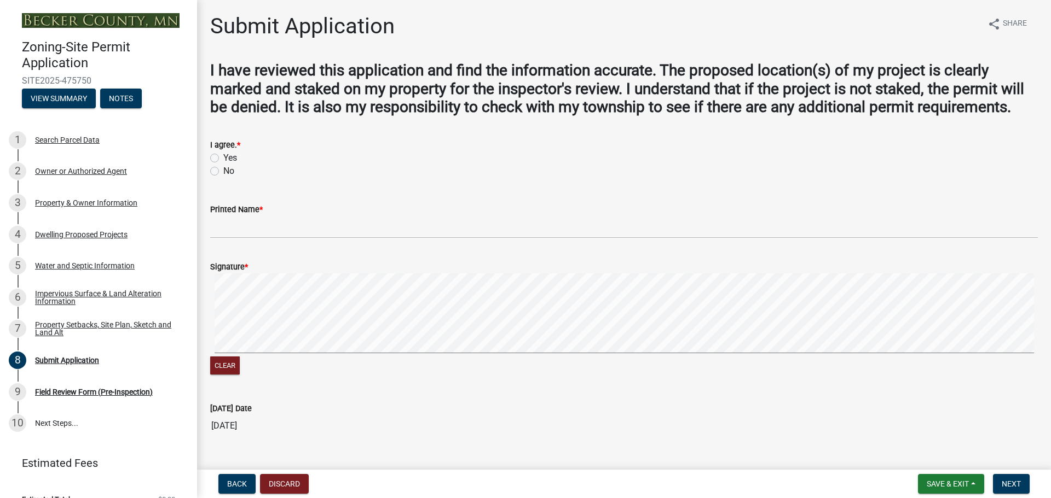
click at [223, 158] on label "Yes" at bounding box center [230, 158] width 14 height 13
click at [223, 158] on input "Yes" at bounding box center [226, 155] width 7 height 7
radio input "true"
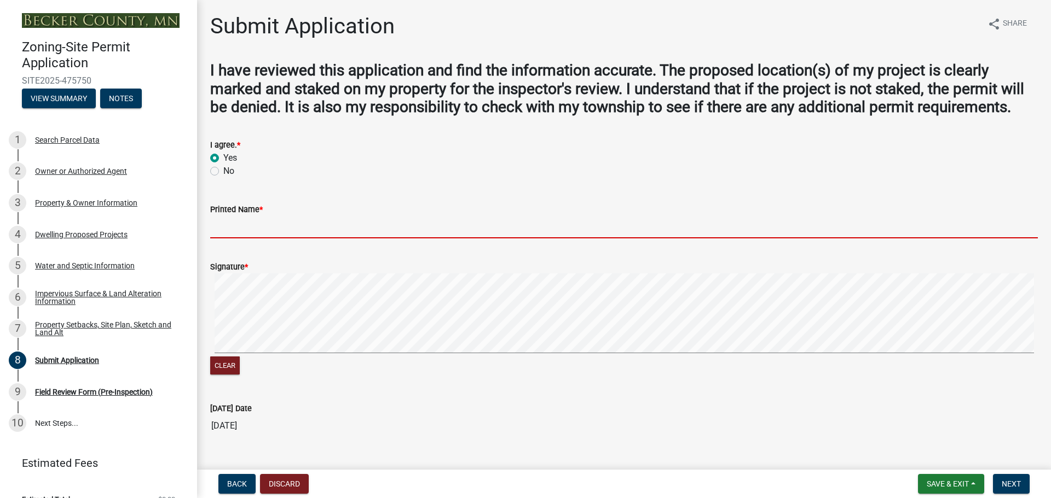
click at [239, 227] on input "Printed Name *" at bounding box center [623, 227] width 827 height 22
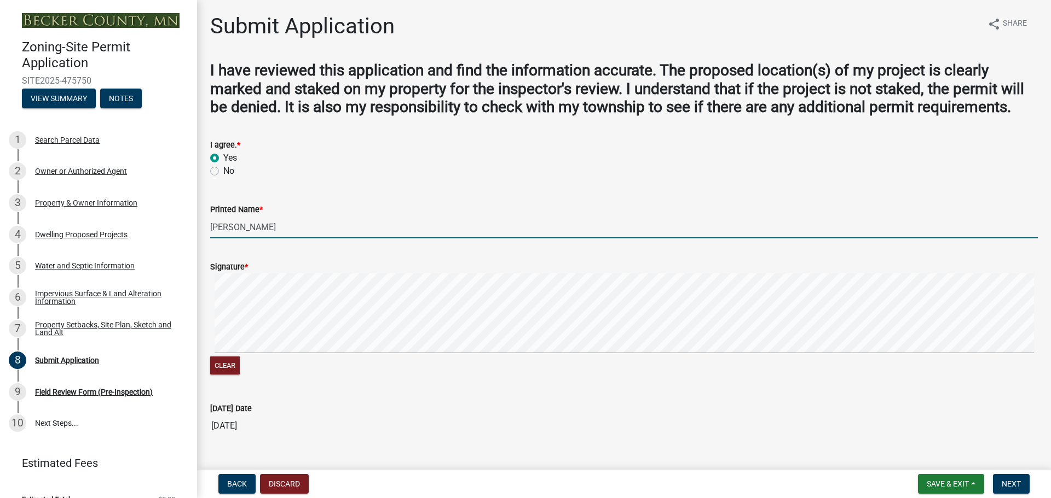
click at [251, 272] on form "Signature * Clear" at bounding box center [623, 312] width 827 height 130
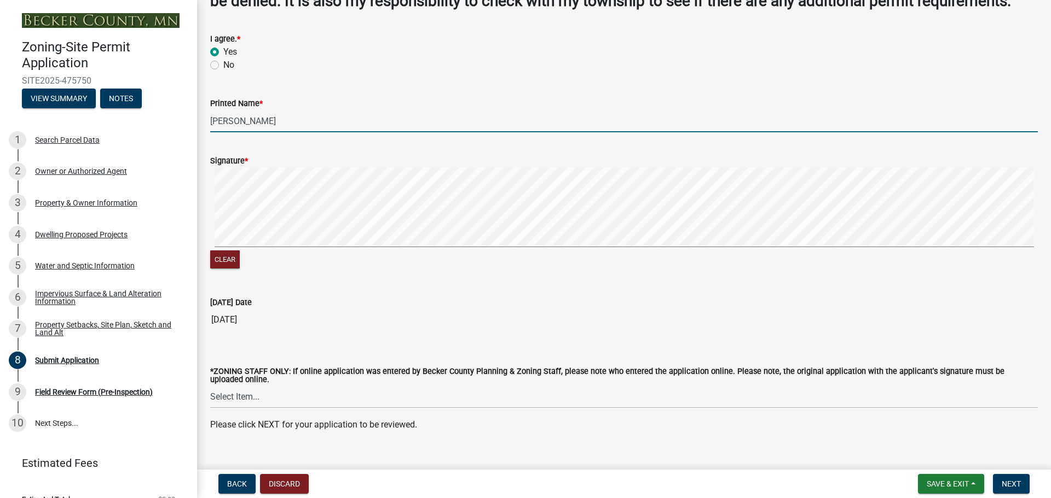
scroll to position [124, 0]
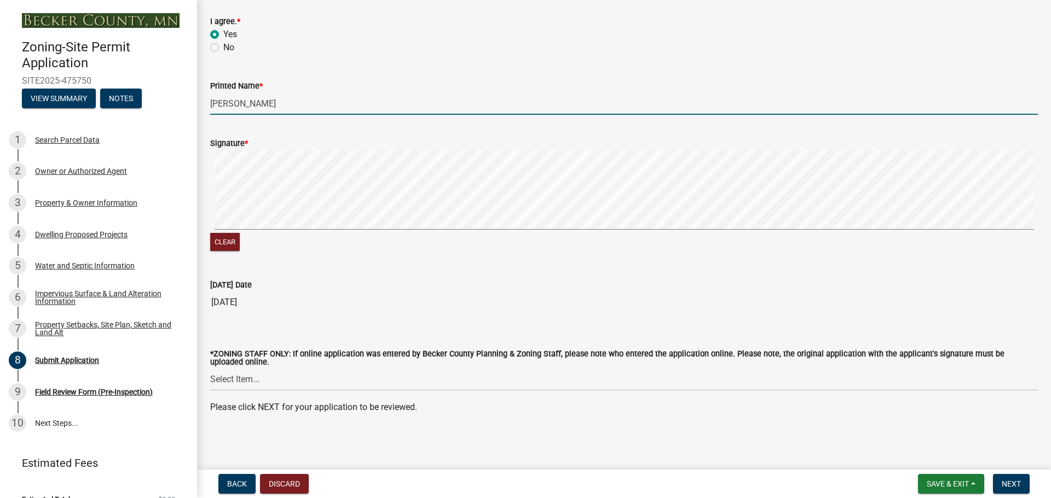
type input "[PERSON_NAME]"
click at [271, 386] on select "Select Item... [PERSON_NAME] [PERSON_NAME] [PERSON_NAME] [PERSON_NAME] [PERSON_…" at bounding box center [623, 380] width 827 height 22
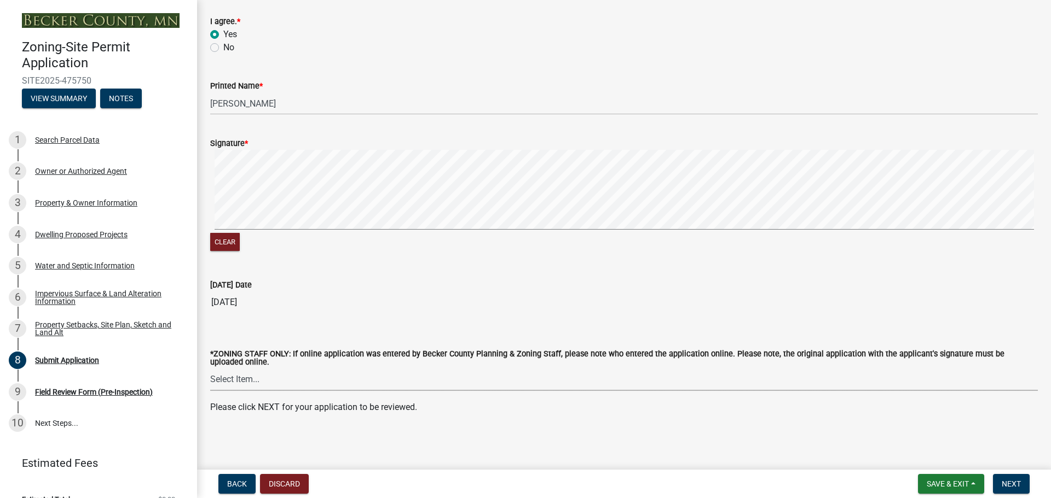
click at [272, 386] on select "Select Item... [PERSON_NAME] [PERSON_NAME] [PERSON_NAME] [PERSON_NAME] [PERSON_…" at bounding box center [623, 380] width 827 height 22
click at [1016, 485] on span "Next" at bounding box center [1010, 484] width 19 height 9
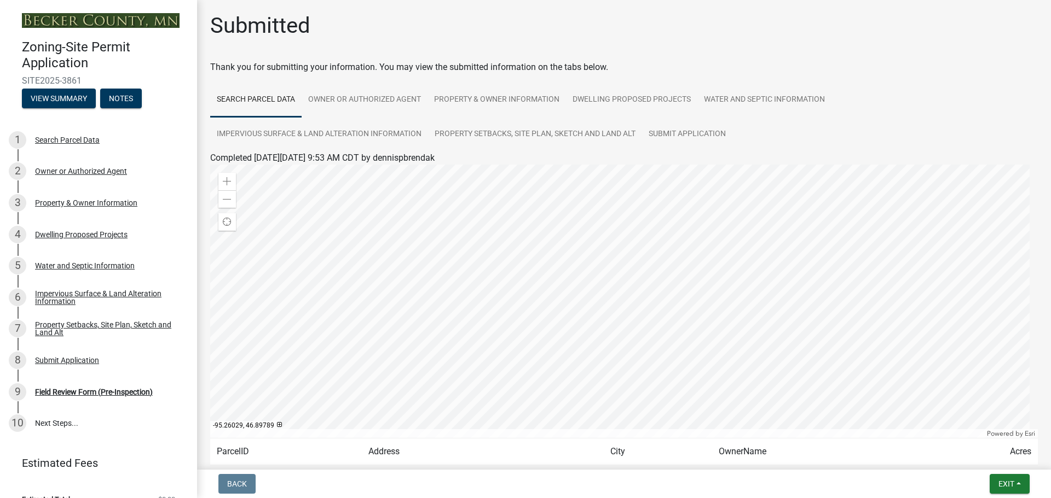
scroll to position [0, 0]
click at [383, 100] on link "Owner or Authorized Agent" at bounding box center [364, 100] width 126 height 35
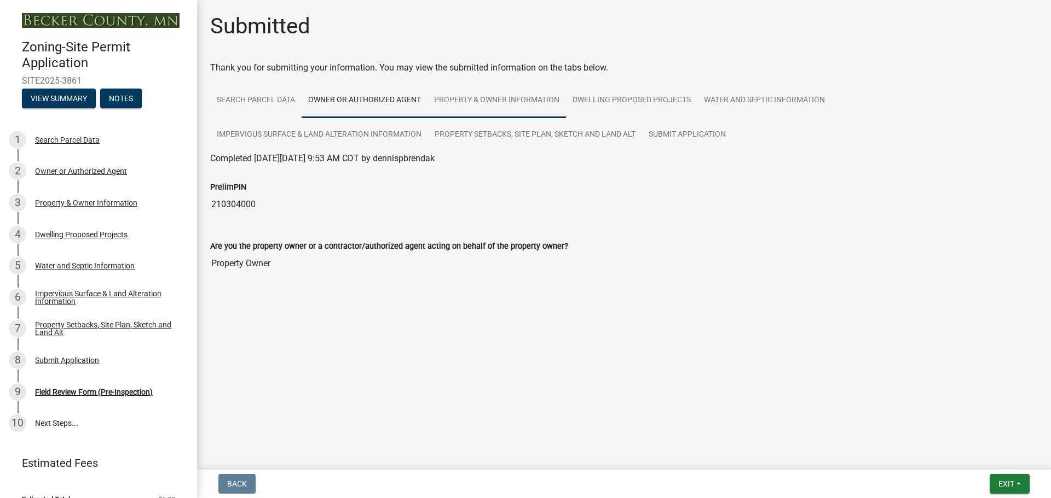
click at [490, 98] on link "Property & Owner Information" at bounding box center [496, 100] width 138 height 35
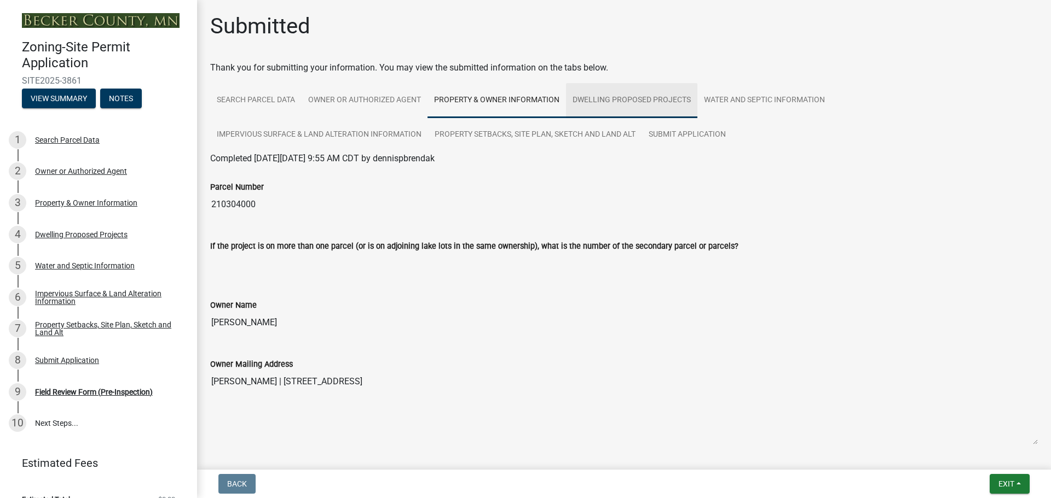
click at [619, 97] on link "Dwelling Proposed Projects" at bounding box center [631, 100] width 131 height 35
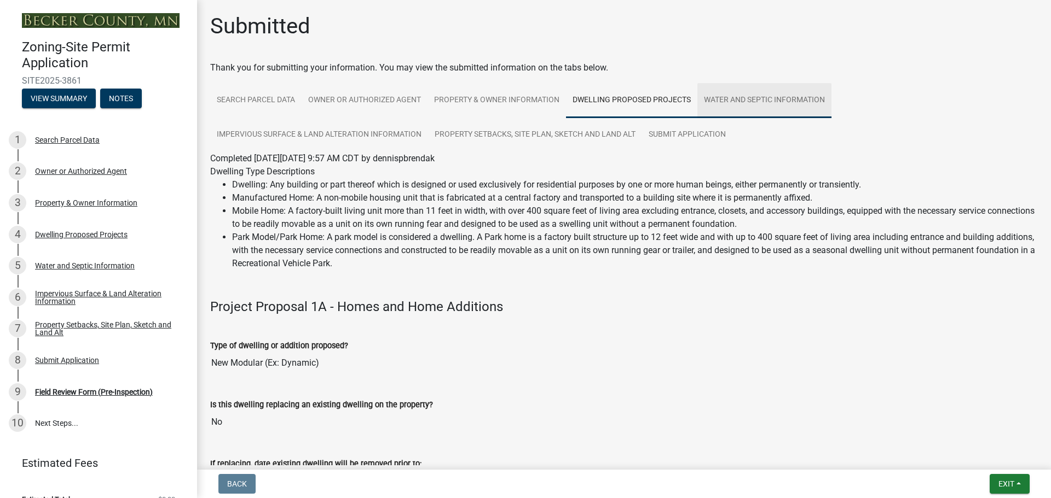
click at [726, 98] on link "Water and Septic Information" at bounding box center [764, 100] width 134 height 35
